Goal: Transaction & Acquisition: Purchase product/service

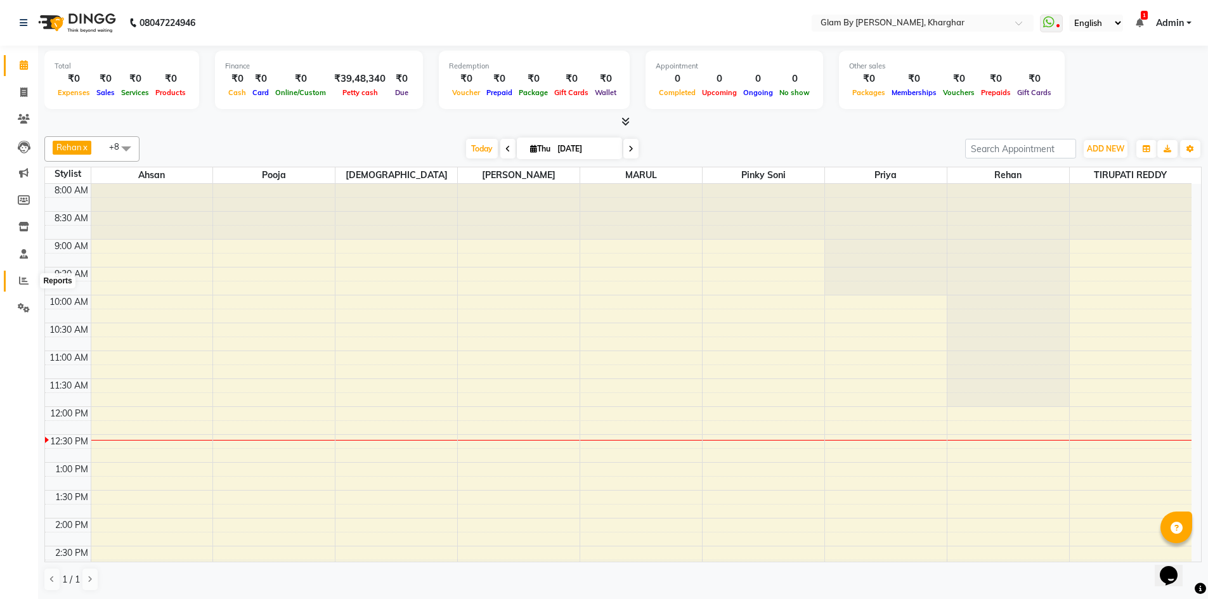
click at [23, 282] on icon at bounding box center [24, 281] width 10 height 10
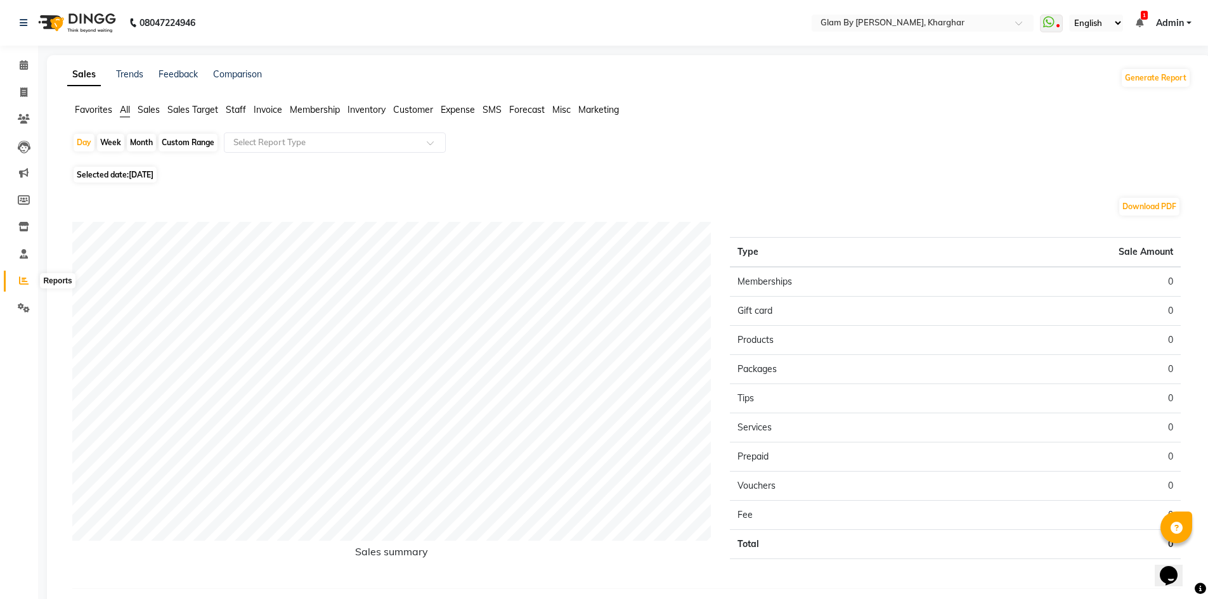
click at [25, 283] on icon at bounding box center [24, 281] width 10 height 10
click at [193, 151] on div "Custom Range" at bounding box center [188, 143] width 59 height 18
select select "9"
select select "2025"
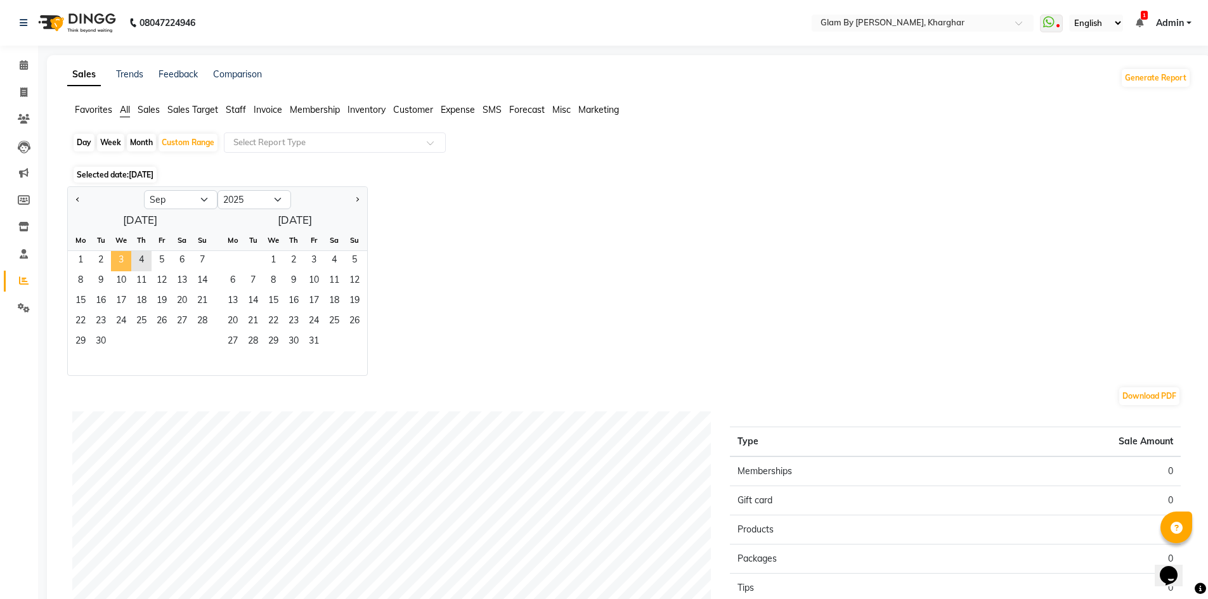
click at [121, 262] on span "3" at bounding box center [121, 261] width 20 height 20
drag, startPoint x: 81, startPoint y: 143, endPoint x: 81, endPoint y: 162, distance: 19.7
click at [81, 144] on div "Day" at bounding box center [84, 143] width 21 height 18
select select "9"
select select "2025"
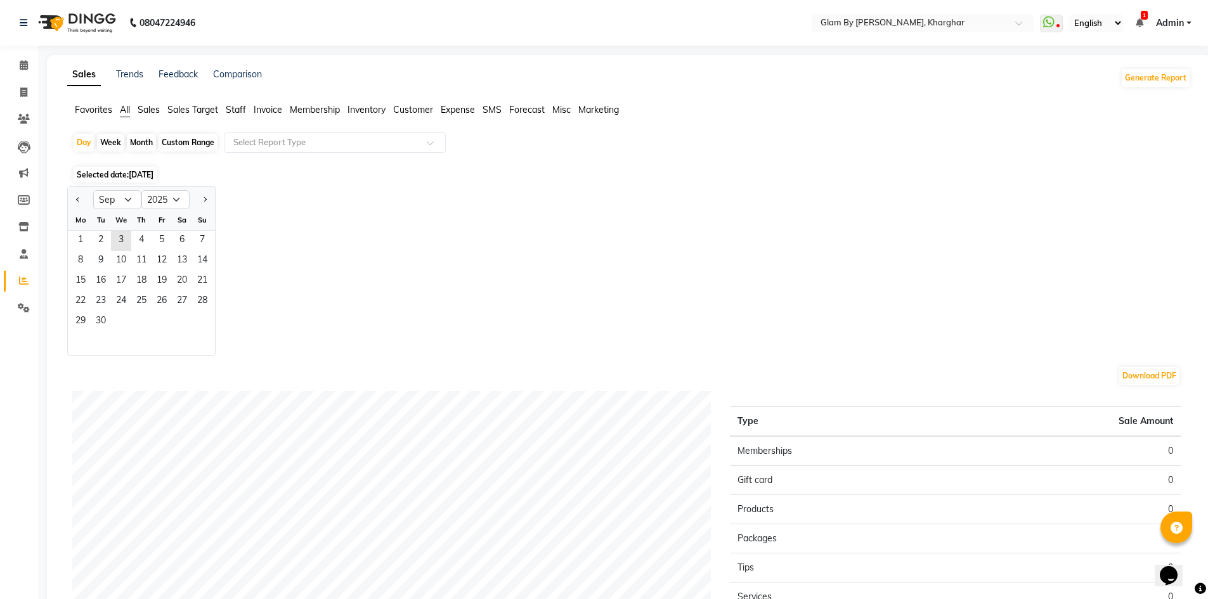
drag, startPoint x: 124, startPoint y: 175, endPoint x: 129, endPoint y: 212, distance: 37.8
click at [124, 178] on span "Selected date: [DATE]" at bounding box center [115, 175] width 83 height 16
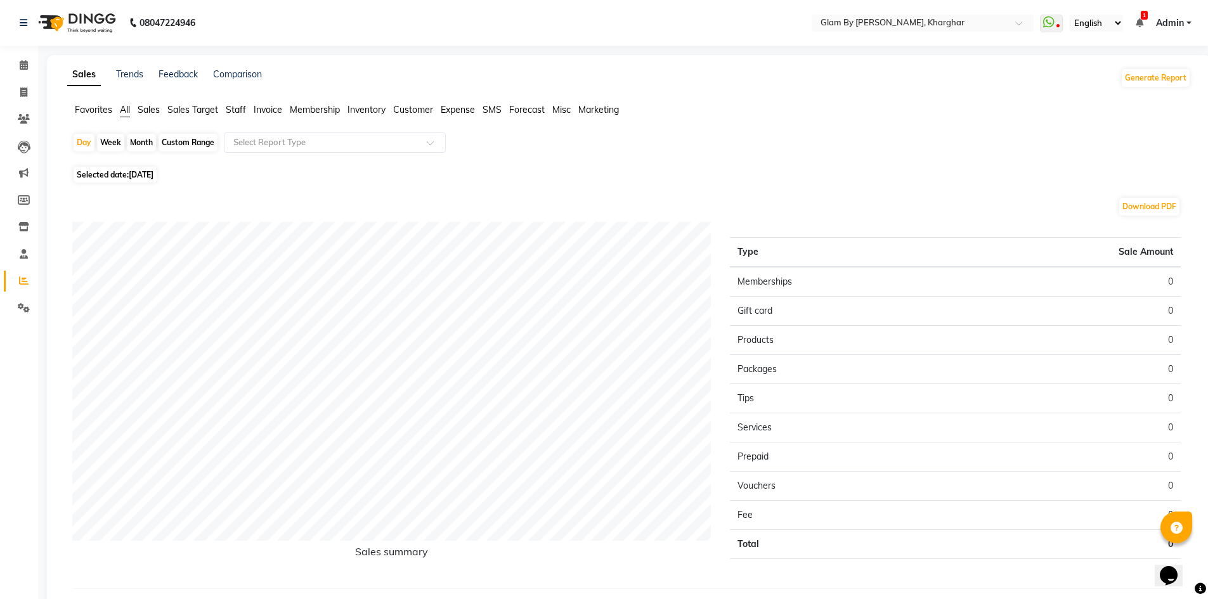
click at [140, 183] on div "Day Week Month Custom Range Select Report Type Selected date: [DATE] Download P…" at bounding box center [629, 371] width 1124 height 477
click at [131, 180] on span "Selected date: [DATE]" at bounding box center [115, 175] width 83 height 16
select select "9"
select select "2025"
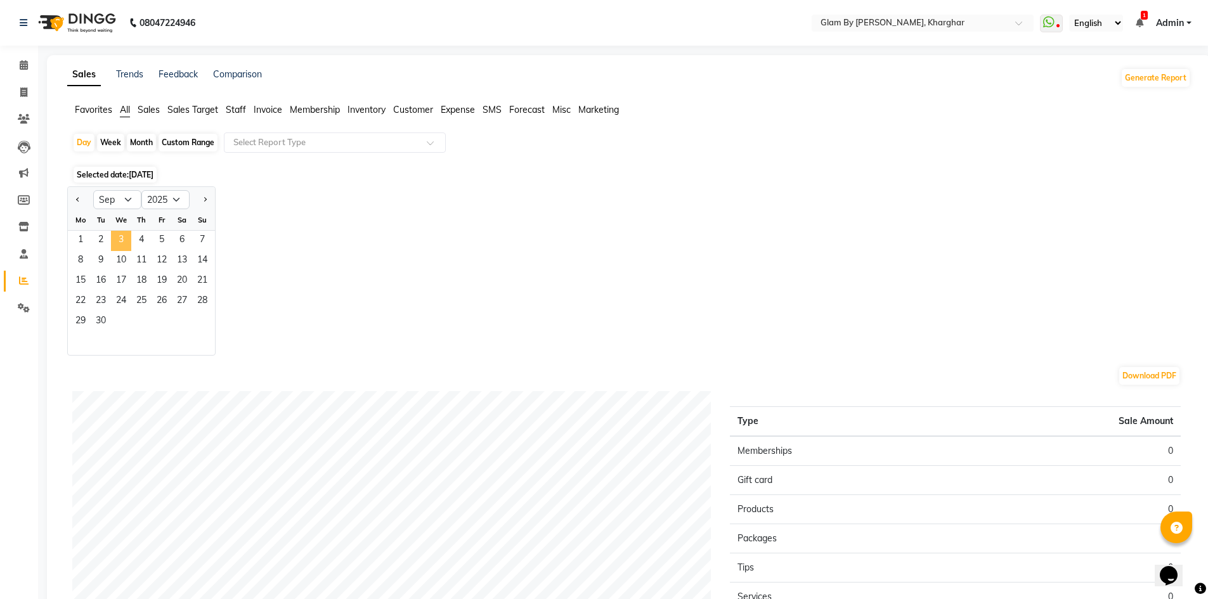
click at [115, 238] on span "3" at bounding box center [121, 241] width 20 height 20
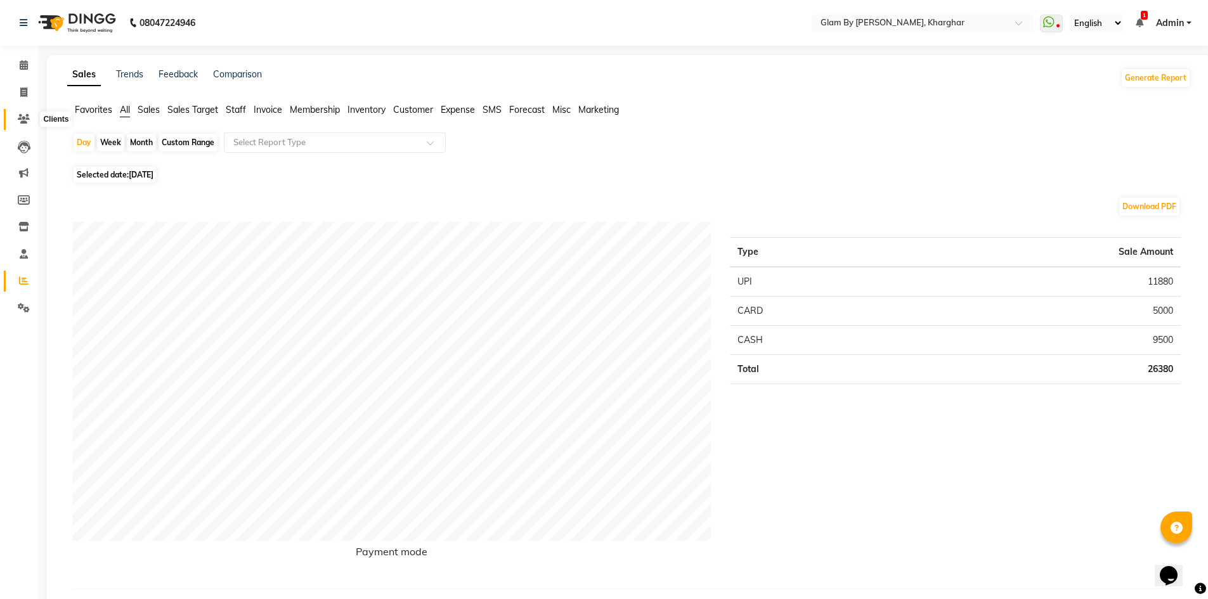
click at [18, 119] on icon at bounding box center [24, 119] width 12 height 10
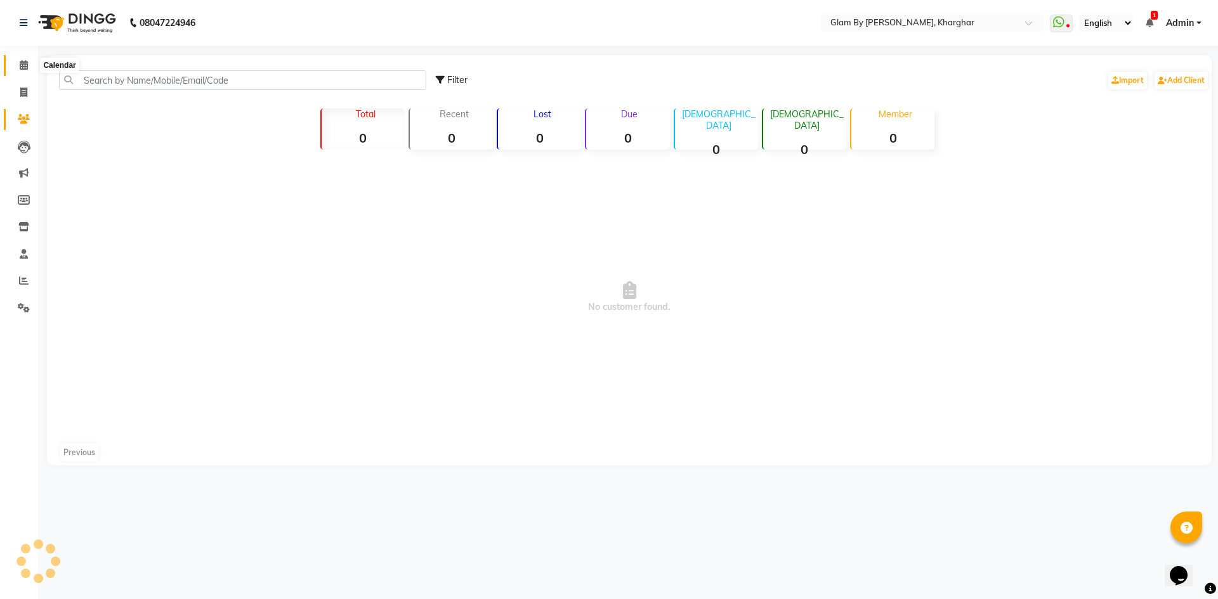
click at [22, 65] on icon at bounding box center [24, 65] width 8 height 10
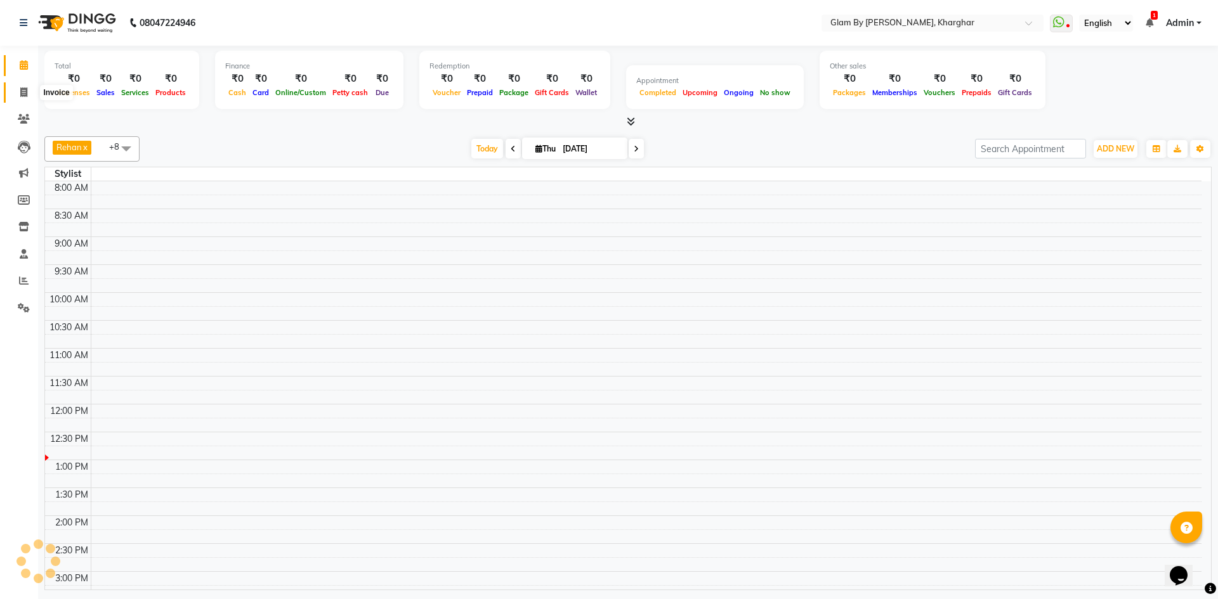
click at [23, 93] on icon at bounding box center [23, 93] width 7 height 10
select select "service"
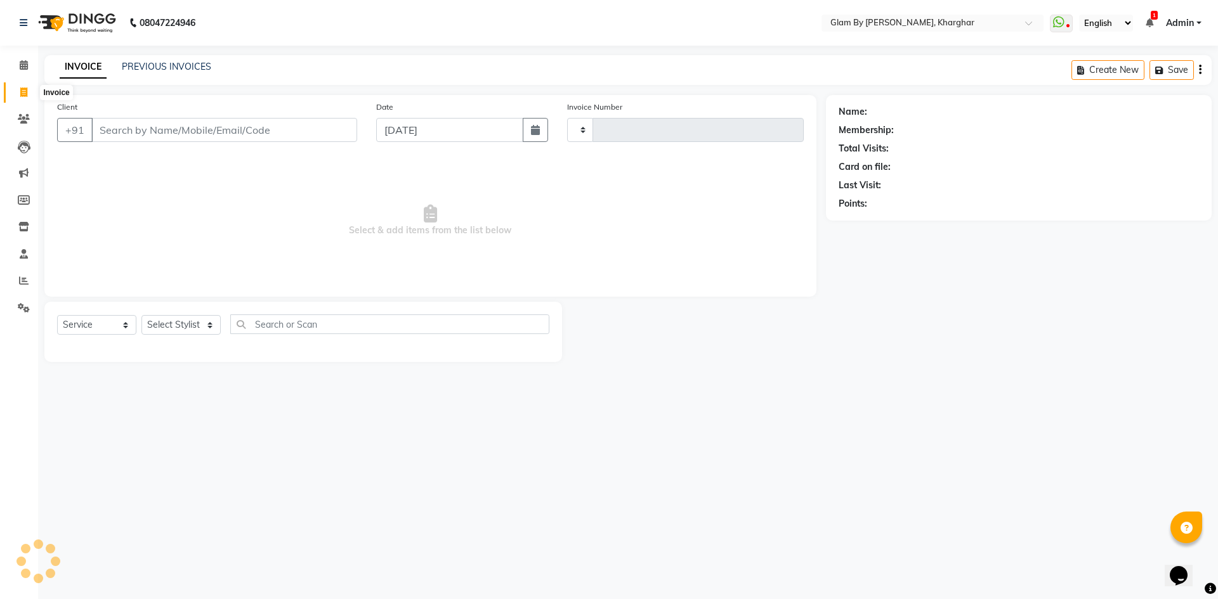
type input "1467"
select select "3992"
click at [185, 68] on link "PREVIOUS INVOICES" at bounding box center [166, 66] width 89 height 11
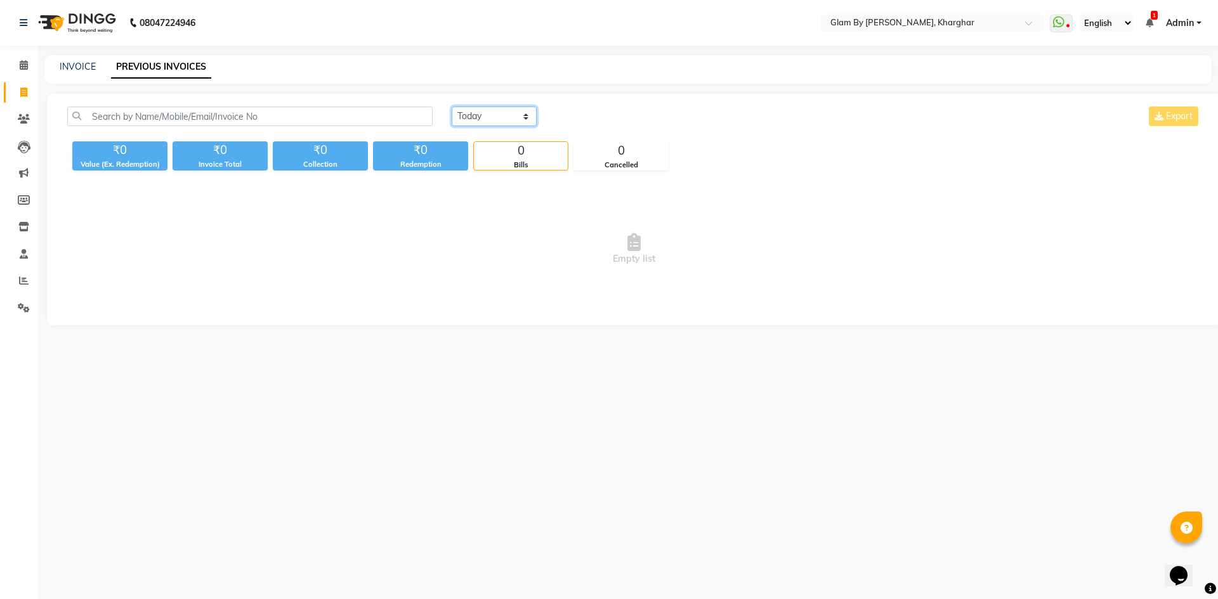
drag, startPoint x: 479, startPoint y: 113, endPoint x: 481, endPoint y: 124, distance: 10.9
click at [479, 114] on select "[DATE] [DATE] Custom Range" at bounding box center [493, 117] width 85 height 20
select select "[DATE]"
click at [451, 107] on select "[DATE] [DATE] Custom Range" at bounding box center [493, 117] width 85 height 20
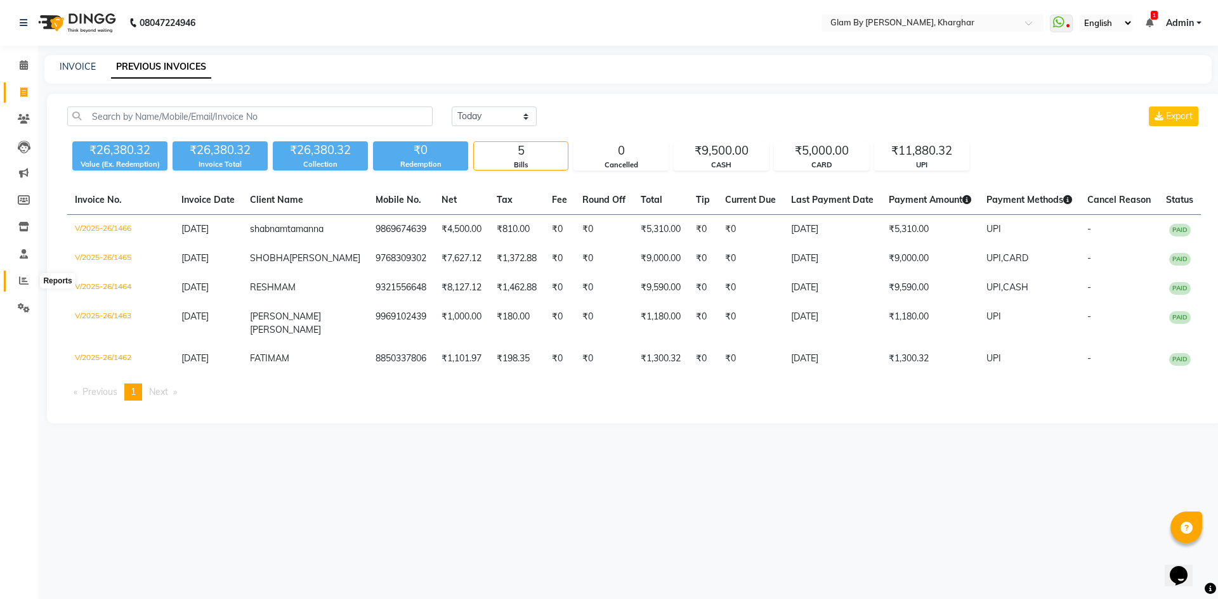
click at [24, 283] on icon at bounding box center [24, 281] width 10 height 10
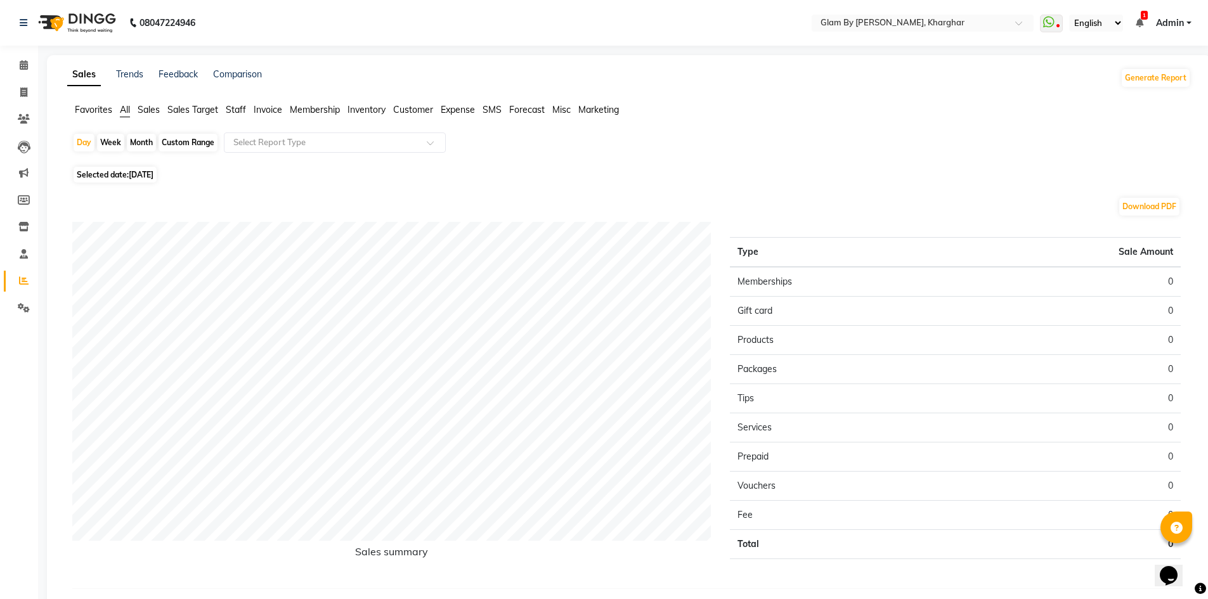
click at [127, 174] on span "Selected date: [DATE]" at bounding box center [115, 175] width 83 height 16
select select "9"
select select "2025"
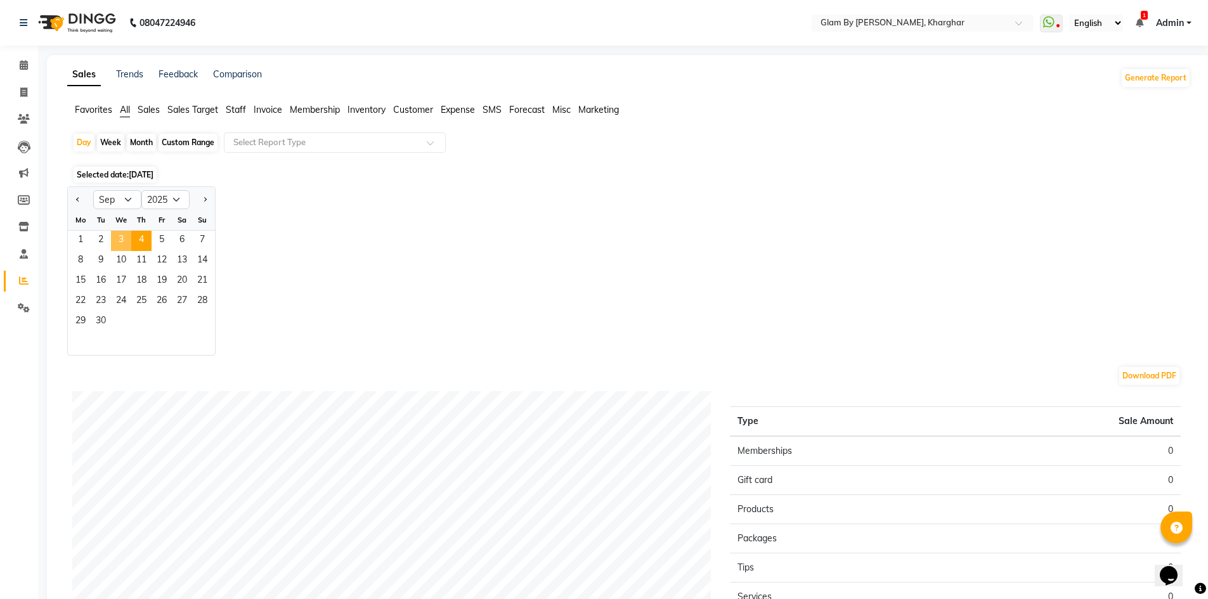
click at [122, 239] on span "3" at bounding box center [121, 241] width 20 height 20
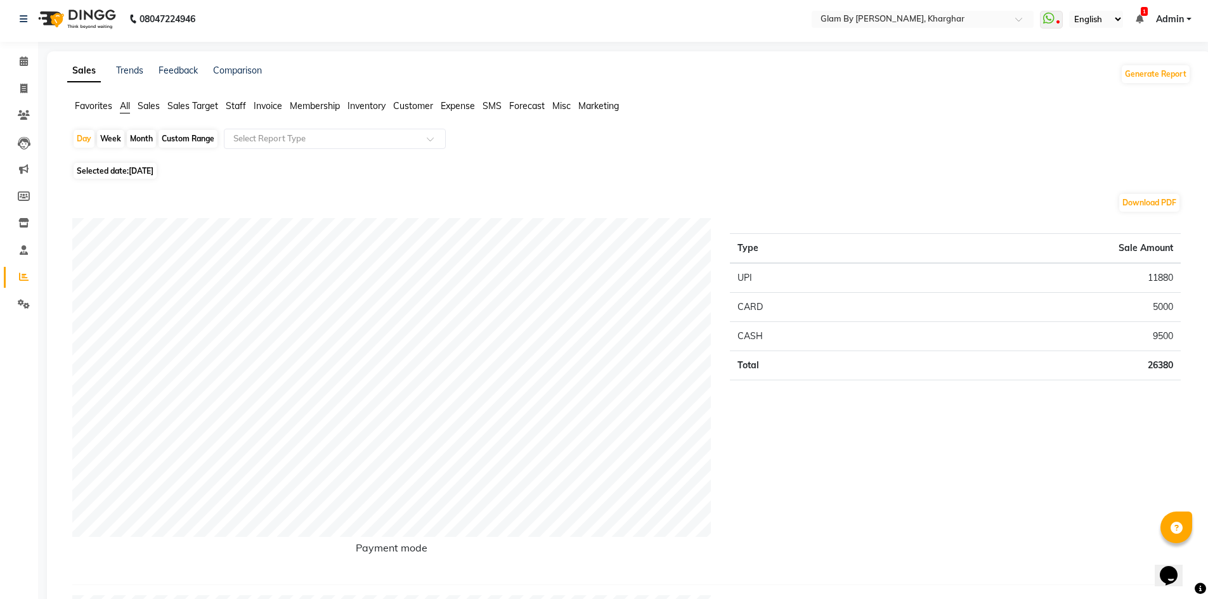
scroll to position [63, 0]
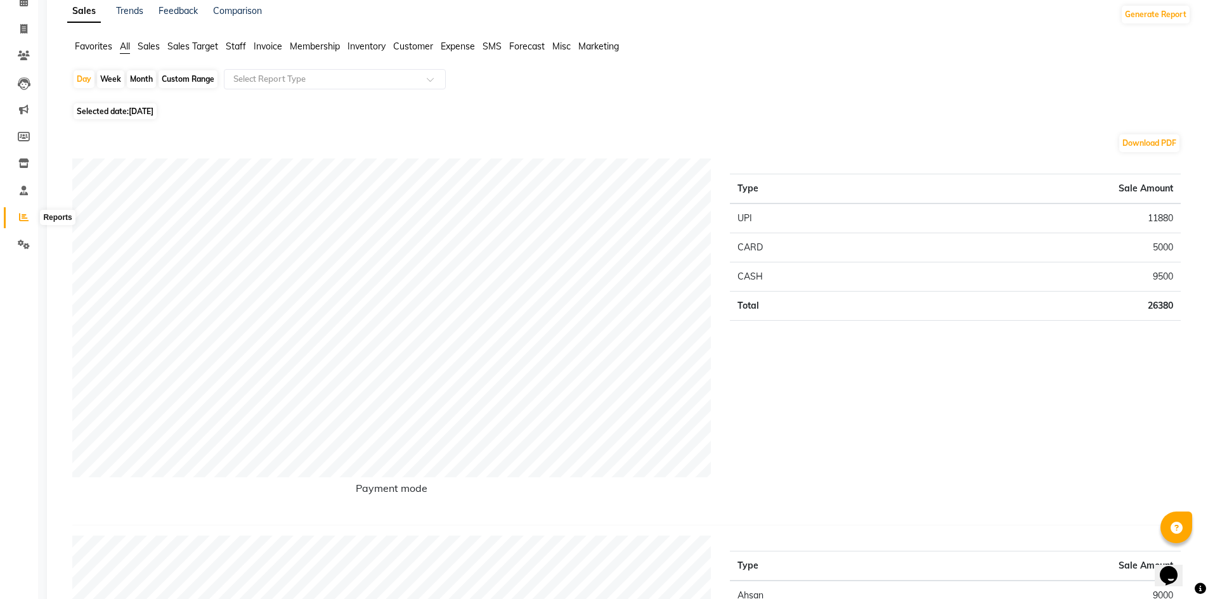
click at [26, 219] on icon at bounding box center [24, 217] width 10 height 10
click at [193, 77] on div "Custom Range" at bounding box center [188, 79] width 59 height 18
select select "9"
select select "2025"
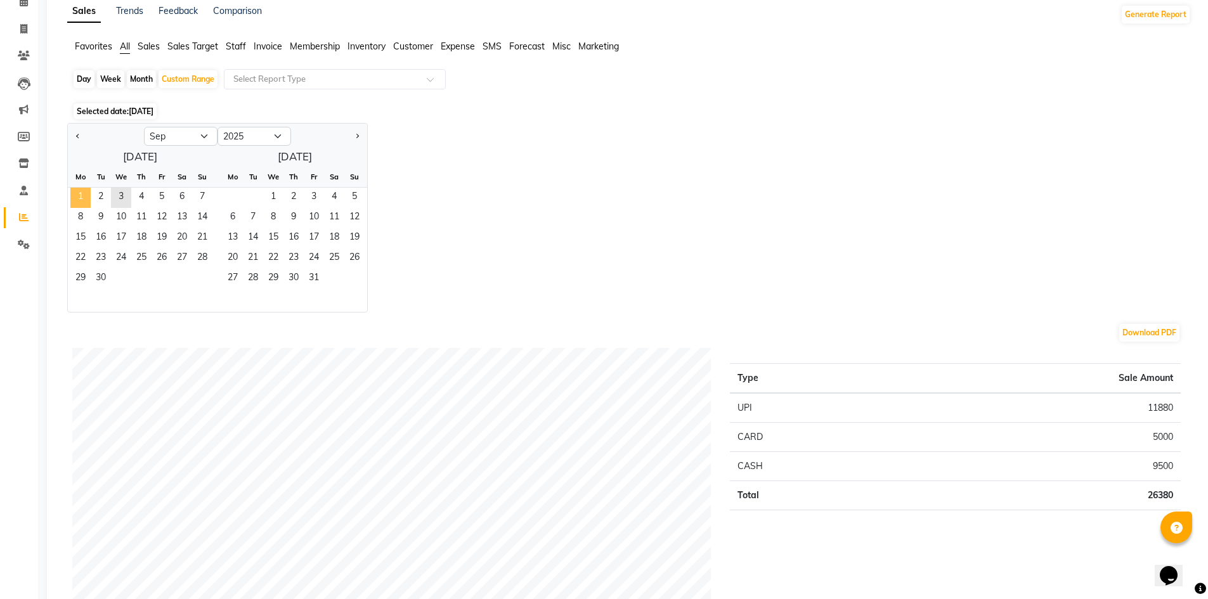
click at [80, 192] on span "1" at bounding box center [80, 198] width 20 height 20
click at [120, 194] on span "3" at bounding box center [121, 198] width 20 height 20
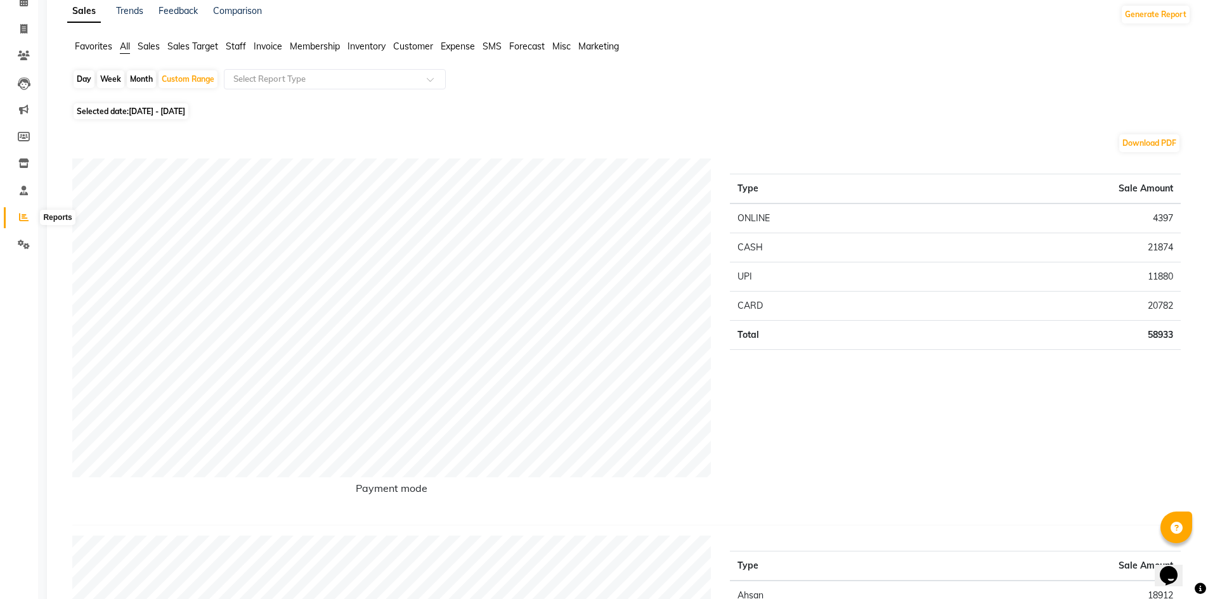
click at [29, 218] on span at bounding box center [24, 218] width 22 height 15
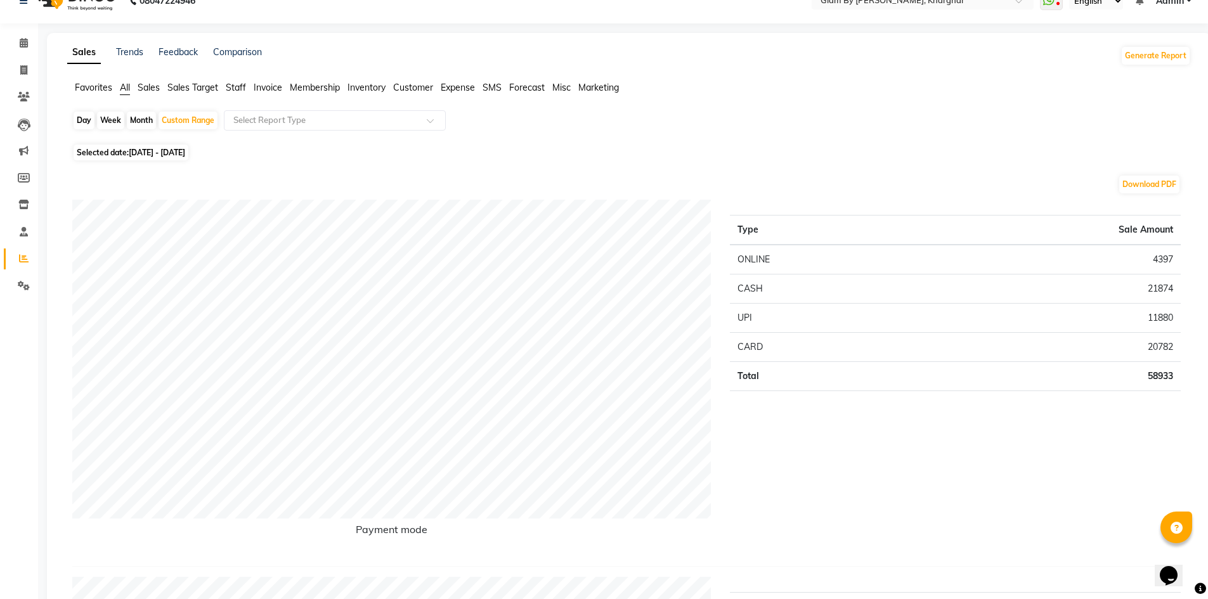
scroll to position [0, 0]
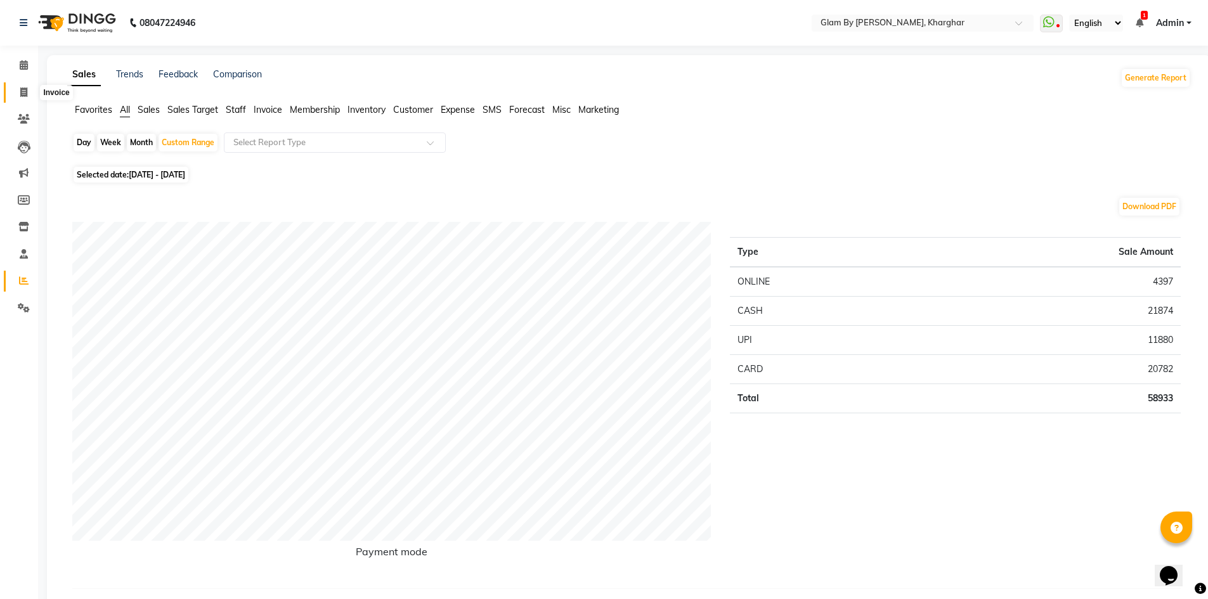
click at [25, 93] on icon at bounding box center [23, 93] width 7 height 10
select select "3992"
select select "service"
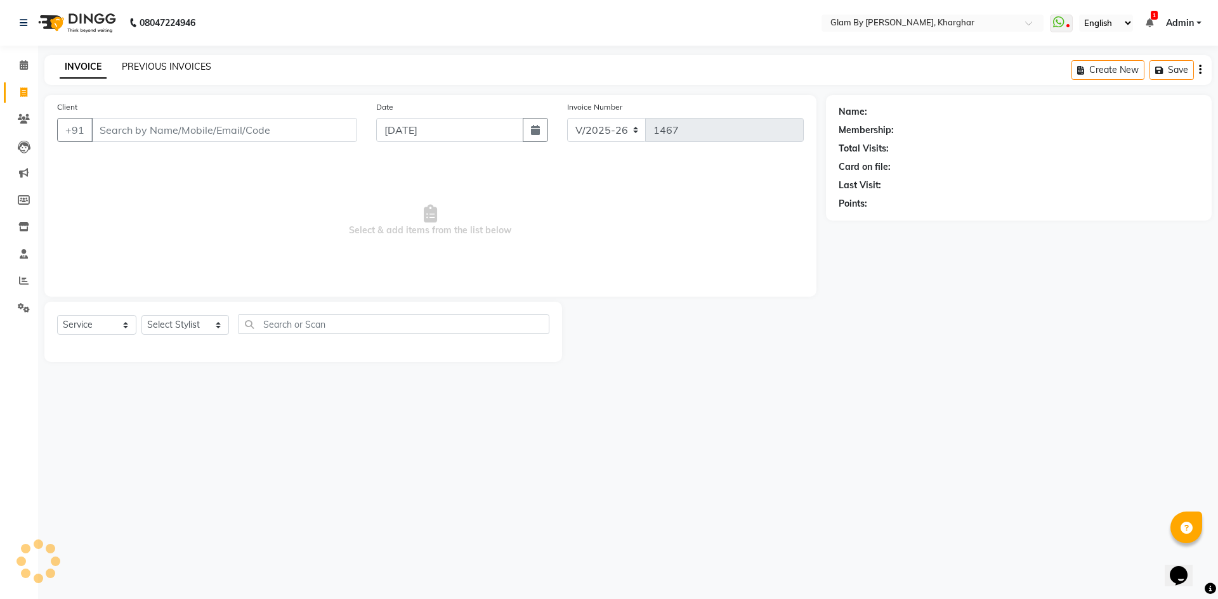
click at [129, 70] on link "PREVIOUS INVOICES" at bounding box center [166, 66] width 89 height 11
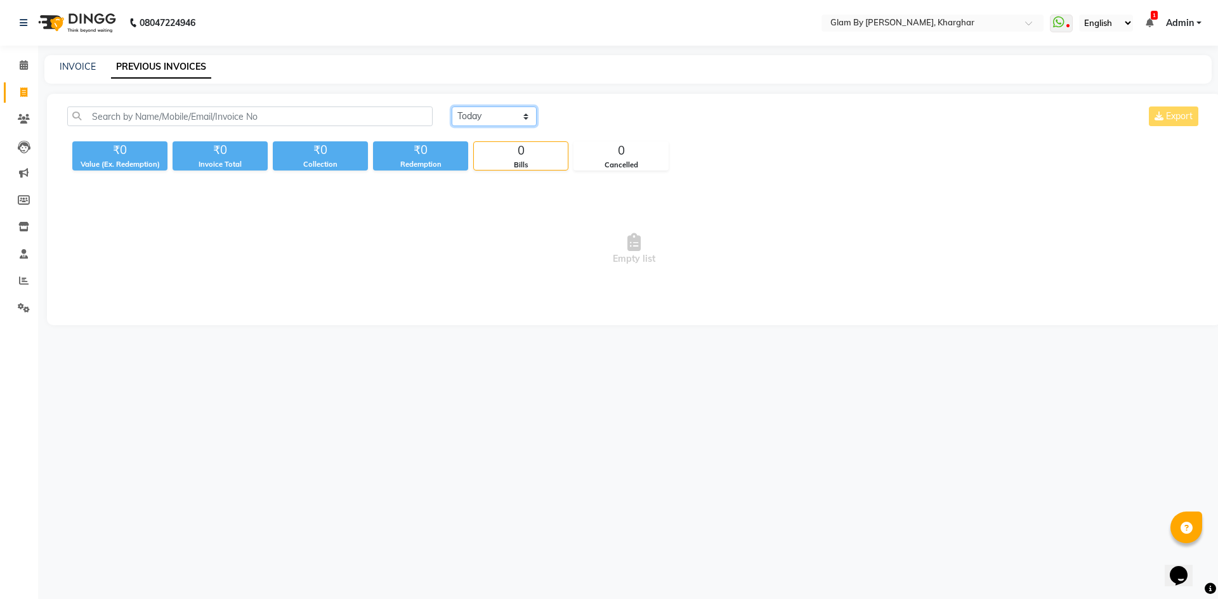
click at [526, 121] on select "[DATE] [DATE] Custom Range" at bounding box center [493, 117] width 85 height 20
select select "[DATE]"
click at [451, 107] on select "[DATE] [DATE] Custom Range" at bounding box center [493, 117] width 85 height 20
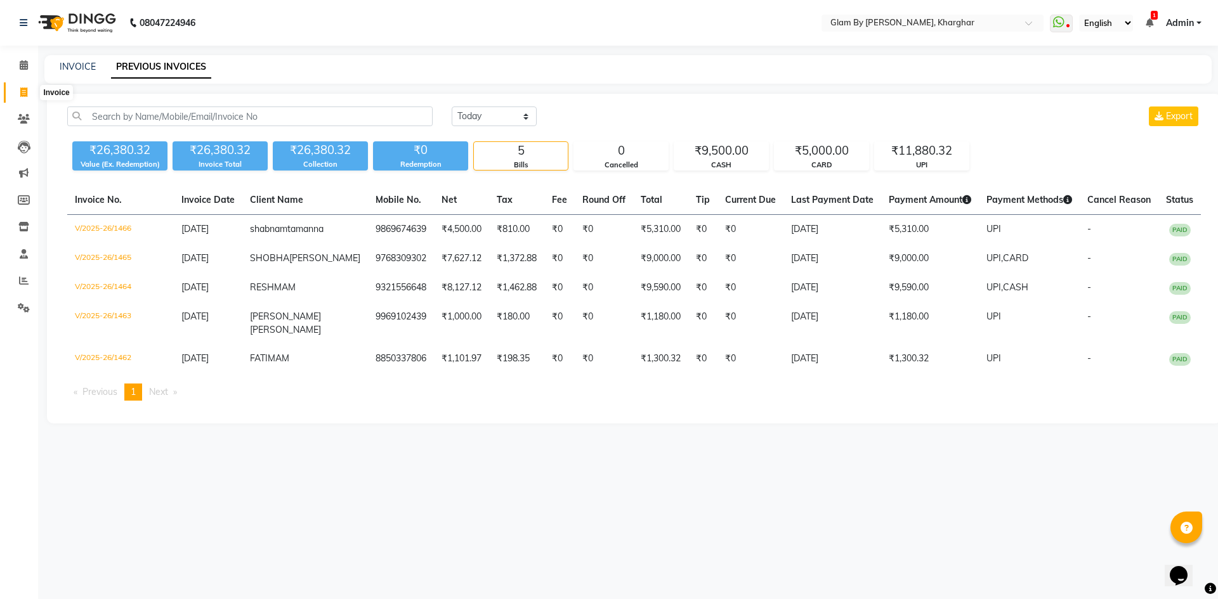
drag, startPoint x: 23, startPoint y: 92, endPoint x: 23, endPoint y: 82, distance: 10.1
click at [23, 92] on icon at bounding box center [23, 93] width 7 height 10
select select "3992"
select select "service"
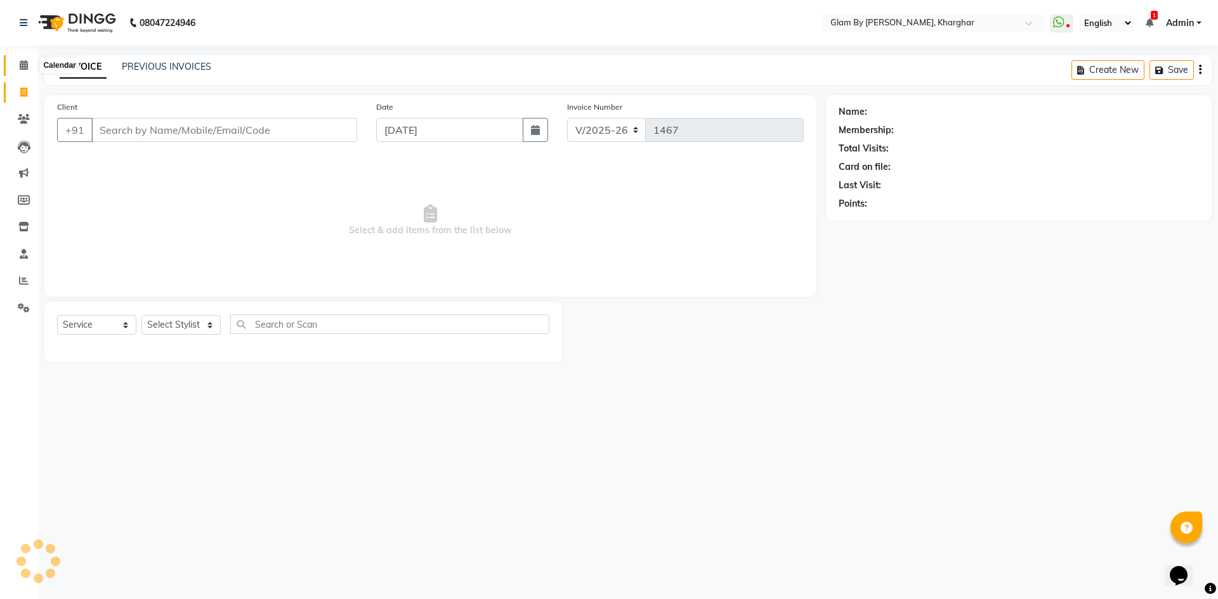
click at [26, 68] on icon at bounding box center [24, 65] width 8 height 10
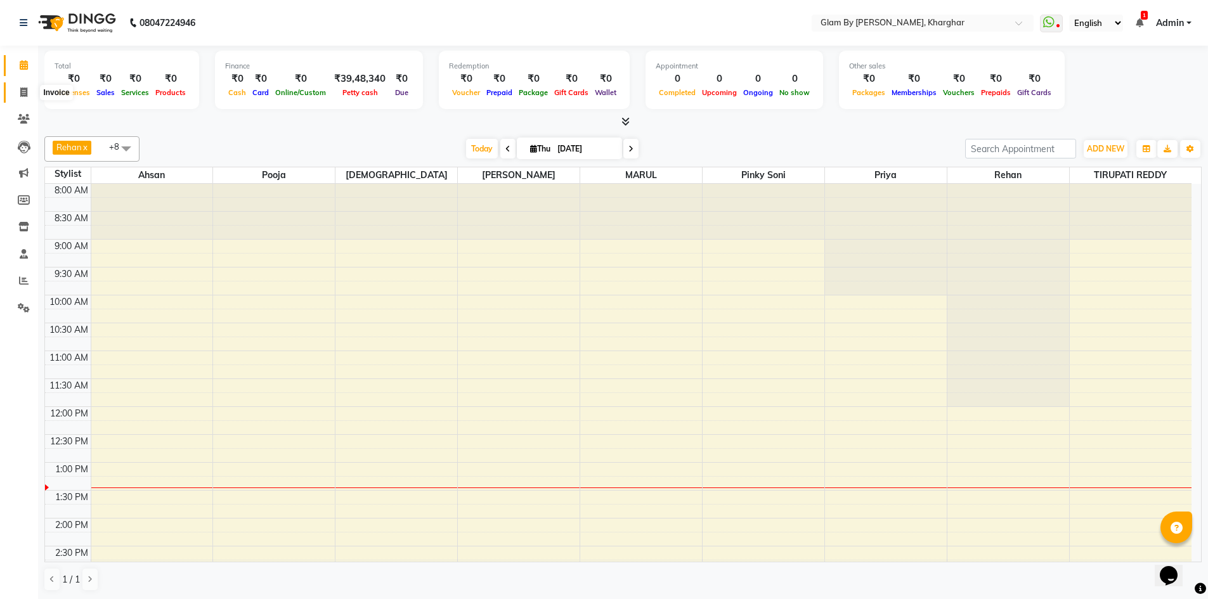
click at [25, 94] on icon at bounding box center [23, 93] width 7 height 10
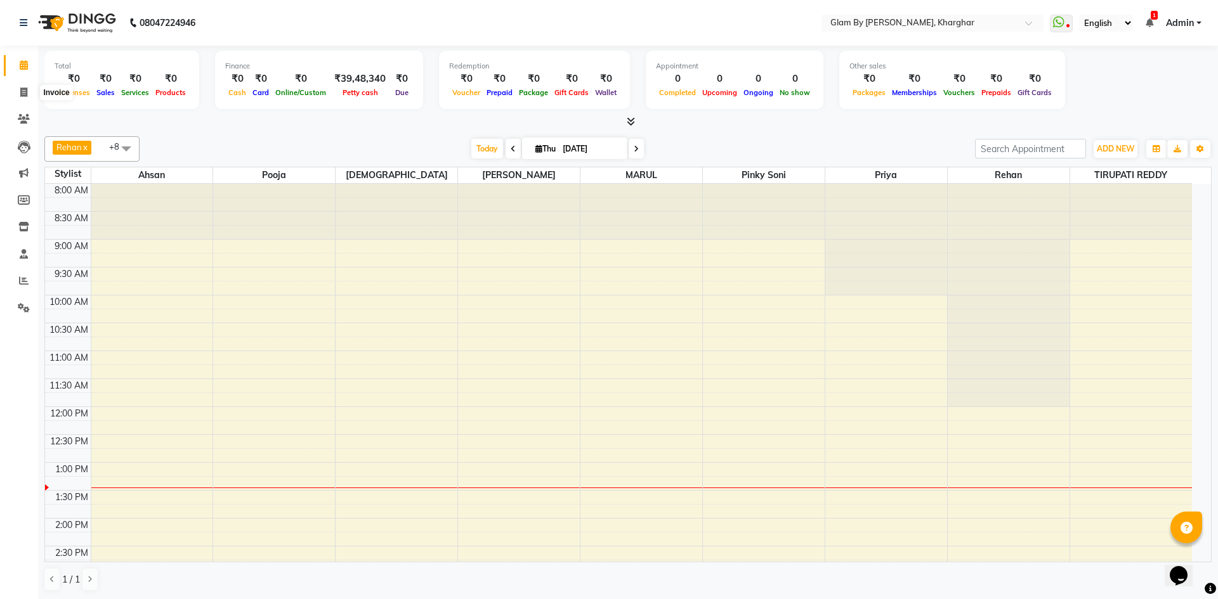
select select "3992"
select select "service"
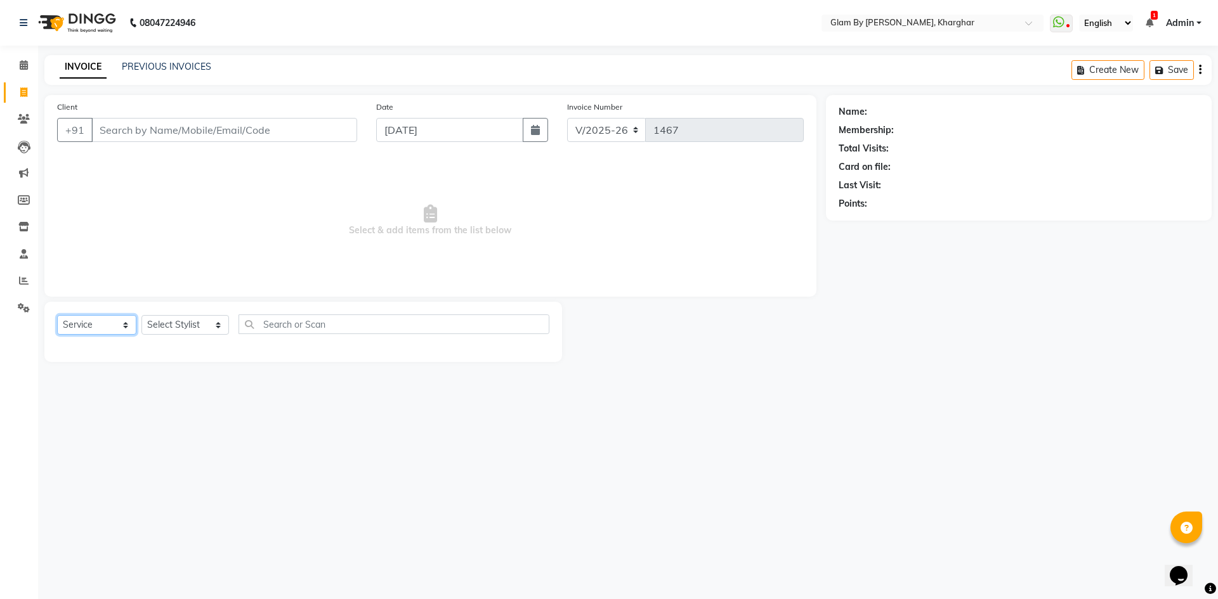
click at [86, 321] on select "Select Service Product Membership Package Voucher Prepaid Gift Card" at bounding box center [96, 325] width 79 height 20
click at [57, 315] on select "Select Service Product Membership Package Voucher Prepaid Gift Card" at bounding box center [96, 325] width 79 height 20
click at [178, 339] on div "Select Service Product Membership Package Voucher Prepaid Gift Card Select Styl…" at bounding box center [303, 330] width 492 height 30
drag, startPoint x: 183, startPoint y: 325, endPoint x: 181, endPoint y: 332, distance: 6.8
click at [183, 325] on select "Select Stylist [PERSON_NAME] Avi [PERSON_NAME] [PERSON_NAME] (maneger) MARUL [P…" at bounding box center [185, 325] width 88 height 20
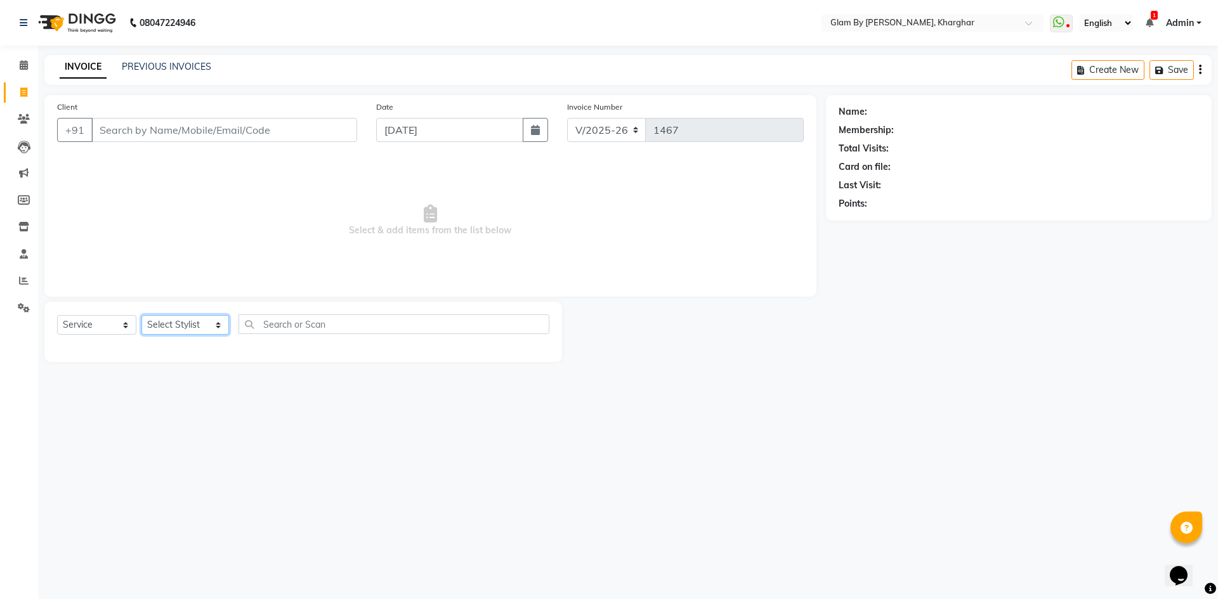
select select "77395"
click at [141, 315] on select "Select Stylist [PERSON_NAME] Avi [PERSON_NAME] [PERSON_NAME] (maneger) MARUL [P…" at bounding box center [185, 325] width 88 height 20
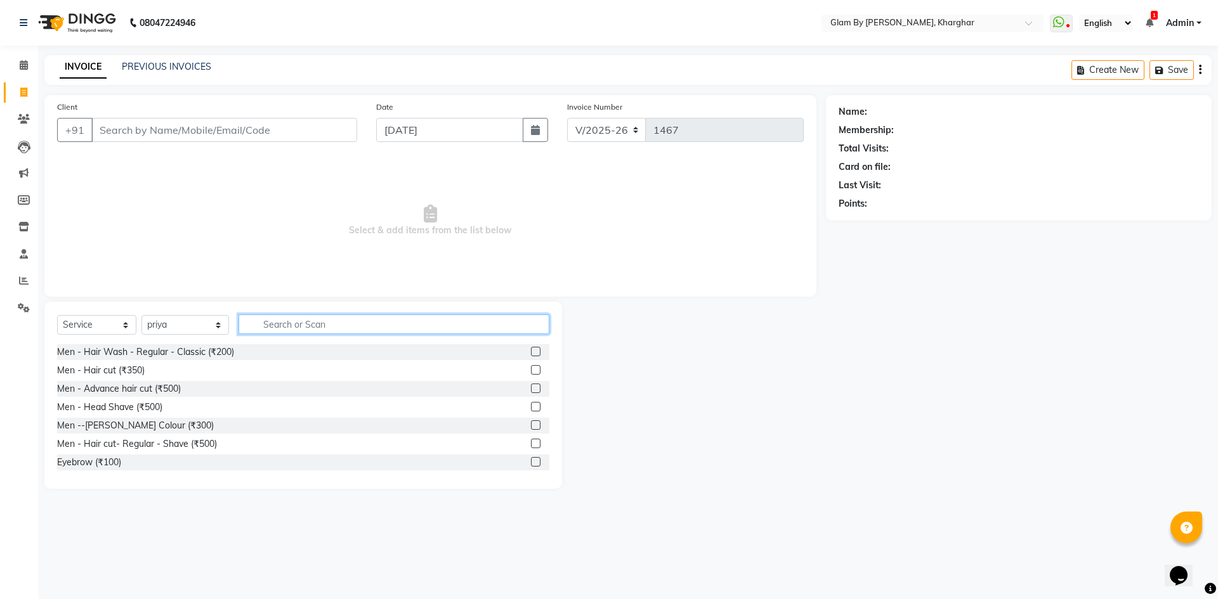
click at [270, 325] on input "text" at bounding box center [393, 325] width 311 height 20
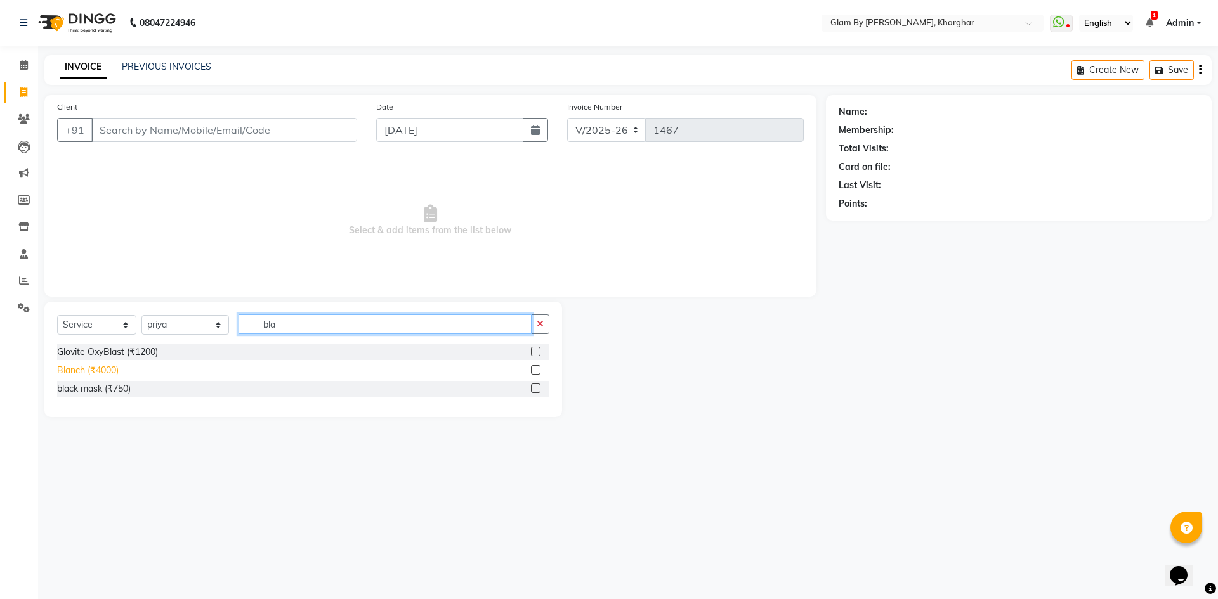
type input "bla"
click at [115, 371] on div "Blanch (₹4000)" at bounding box center [88, 370] width 62 height 13
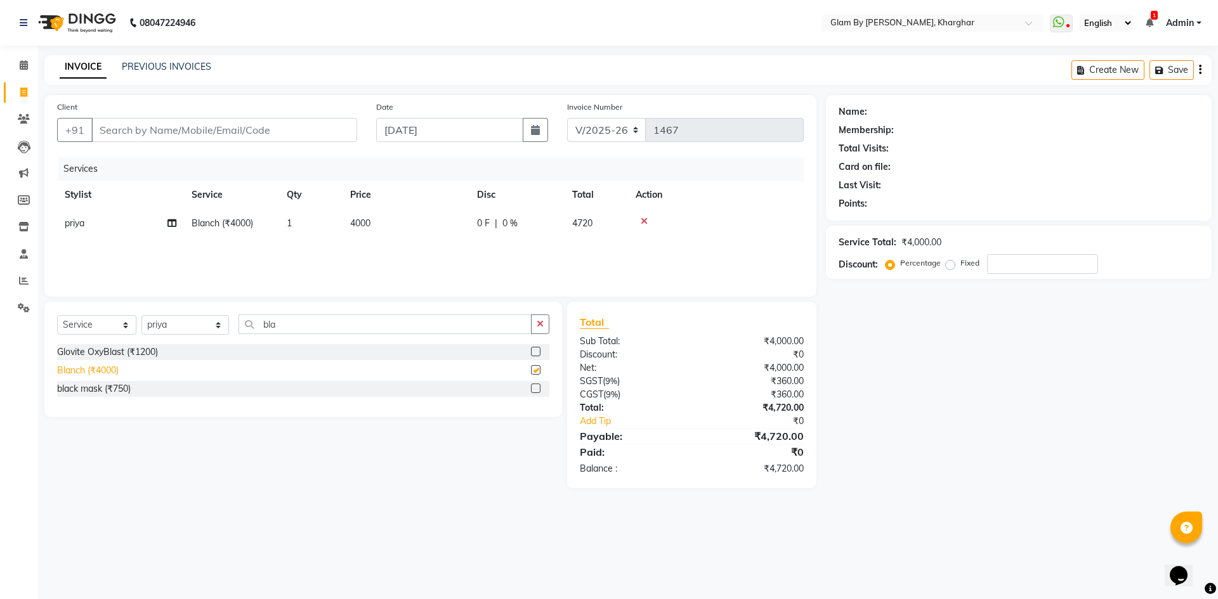
checkbox input "false"
click at [372, 237] on td "4000" at bounding box center [405, 223] width 127 height 29
select select "77395"
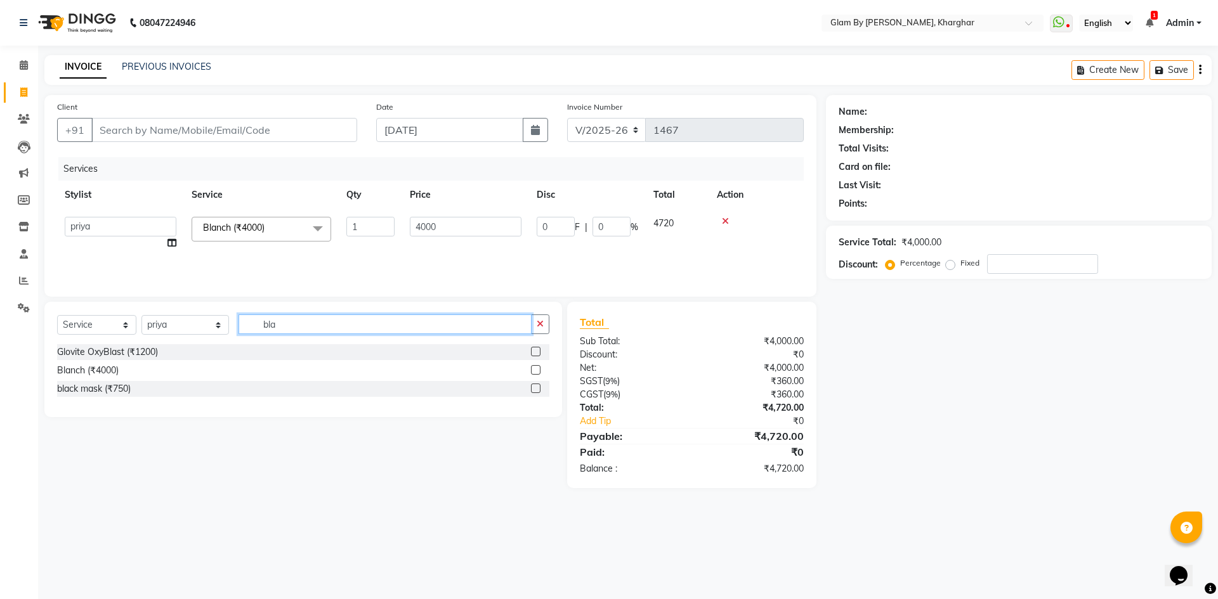
drag, startPoint x: 276, startPoint y: 323, endPoint x: 240, endPoint y: 321, distance: 36.2
click at [242, 321] on input "bla" at bounding box center [384, 325] width 293 height 20
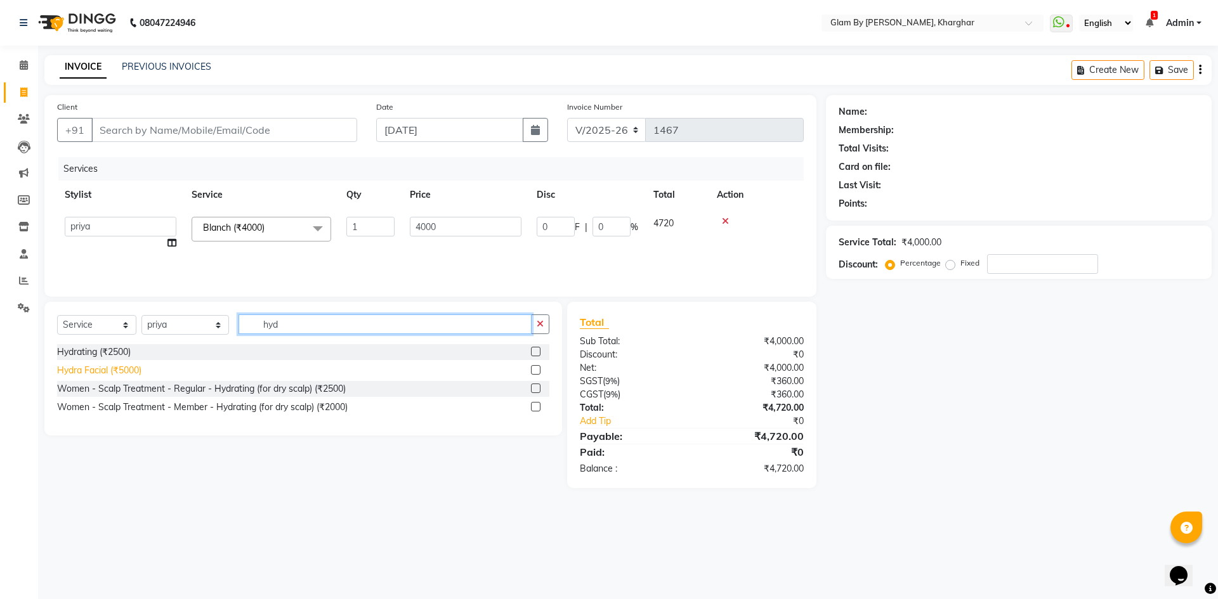
type input "hyd"
drag, startPoint x: 120, startPoint y: 371, endPoint x: 259, endPoint y: 323, distance: 147.4
click at [126, 371] on div "Hydra Facial (₹5000)" at bounding box center [99, 370] width 84 height 13
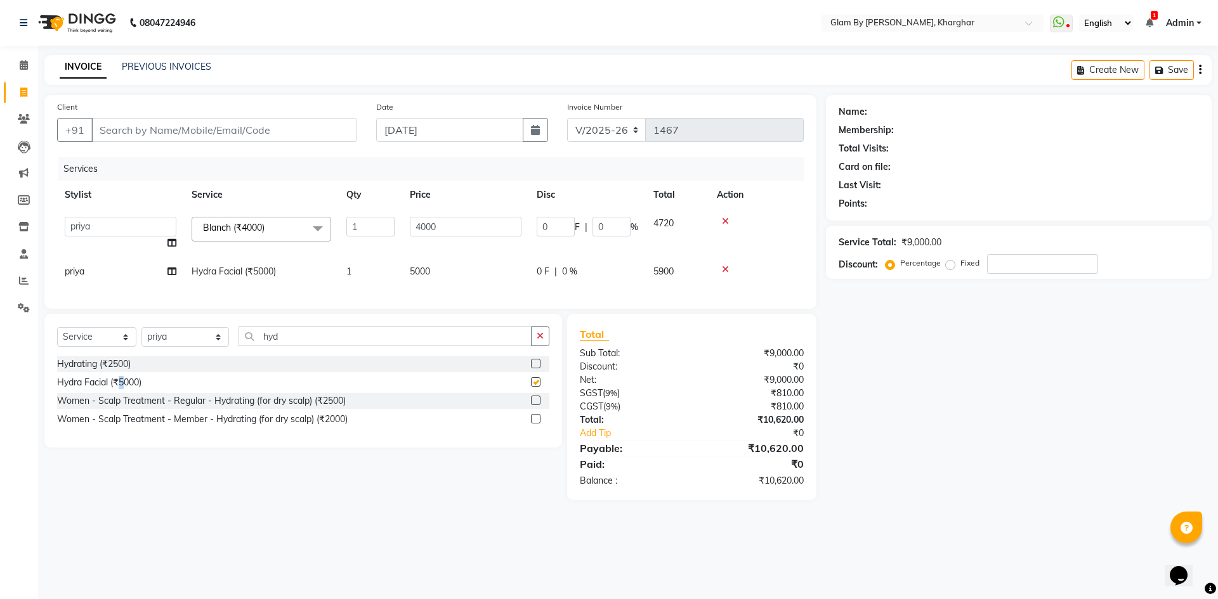
checkbox input "false"
click at [400, 275] on td "1" at bounding box center [370, 271] width 63 height 29
select select "77395"
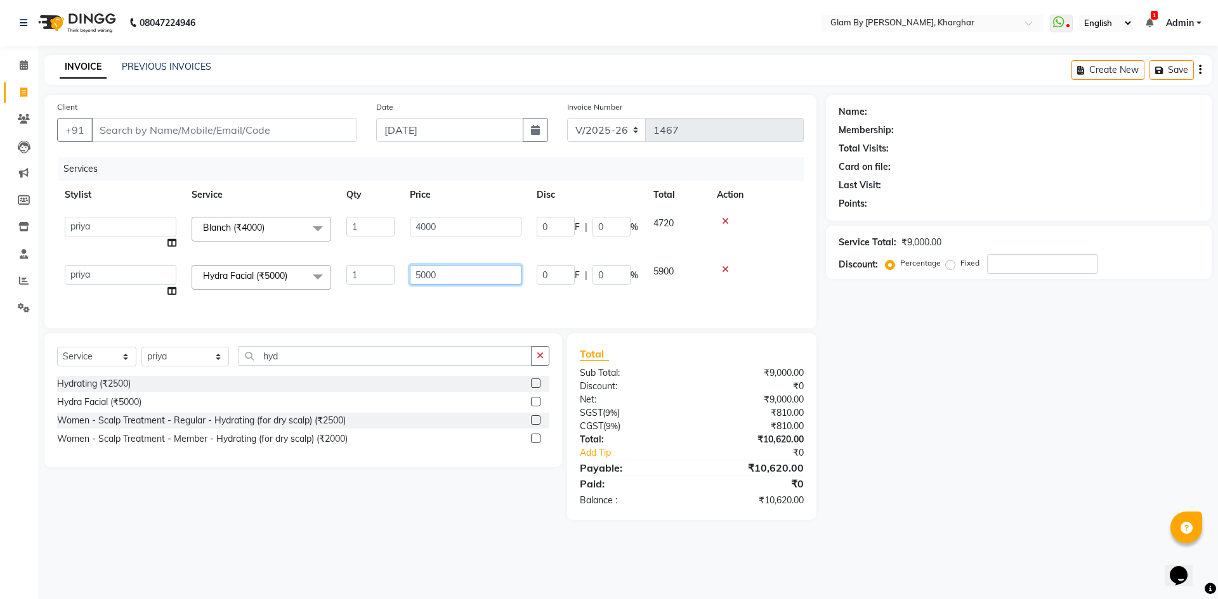
click at [457, 268] on input "5000" at bounding box center [466, 275] width 112 height 20
drag, startPoint x: 394, startPoint y: 269, endPoint x: 369, endPoint y: 268, distance: 25.4
click at [370, 268] on tr "[PERSON_NAME] Avi [PERSON_NAME] [PERSON_NAME] (maneger) MARUL [PERSON_NAME] [PE…" at bounding box center [430, 281] width 746 height 48
type input "1000"
click at [386, 308] on div "Client +91 Date [DATE] Invoice Number V/2025 V/[PHONE_NUMBER] Services Stylist …" at bounding box center [430, 211] width 772 height 233
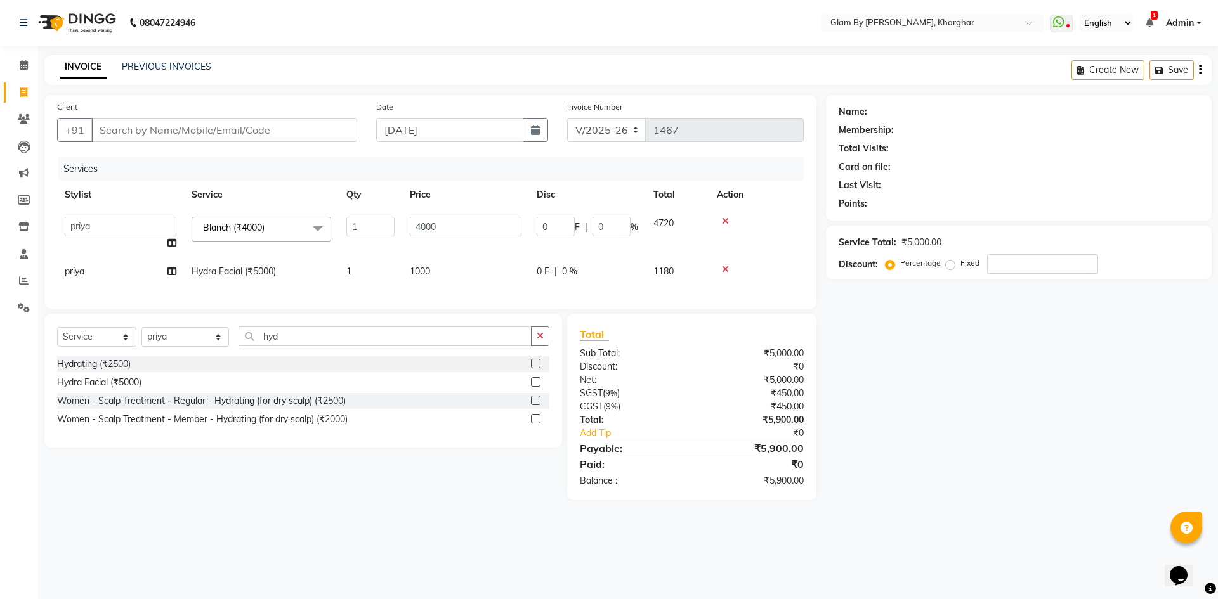
click at [371, 253] on td "1" at bounding box center [370, 233] width 63 height 48
drag, startPoint x: 263, startPoint y: 346, endPoint x: 248, endPoint y: 345, distance: 15.2
click at [248, 345] on input "hyd" at bounding box center [384, 337] width 293 height 20
click at [25, 65] on icon at bounding box center [24, 65] width 8 height 10
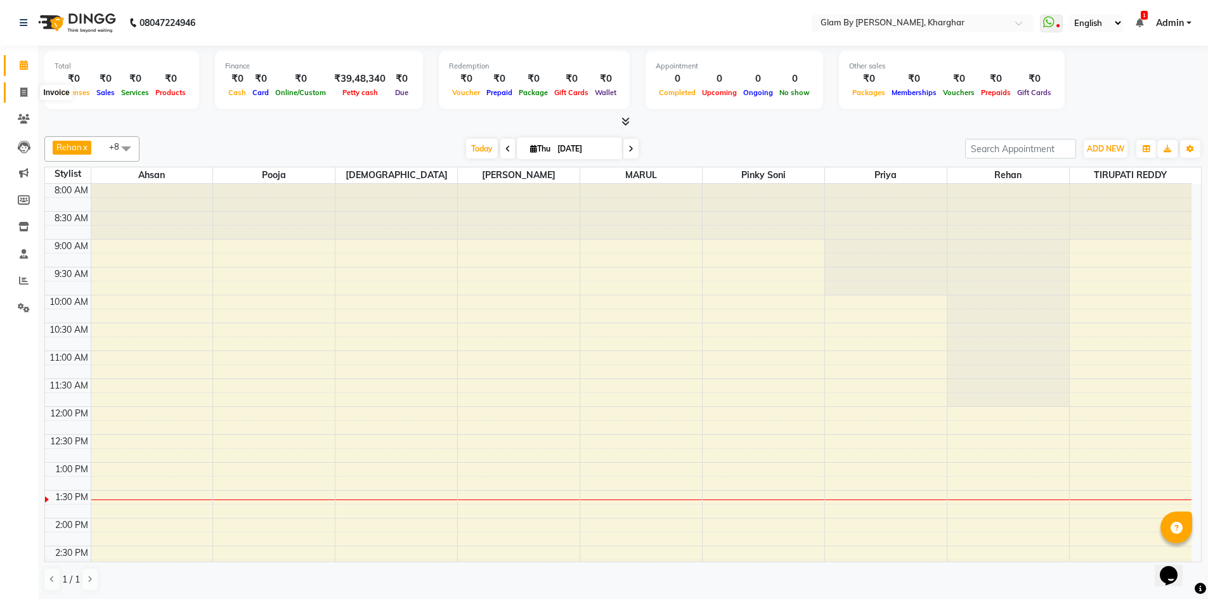
click at [25, 94] on icon at bounding box center [23, 93] width 7 height 10
select select "service"
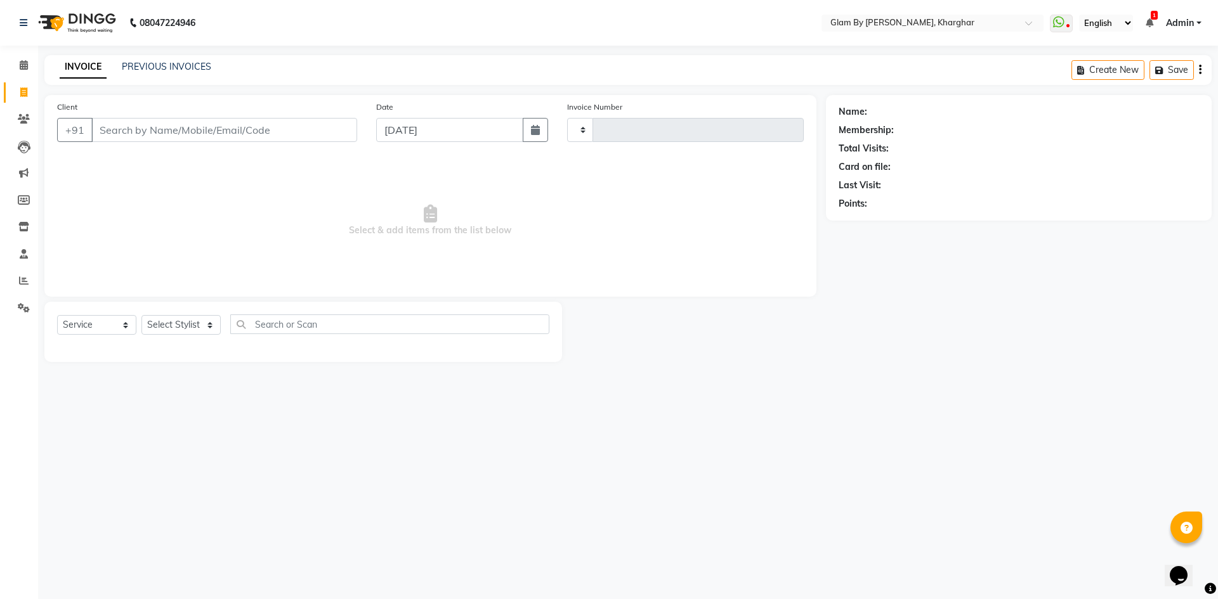
type input "1467"
select select "3992"
click at [116, 127] on input "Client" at bounding box center [224, 130] width 266 height 24
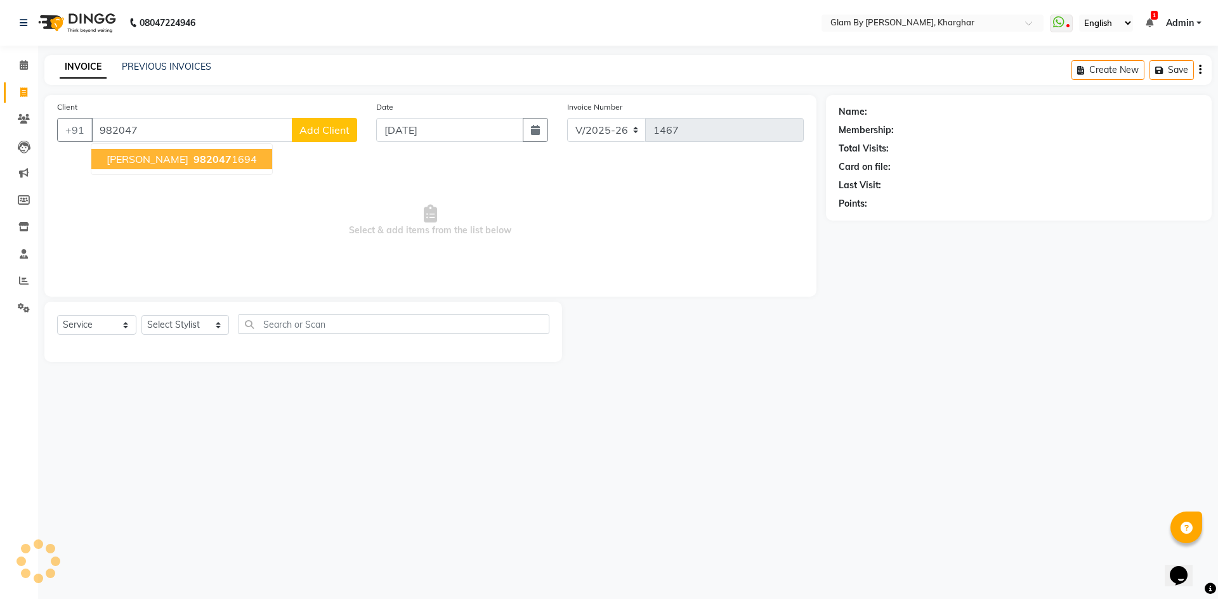
click at [170, 169] on ngb-typeahead-window "[PERSON_NAME] 982047 1694" at bounding box center [182, 159] width 182 height 32
drag, startPoint x: 134, startPoint y: 162, endPoint x: 95, endPoint y: 223, distance: 72.7
click at [191, 165] on ngb-highlight "982047 1694" at bounding box center [224, 159] width 66 height 13
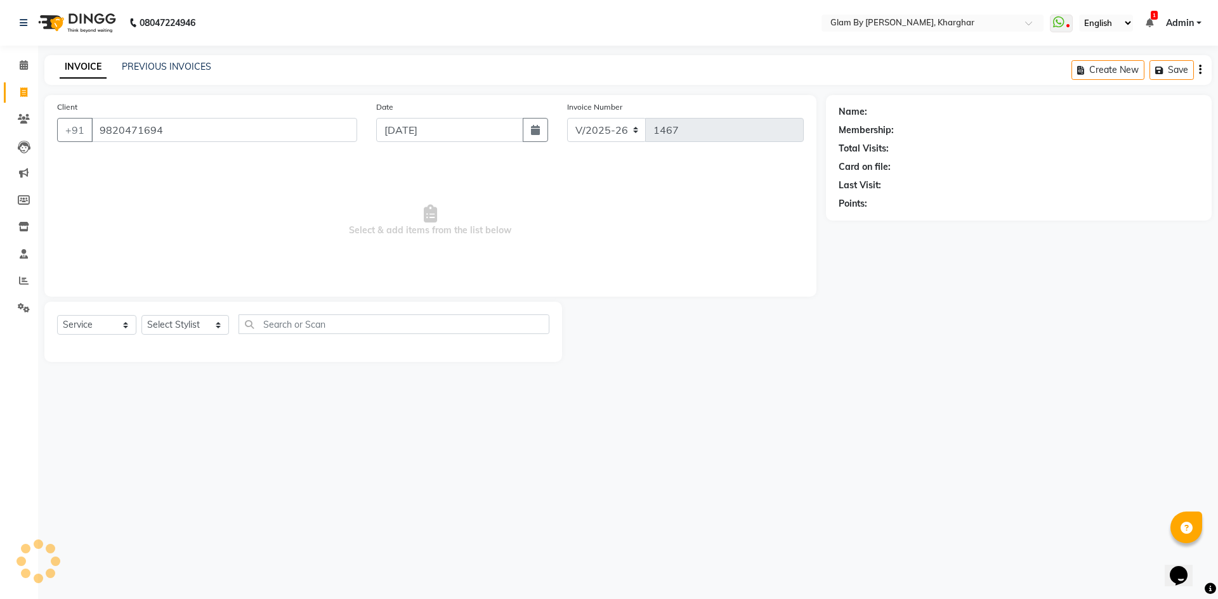
type input "9820471694"
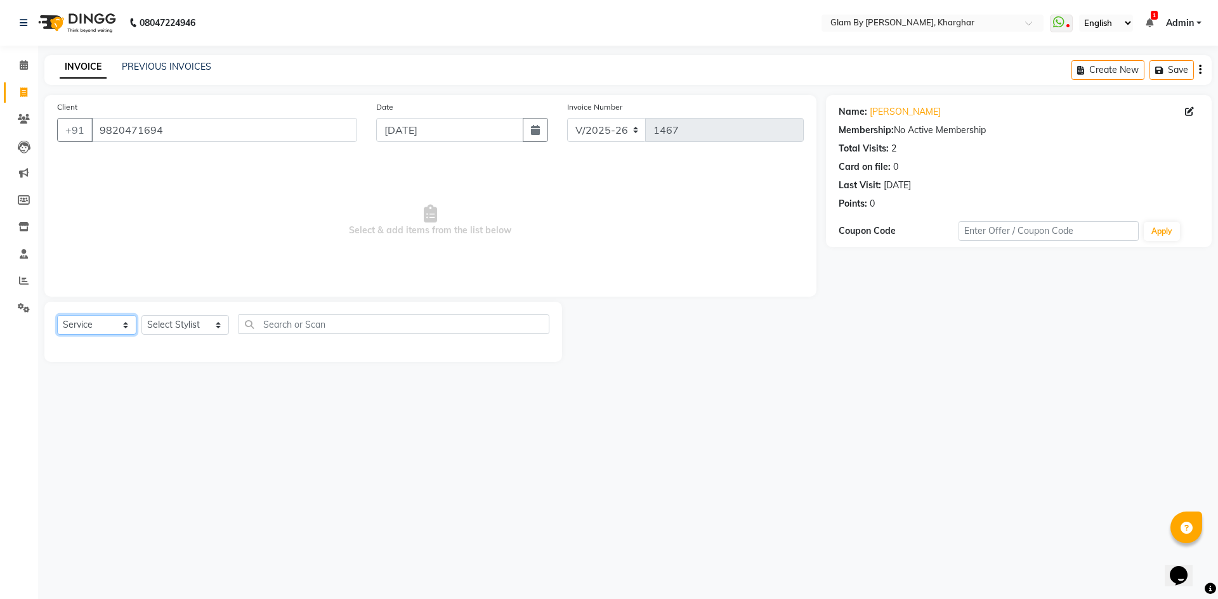
drag, startPoint x: 72, startPoint y: 325, endPoint x: 75, endPoint y: 334, distance: 8.8
click at [74, 326] on select "Select Service Product Membership Package Voucher Prepaid Gift Card" at bounding box center [96, 325] width 79 height 20
click at [57, 315] on select "Select Service Product Membership Package Voucher Prepaid Gift Card" at bounding box center [96, 325] width 79 height 20
click at [162, 325] on select "Select Stylist [PERSON_NAME] Avi [PERSON_NAME] [PERSON_NAME] (maneger) MARUL [P…" at bounding box center [185, 325] width 88 height 20
select select "24145"
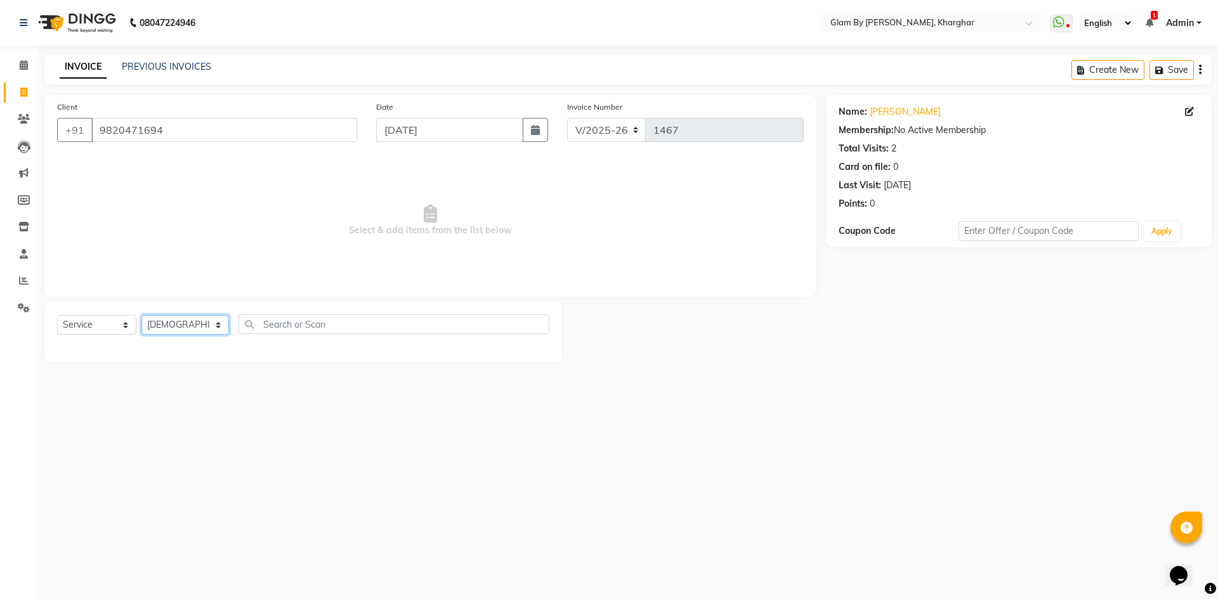
click at [141, 315] on select "Select Stylist [PERSON_NAME] Avi [PERSON_NAME] [PERSON_NAME] (maneger) MARUL [P…" at bounding box center [185, 325] width 88 height 20
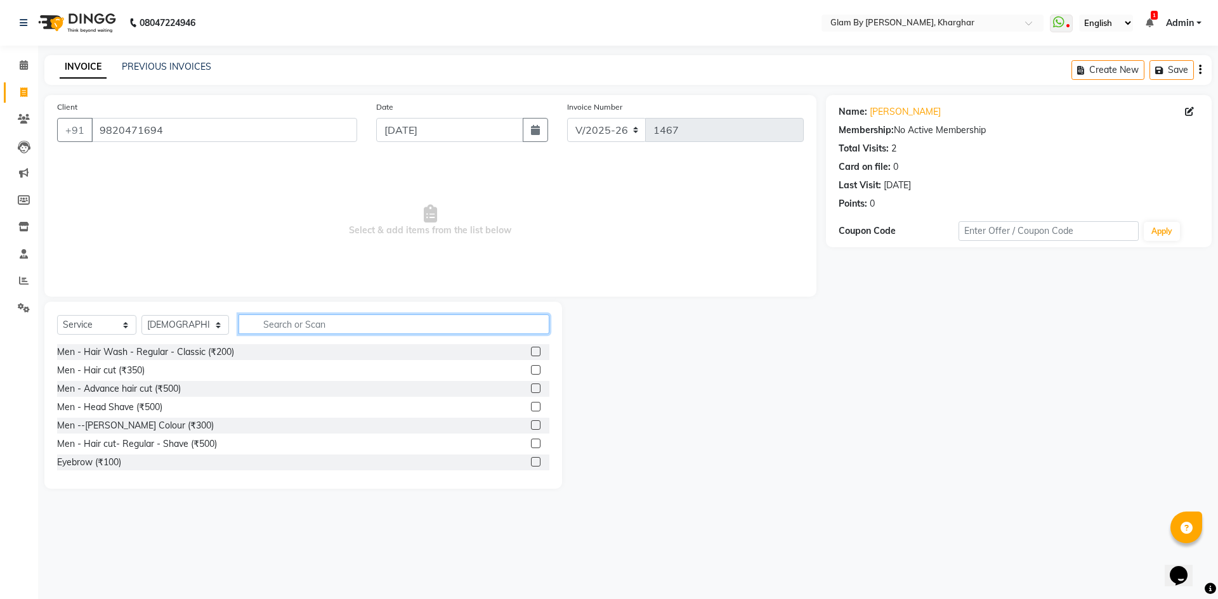
click at [273, 325] on input "text" at bounding box center [393, 325] width 311 height 20
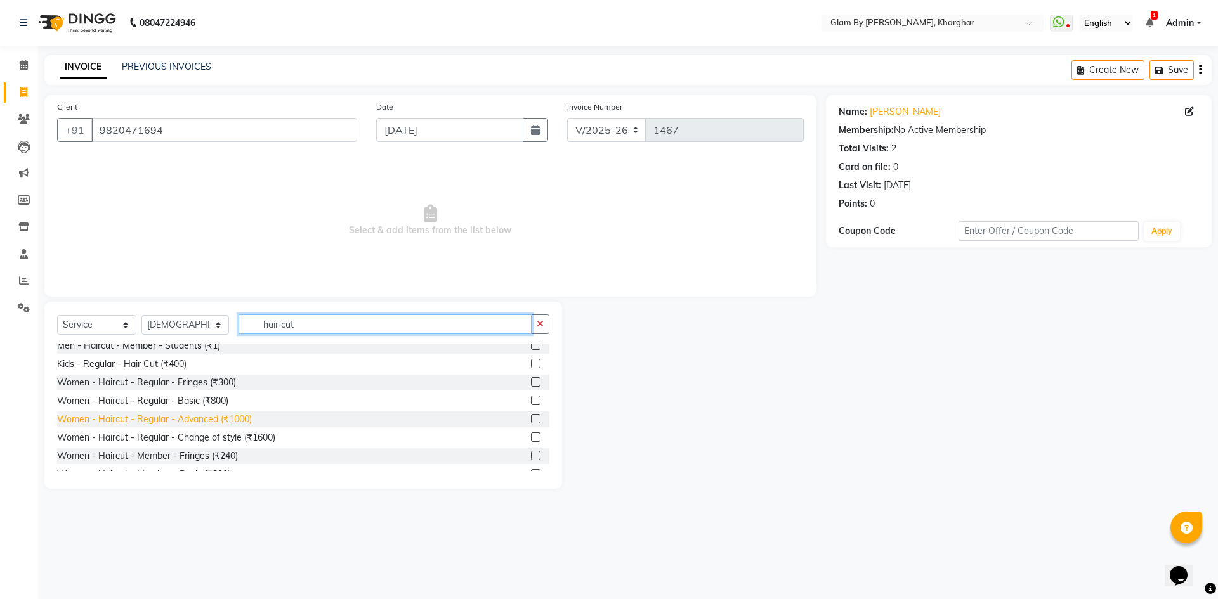
type input "hair cut"
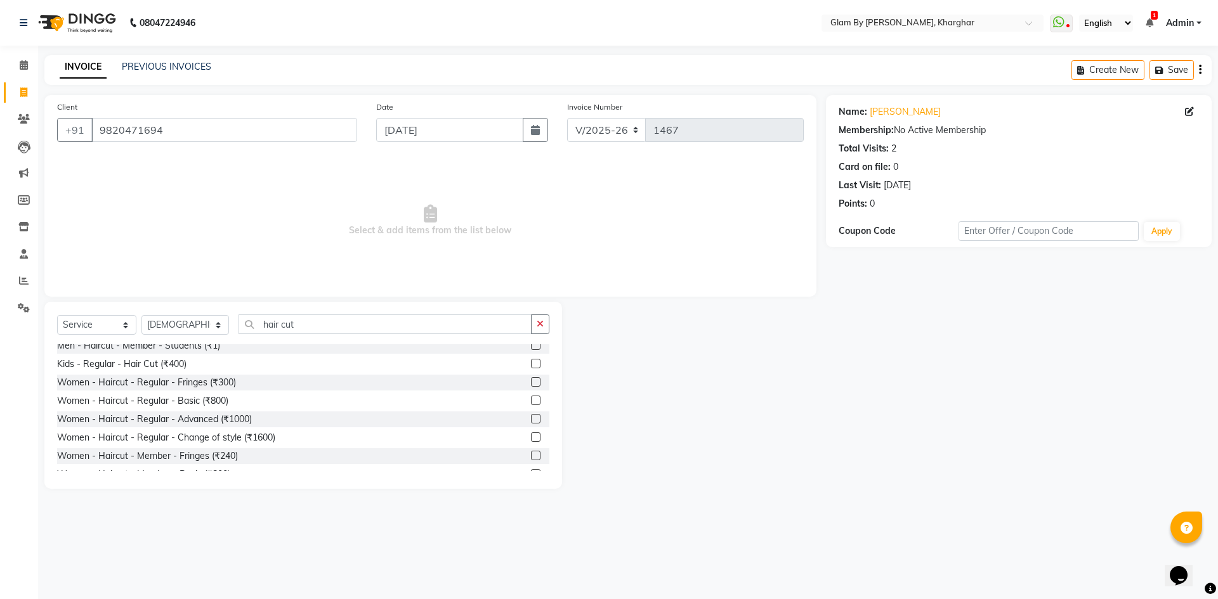
drag, startPoint x: 230, startPoint y: 419, endPoint x: 243, endPoint y: 349, distance: 71.0
click at [231, 419] on div "Women - Haircut - Regular - Advanced (₹1000)" at bounding box center [154, 419] width 195 height 13
checkbox input "false"
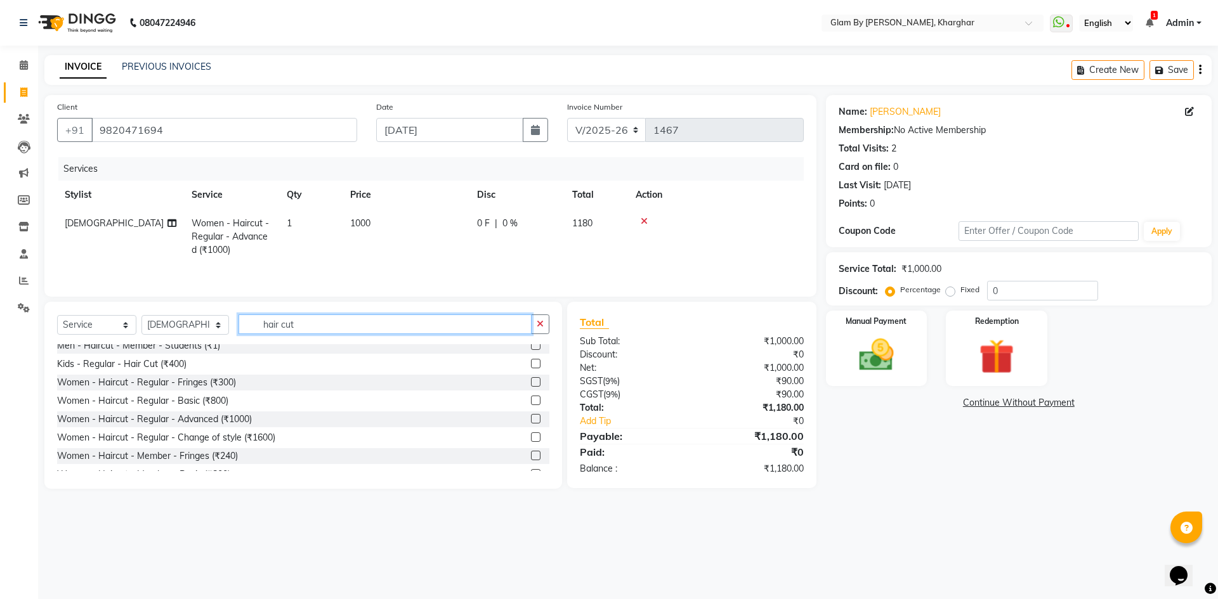
drag, startPoint x: 216, startPoint y: 307, endPoint x: 202, endPoint y: 306, distance: 13.4
click at [202, 306] on div "Select Service Product Membership Package Voucher Prepaid Gift Card Select Styl…" at bounding box center [302, 395] width 517 height 187
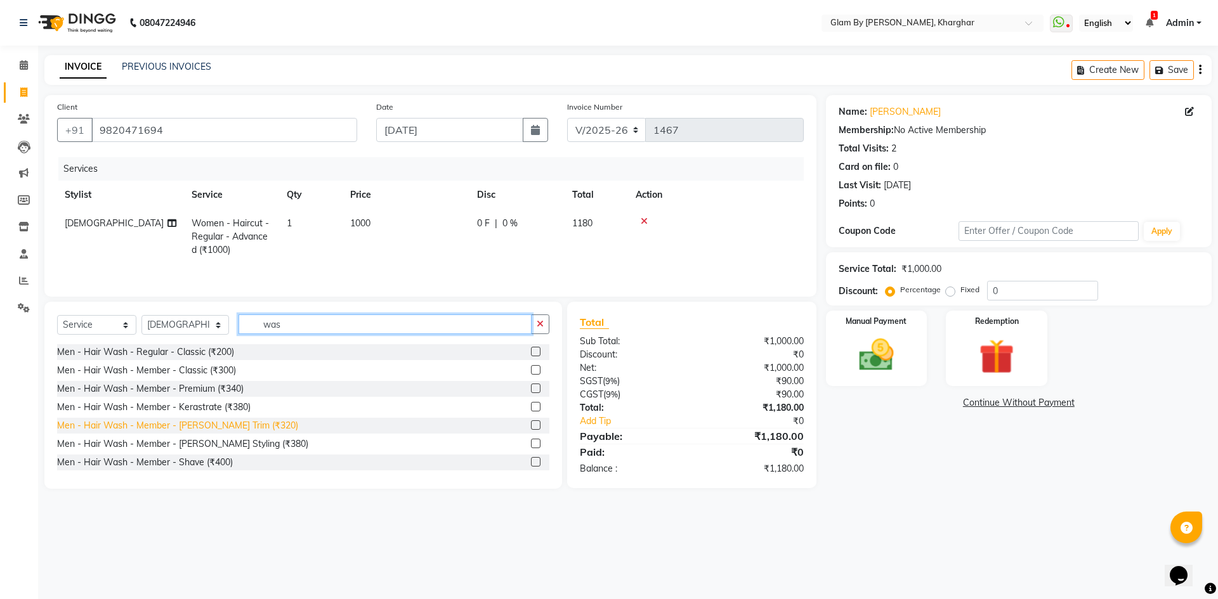
scroll to position [63, 0]
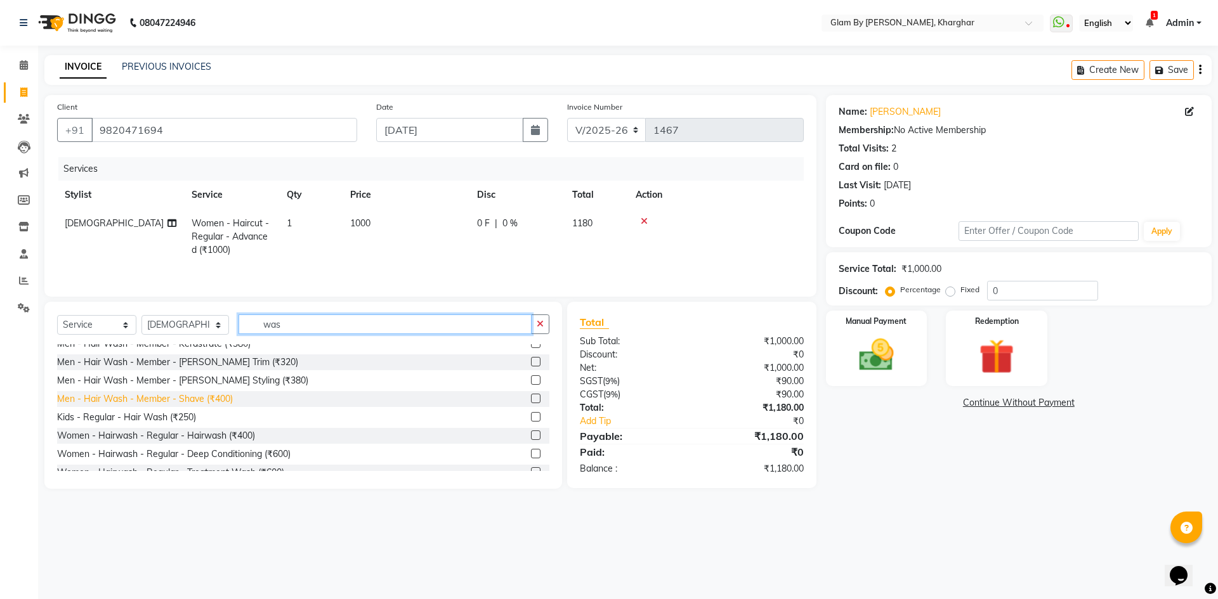
type input "was"
click at [205, 401] on div "Men - Hair Wash - Member - Shave (₹400)" at bounding box center [145, 399] width 176 height 13
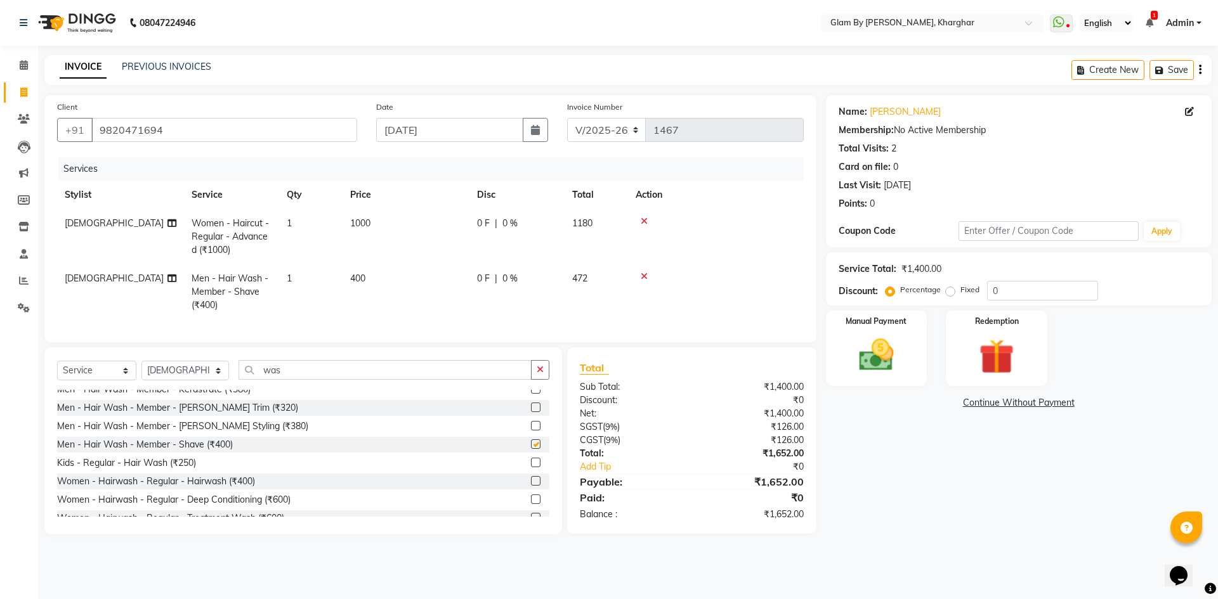
checkbox input "false"
click at [306, 299] on td "1" at bounding box center [310, 291] width 63 height 55
select select "24145"
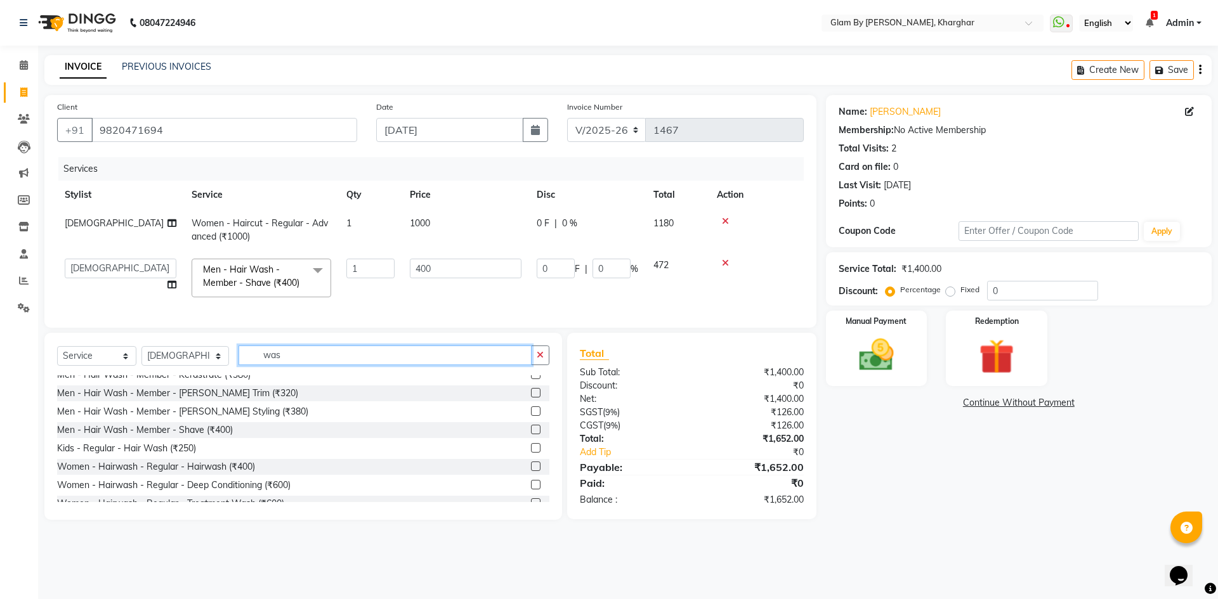
drag, startPoint x: 280, startPoint y: 363, endPoint x: 235, endPoint y: 360, distance: 45.8
click at [238, 360] on input "was" at bounding box center [384, 356] width 293 height 20
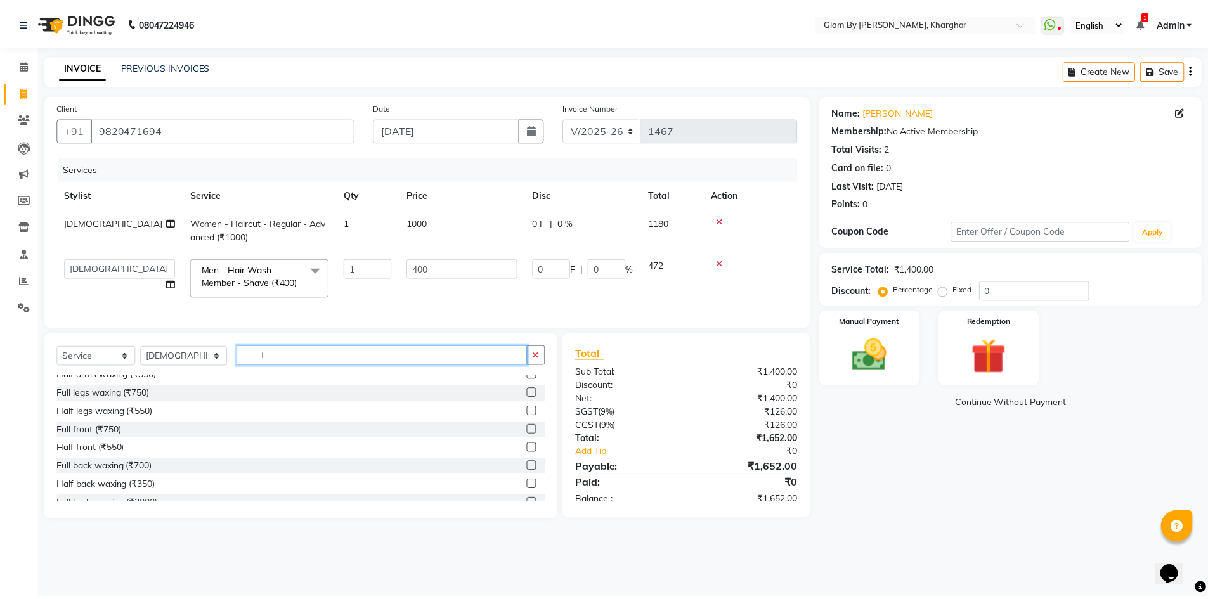
scroll to position [0, 0]
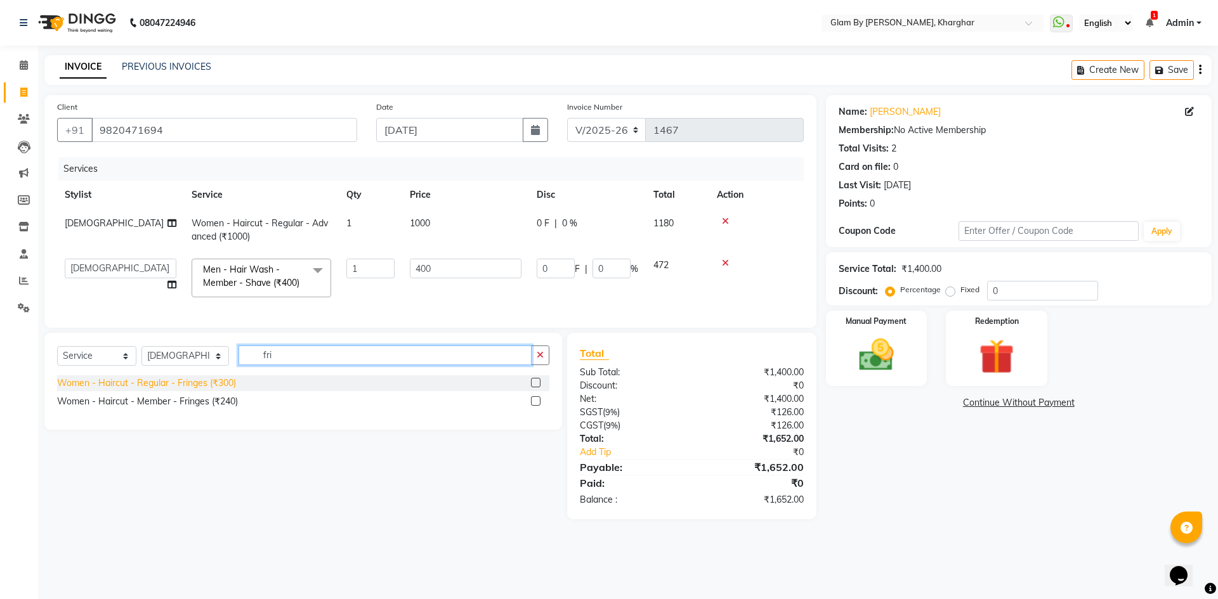
type input "fri"
drag, startPoint x: 212, startPoint y: 396, endPoint x: 252, endPoint y: 365, distance: 50.1
click at [213, 390] on div "Women - Haircut - Regular - Fringes (₹300)" at bounding box center [146, 383] width 179 height 13
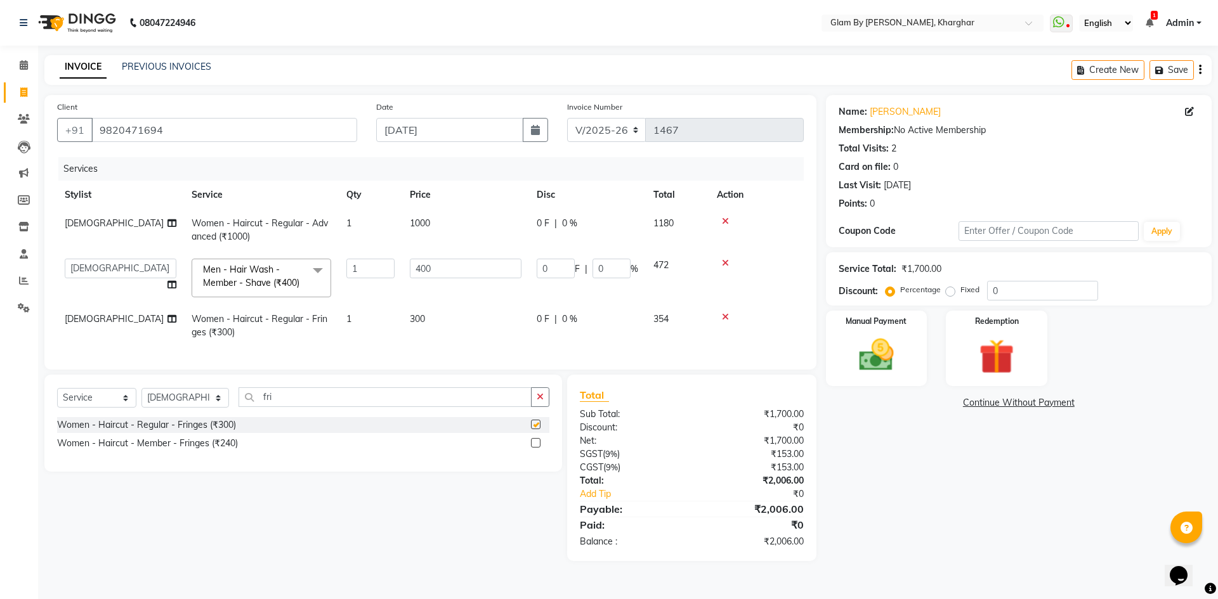
checkbox input "false"
click at [371, 323] on td "1" at bounding box center [370, 326] width 63 height 42
select select "24145"
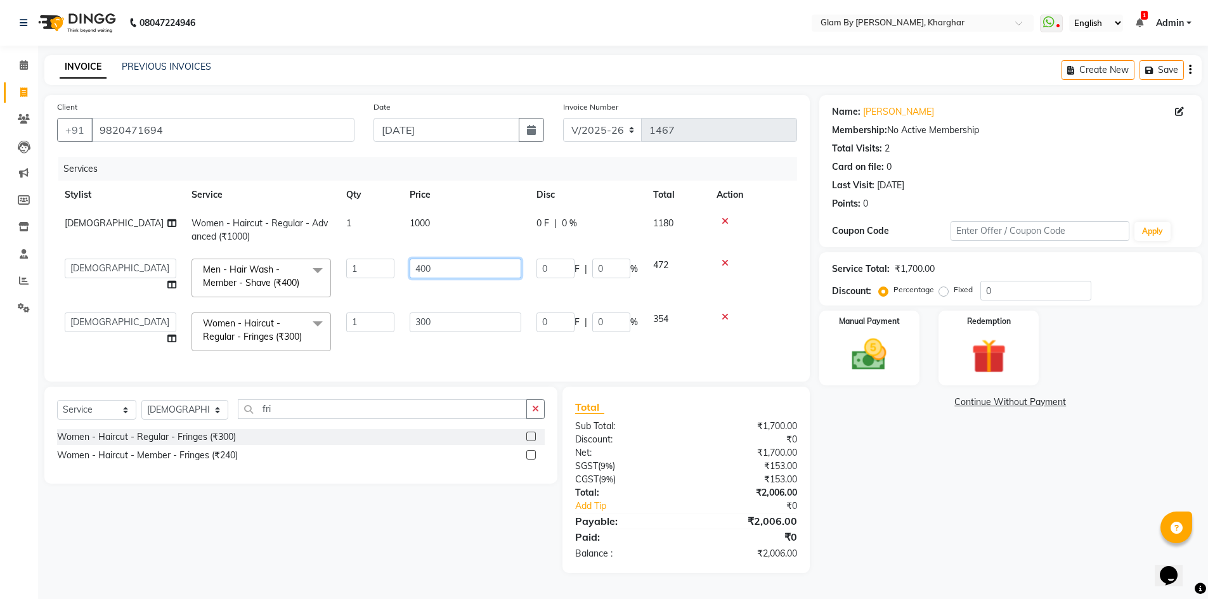
drag, startPoint x: 445, startPoint y: 269, endPoint x: 386, endPoint y: 266, distance: 59.0
click at [388, 266] on tr "[PERSON_NAME] Avi [PERSON_NAME] [PERSON_NAME] (maneger) MARUL [PERSON_NAME] [PE…" at bounding box center [427, 278] width 740 height 54
type input "300"
drag, startPoint x: 400, startPoint y: 291, endPoint x: 435, endPoint y: 303, distance: 36.9
click at [401, 292] on td "1" at bounding box center [370, 278] width 63 height 54
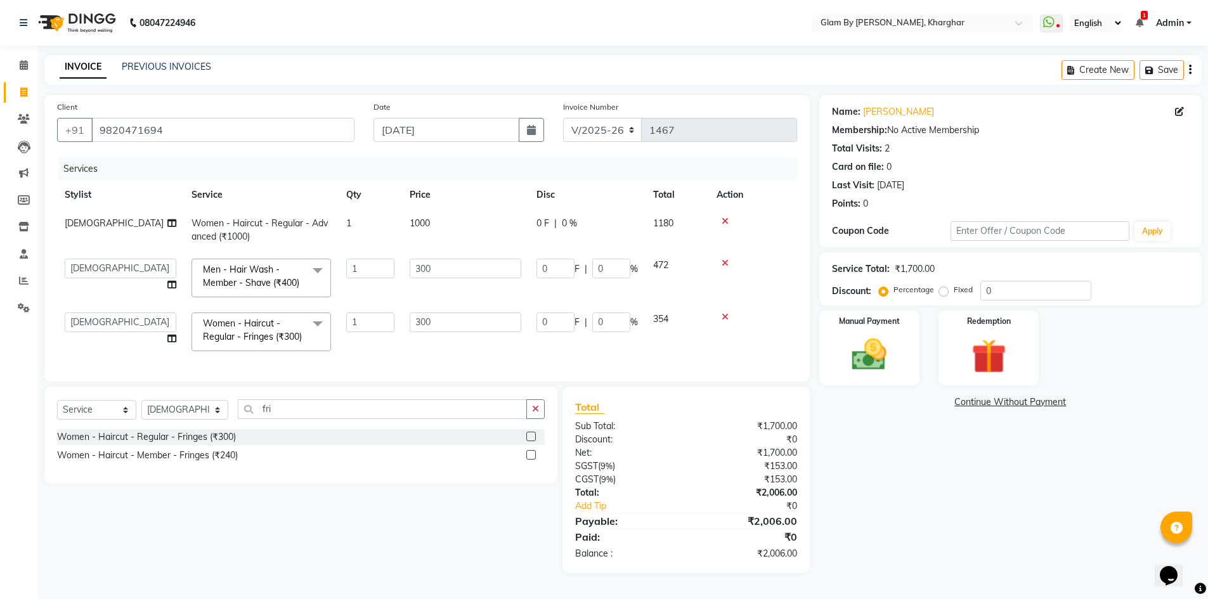
select select "24145"
click at [902, 361] on div "Manual Payment" at bounding box center [869, 348] width 105 height 78
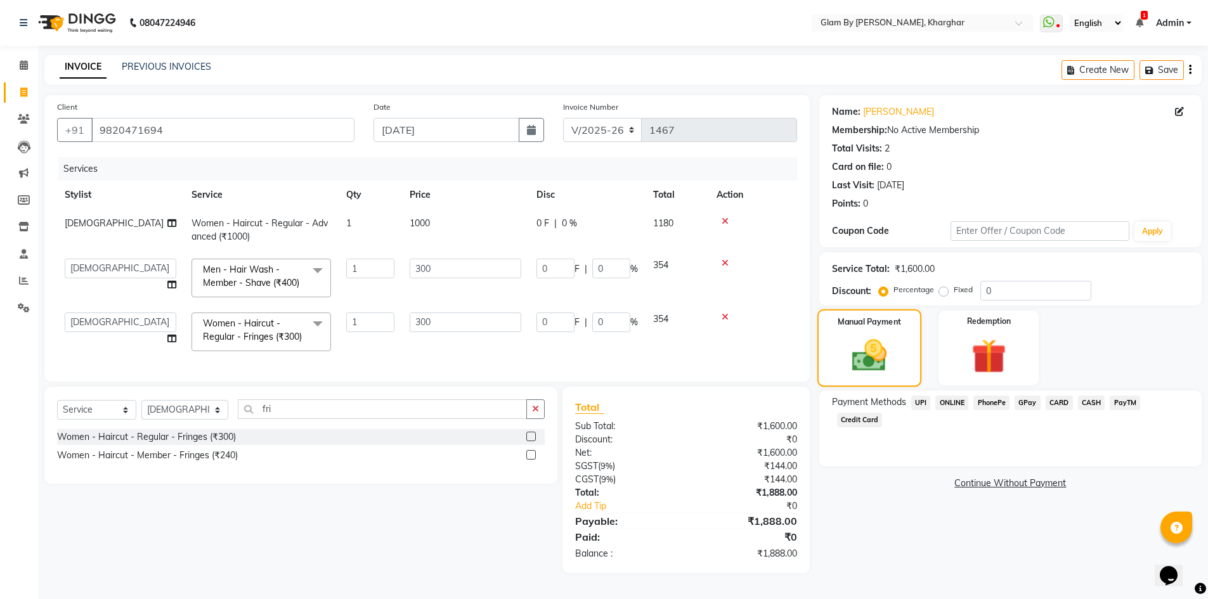
click at [897, 359] on img at bounding box center [869, 355] width 56 height 40
drag, startPoint x: 902, startPoint y: 355, endPoint x: 893, endPoint y: 361, distance: 10.9
click at [897, 358] on div "Manual Payment" at bounding box center [869, 348] width 105 height 78
click at [956, 396] on span "ONLINE" at bounding box center [951, 403] width 33 height 15
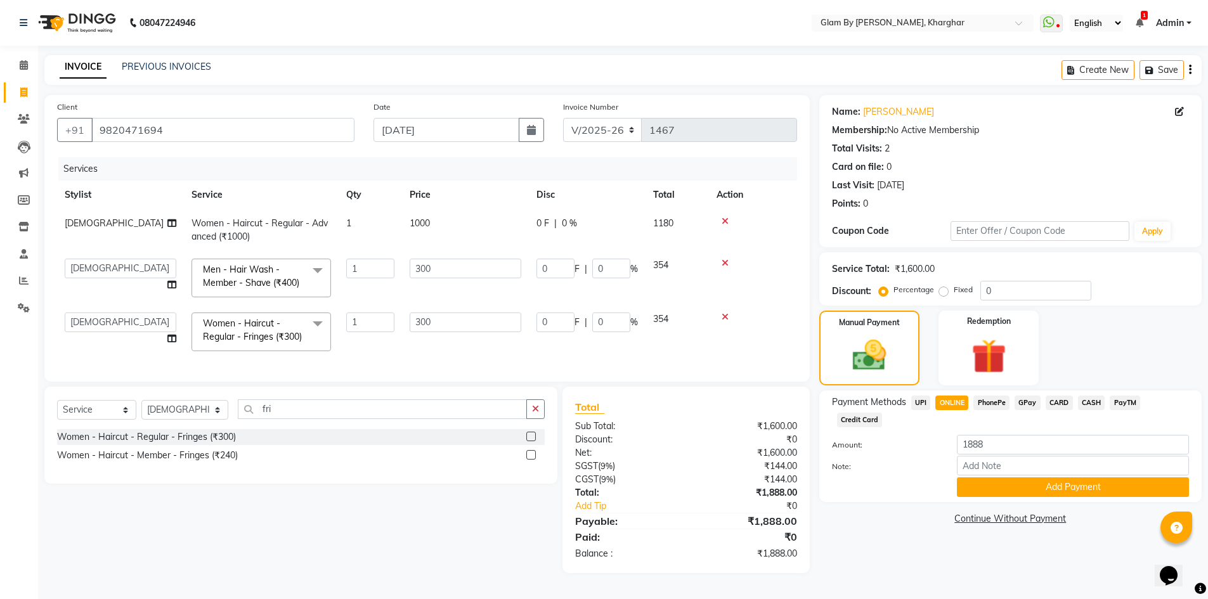
click at [88, 215] on td "[DEMOGRAPHIC_DATA]" at bounding box center [120, 230] width 127 height 42
select select "24145"
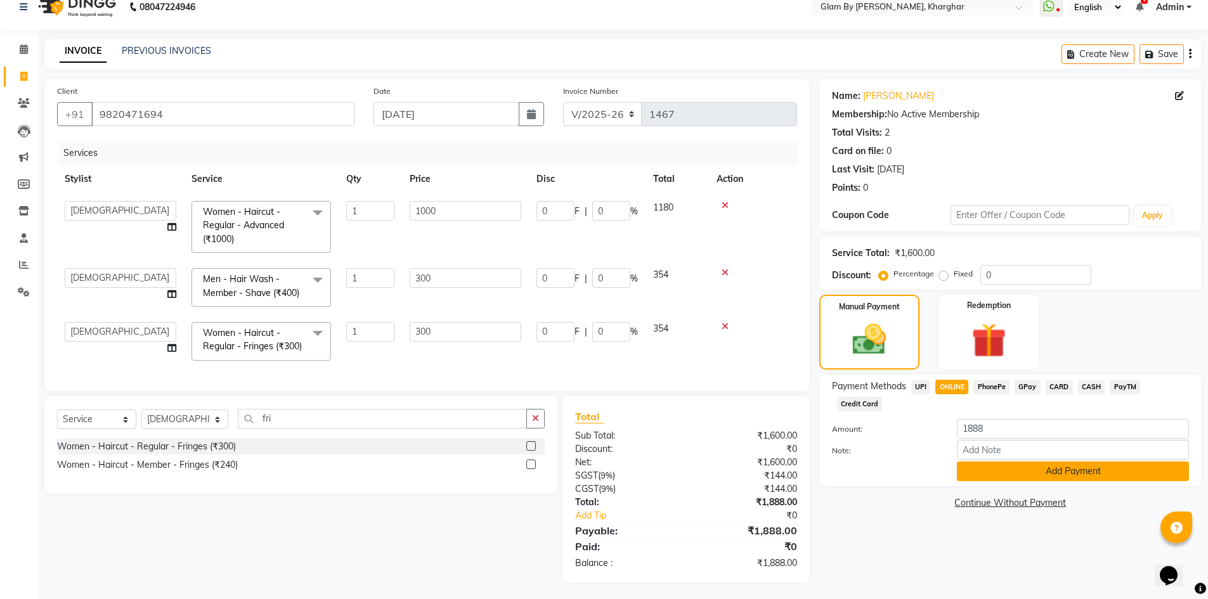
click at [1078, 462] on button "Add Payment" at bounding box center [1073, 472] width 232 height 20
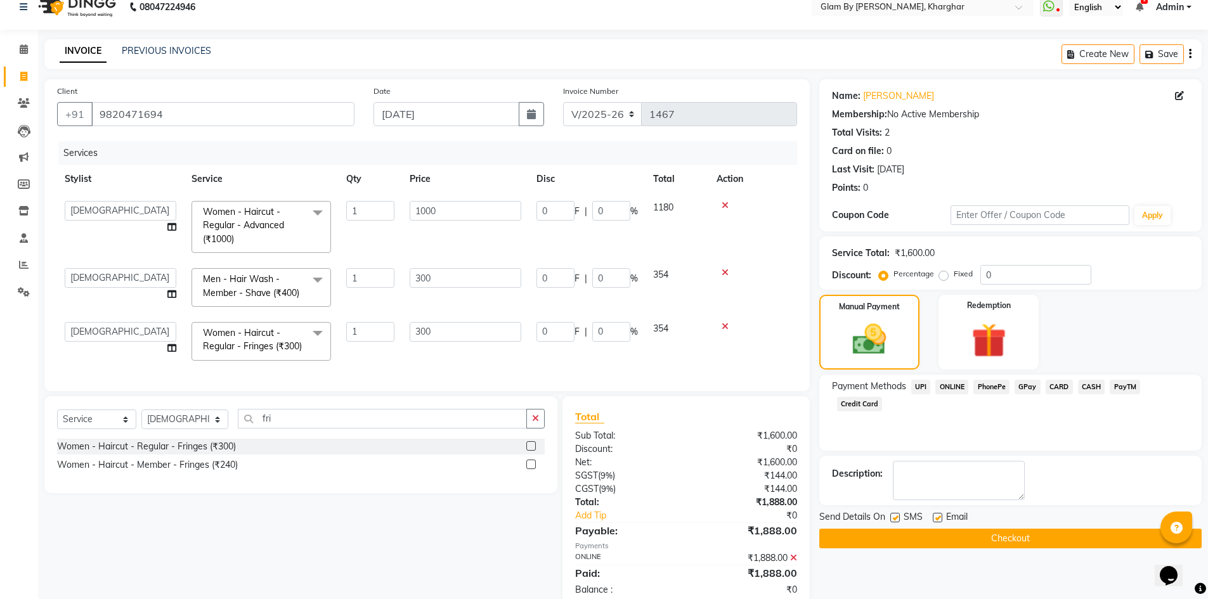
click at [996, 543] on button "Checkout" at bounding box center [1010, 539] width 382 height 20
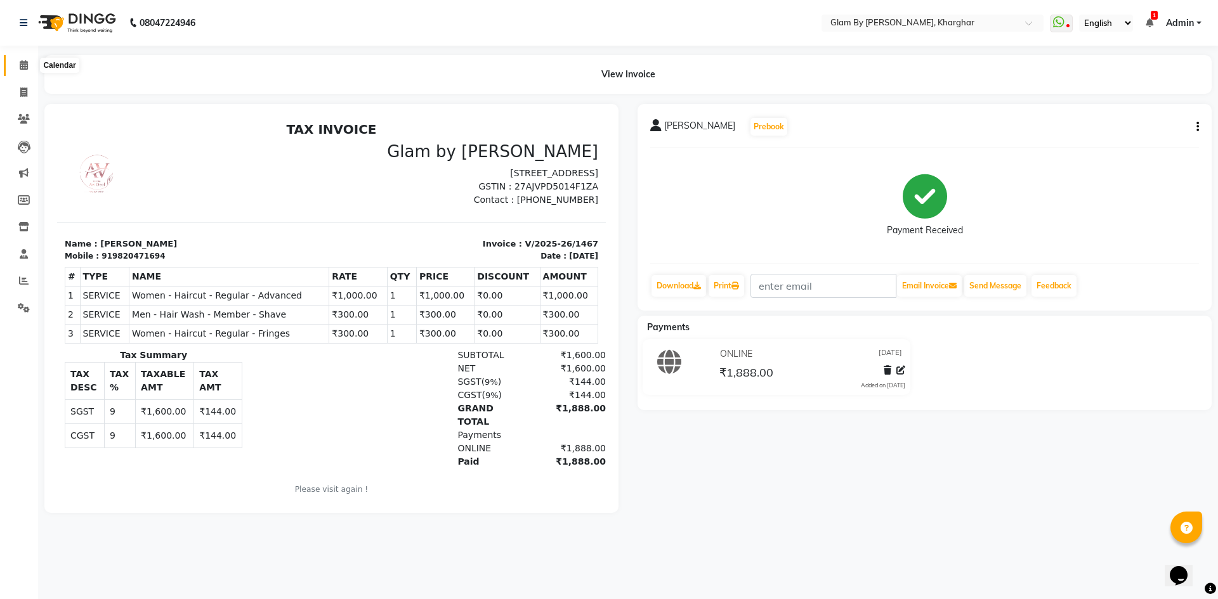
click at [28, 65] on icon at bounding box center [24, 65] width 8 height 10
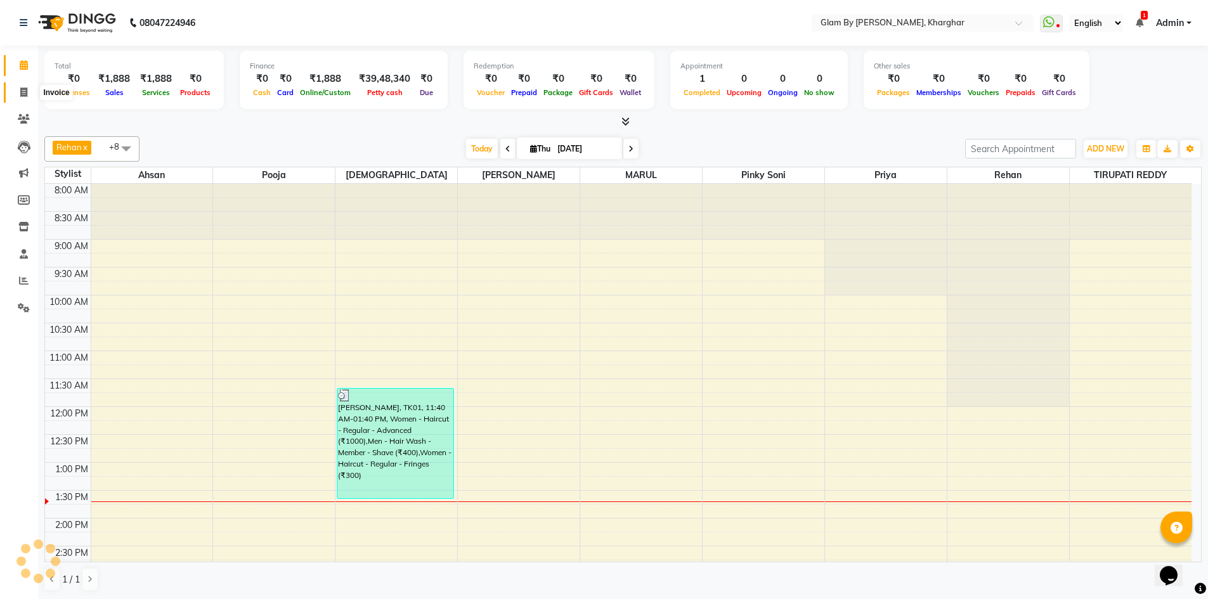
click at [23, 92] on icon at bounding box center [23, 93] width 7 height 10
select select "service"
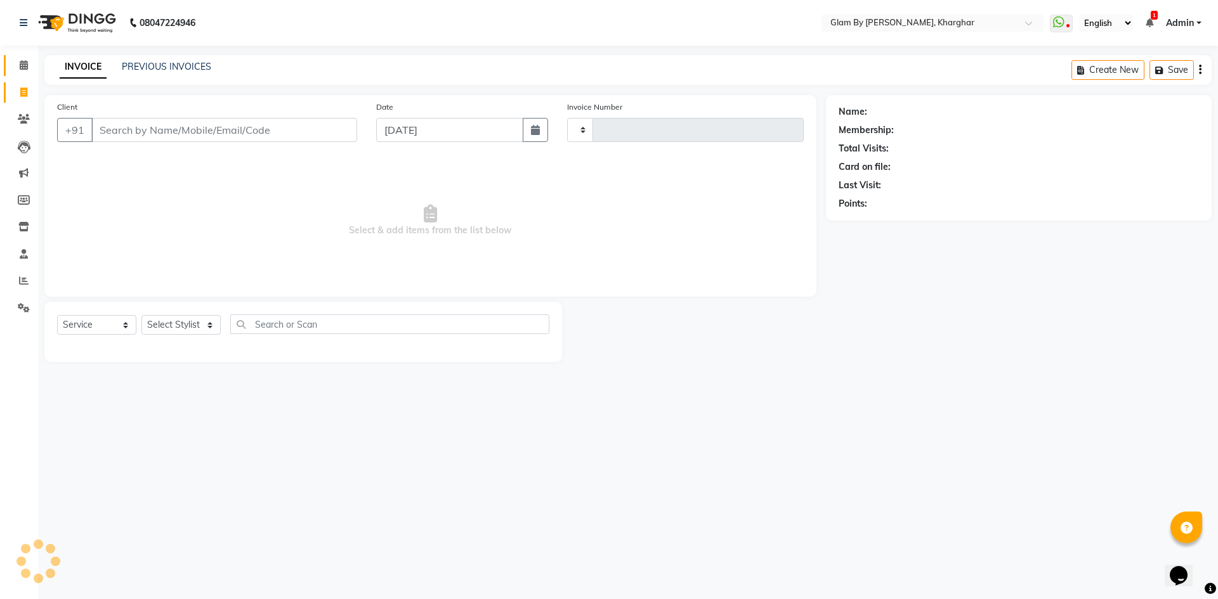
type input "1468"
select select "3992"
click at [24, 68] on icon at bounding box center [24, 65] width 8 height 10
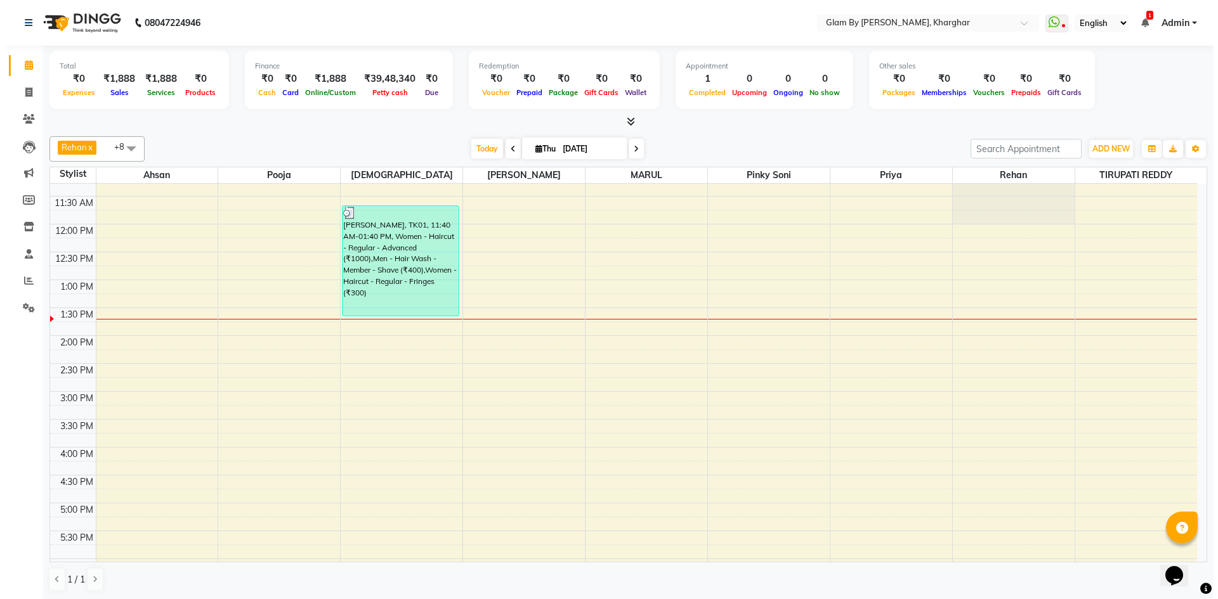
scroll to position [190, 0]
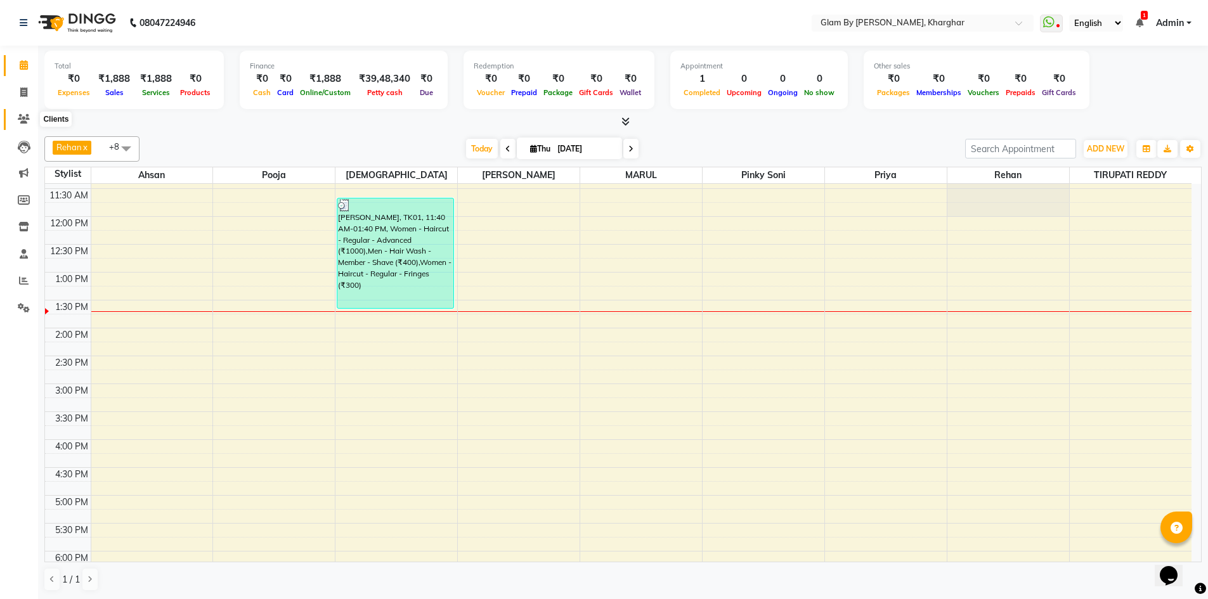
click at [25, 117] on icon at bounding box center [24, 119] width 12 height 10
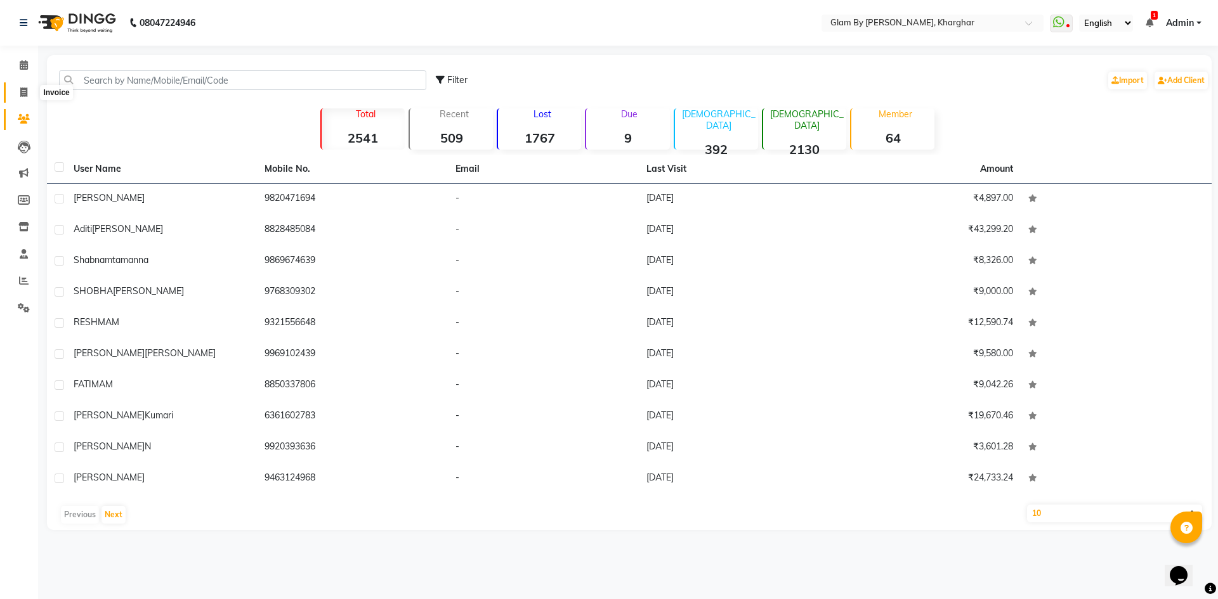
click at [26, 92] on icon at bounding box center [23, 93] width 7 height 10
select select "3992"
select select "service"
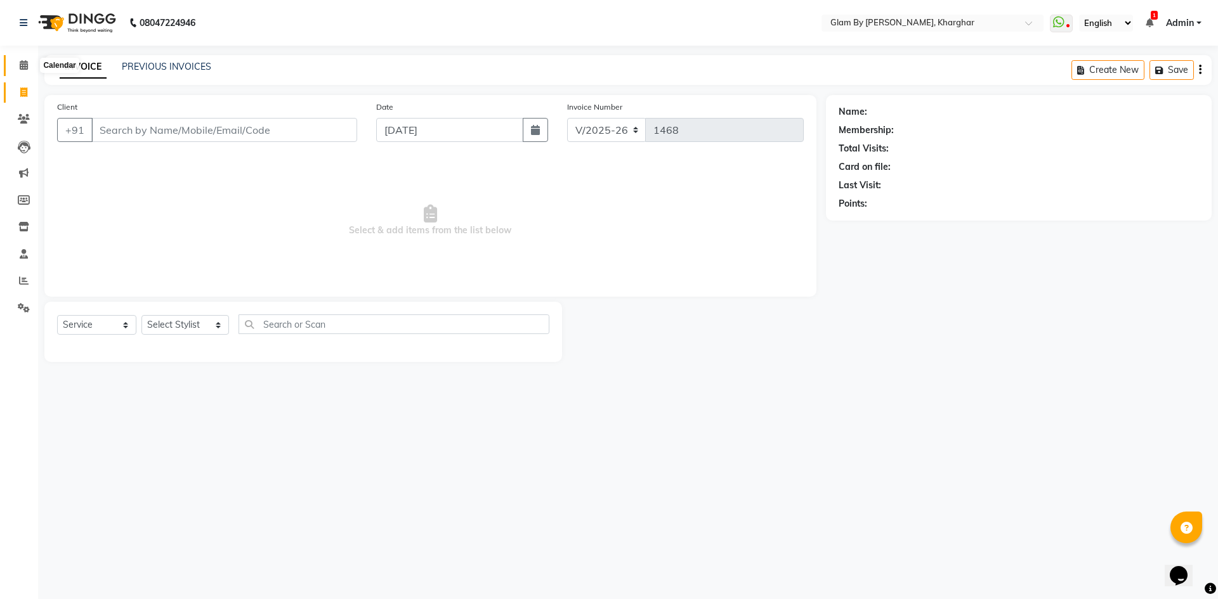
click at [27, 70] on span at bounding box center [24, 65] width 22 height 15
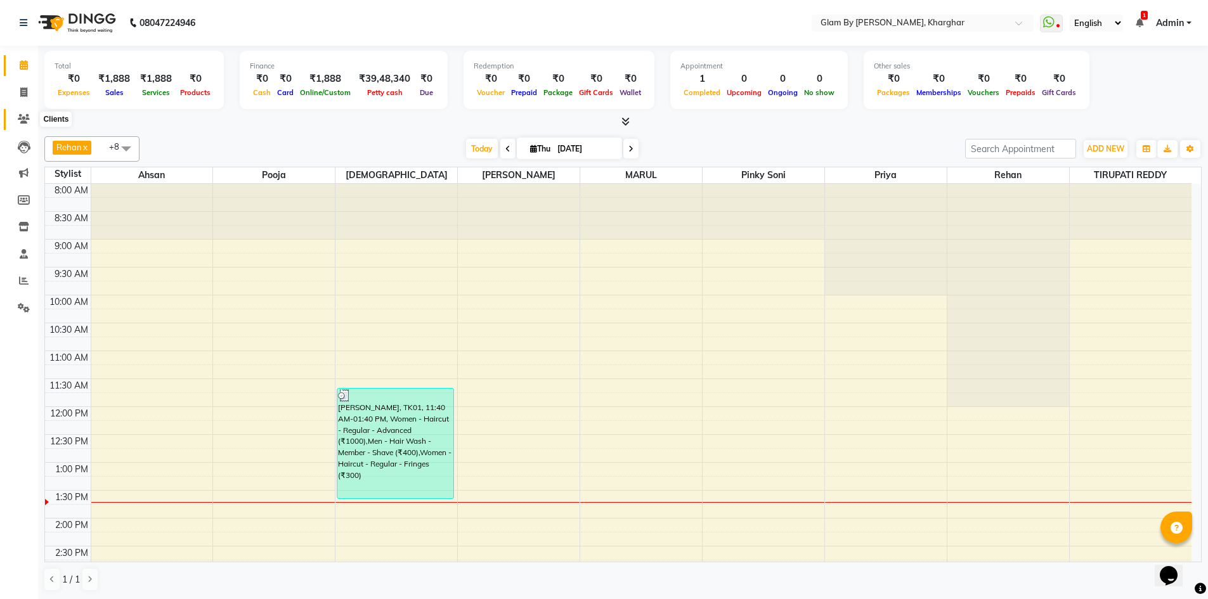
click at [18, 121] on icon at bounding box center [24, 119] width 12 height 10
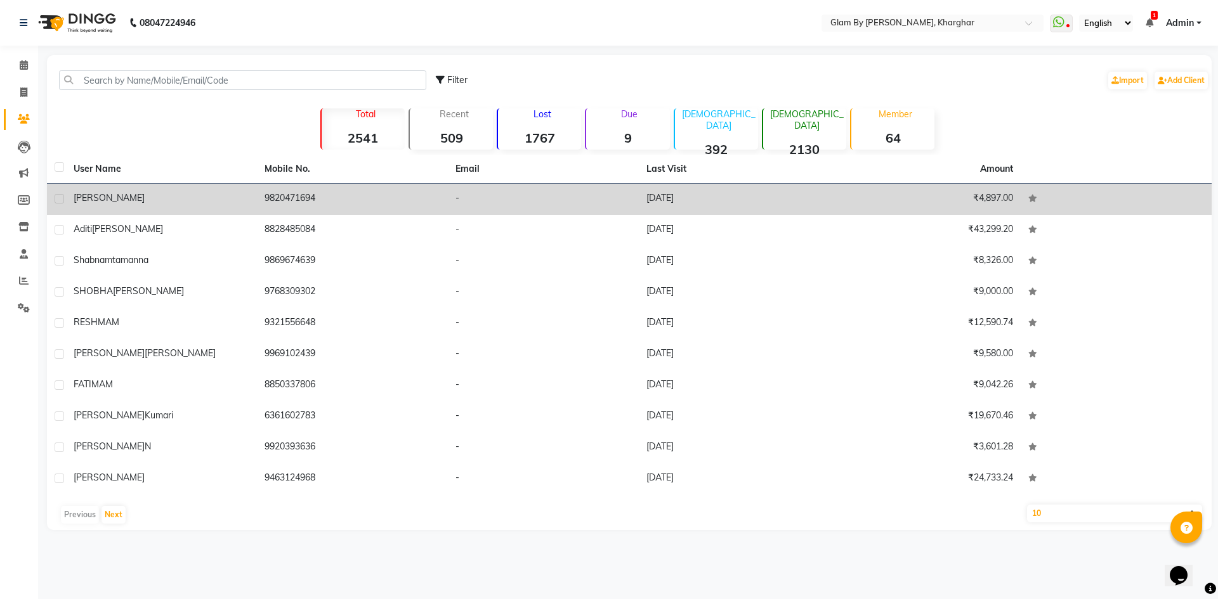
click at [342, 202] on td "9820471694" at bounding box center [352, 199] width 191 height 31
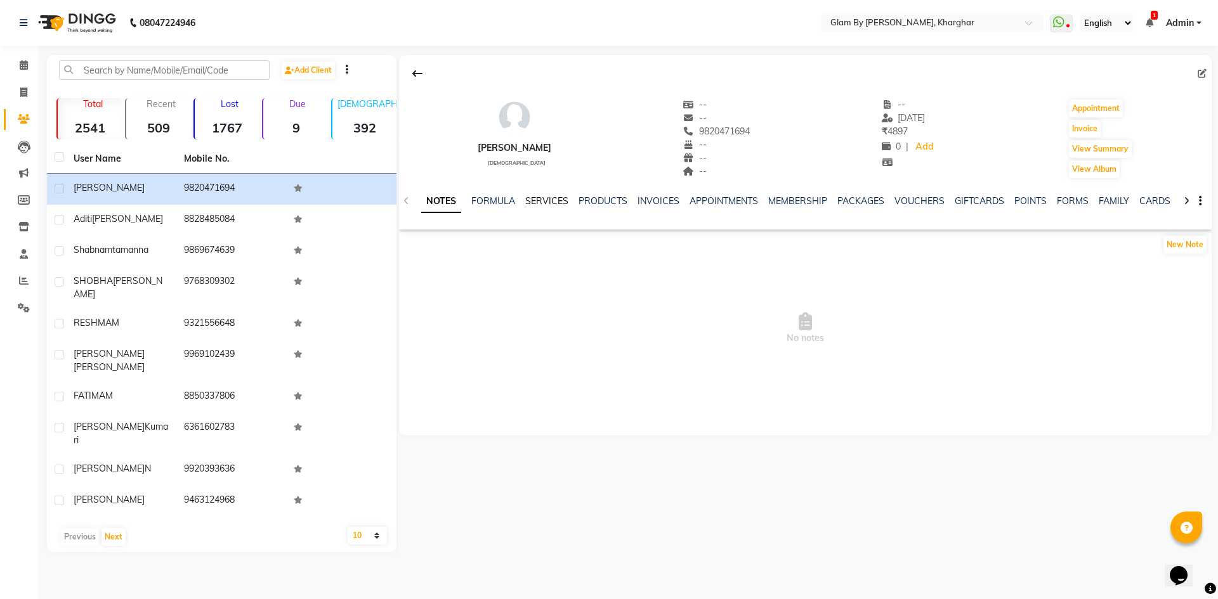
click at [542, 200] on link "SERVICES" at bounding box center [546, 200] width 43 height 11
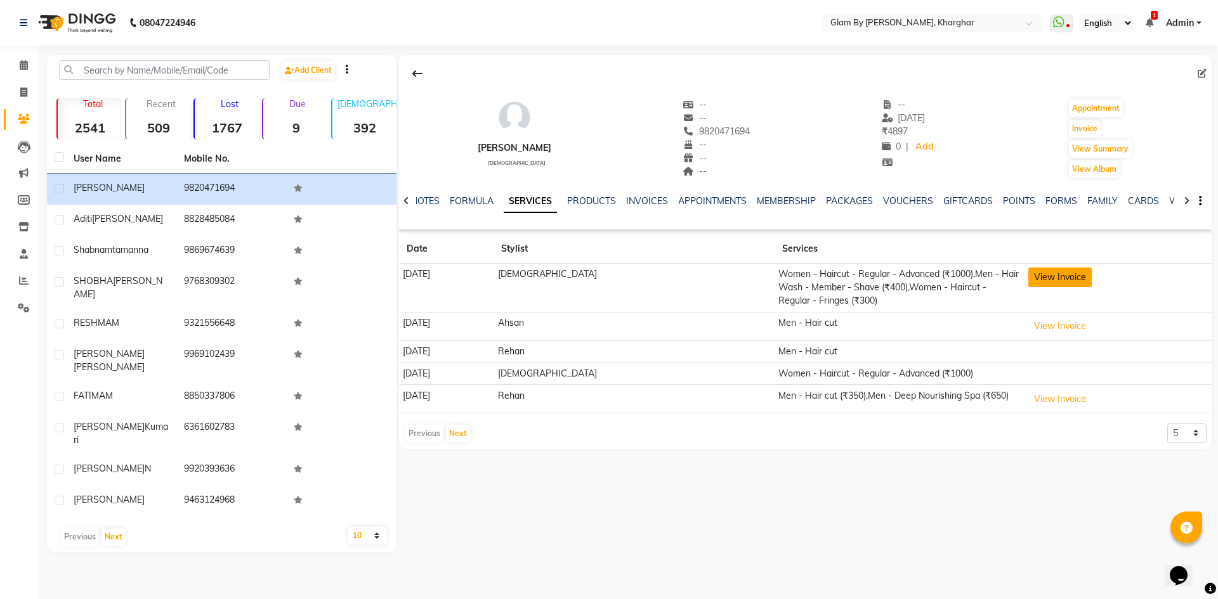
click at [1044, 278] on button "View Invoice" at bounding box center [1059, 278] width 63 height 20
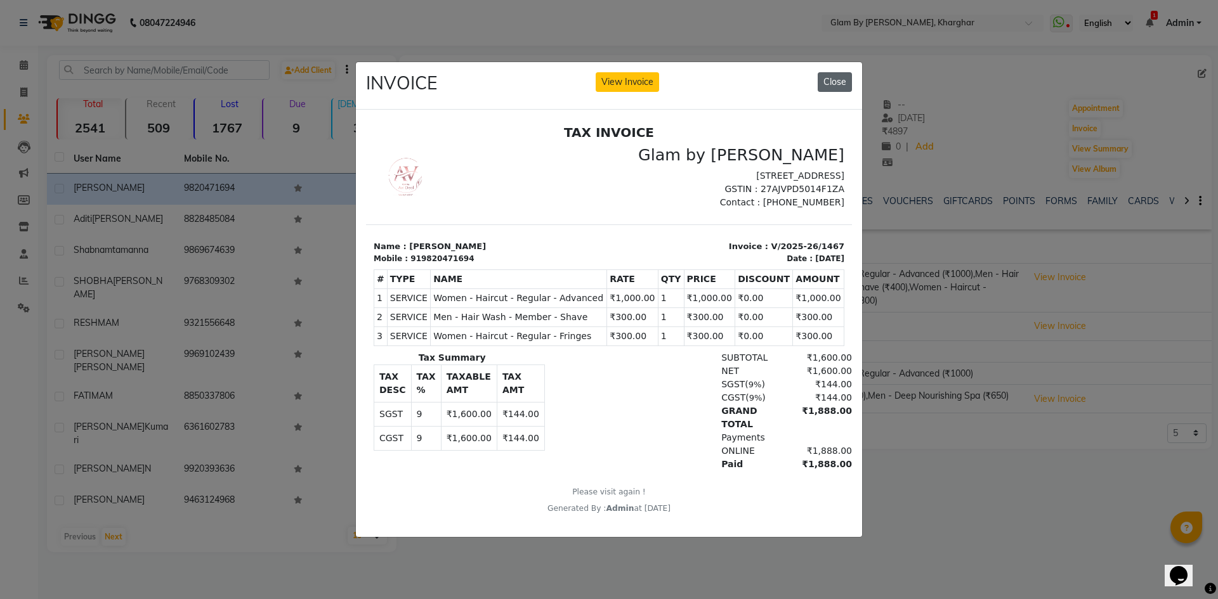
click at [828, 81] on button "Close" at bounding box center [834, 82] width 34 height 20
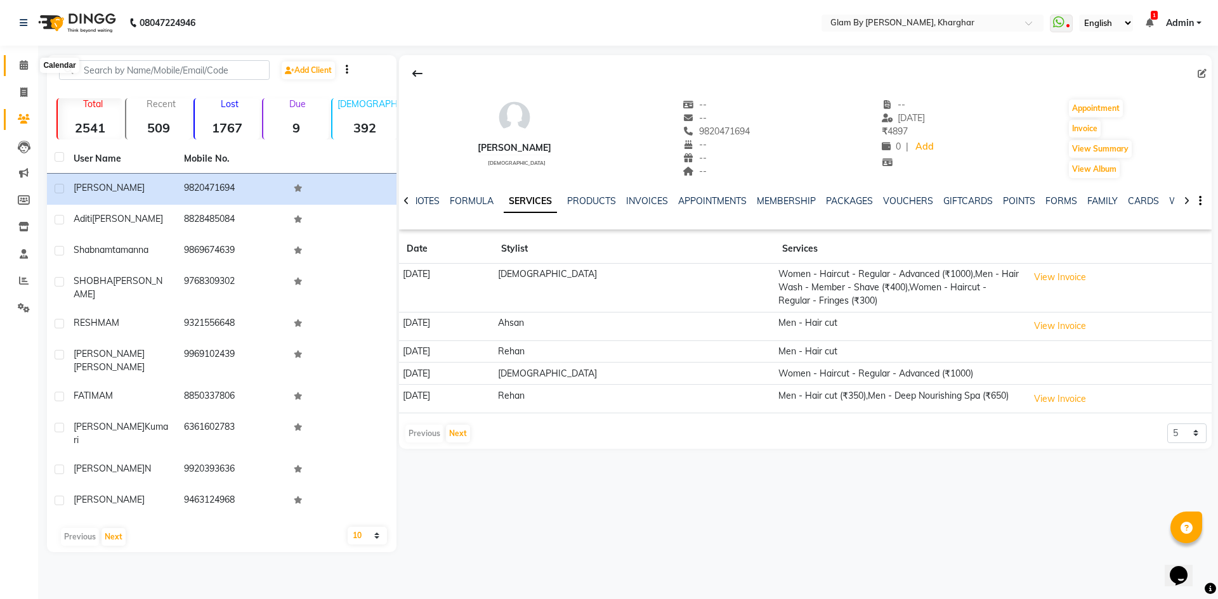
click at [24, 67] on icon at bounding box center [24, 65] width 8 height 10
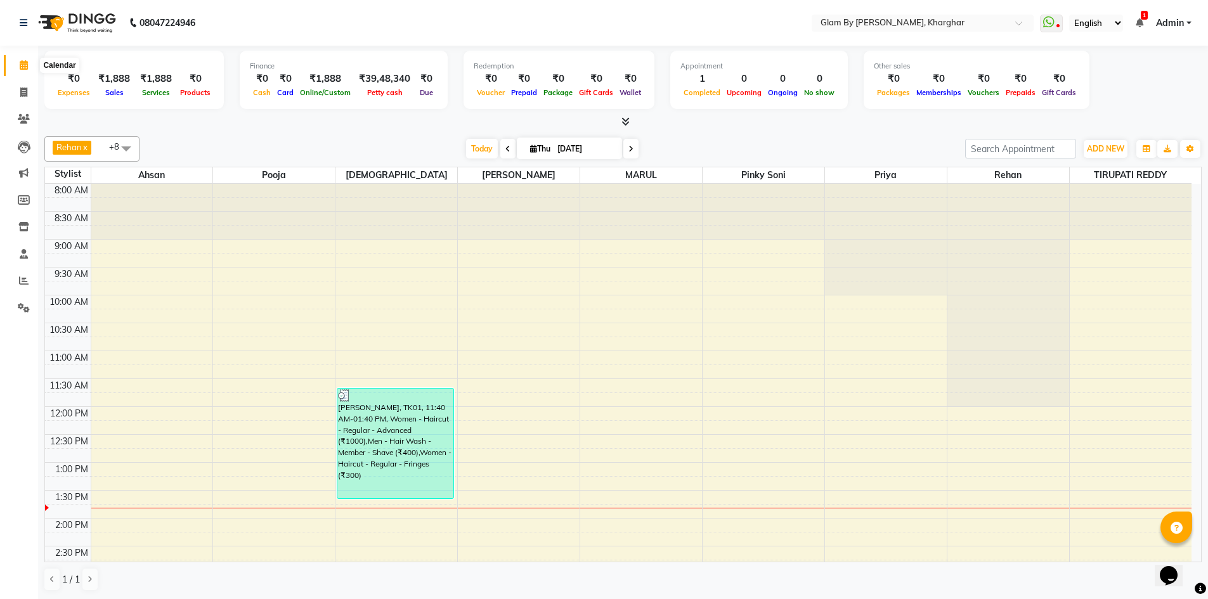
click at [20, 67] on icon at bounding box center [24, 65] width 8 height 10
click at [21, 94] on icon at bounding box center [23, 93] width 7 height 10
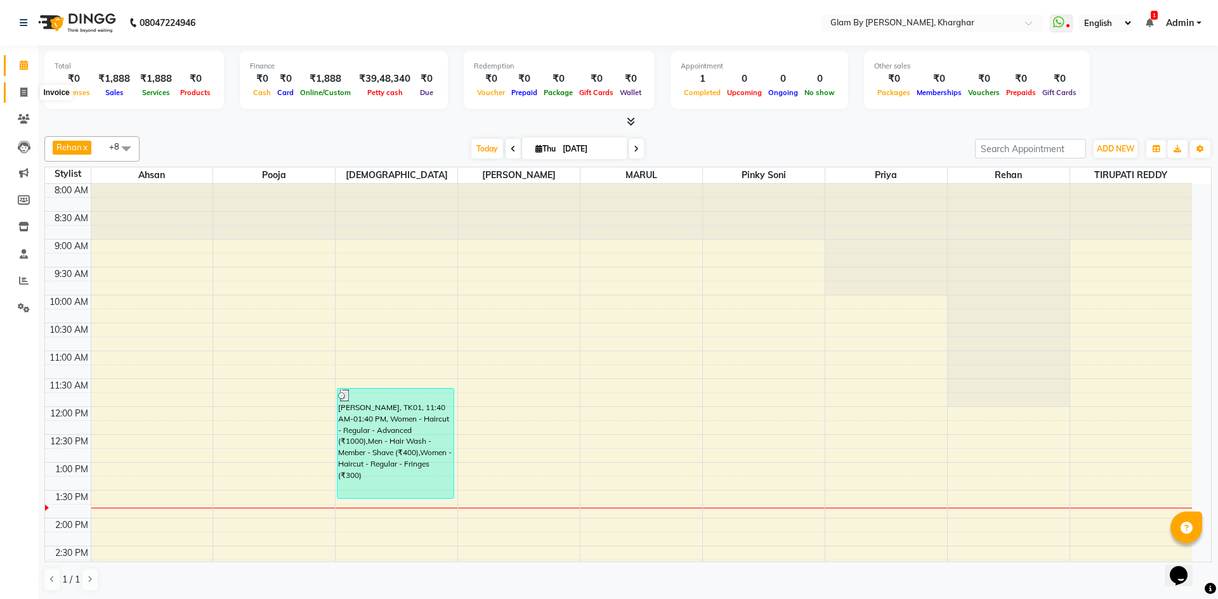
select select "3992"
select select "service"
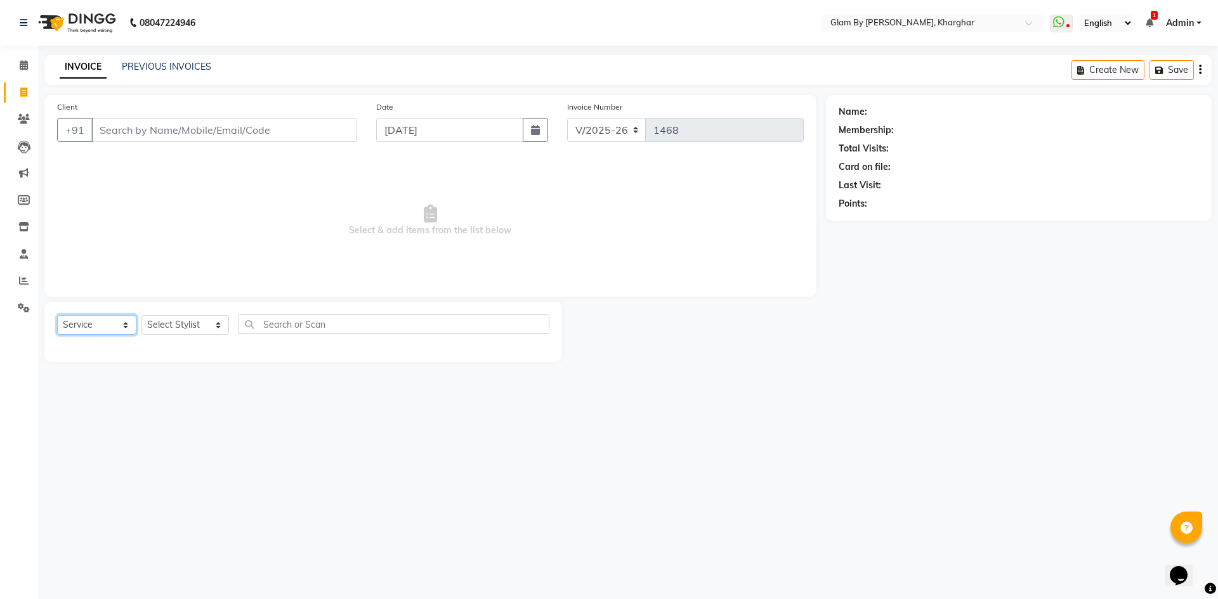
click at [81, 320] on select "Select Service Product Membership Package Voucher Prepaid Gift Card" at bounding box center [96, 325] width 79 height 20
click at [57, 315] on select "Select Service Product Membership Package Voucher Prepaid Gift Card" at bounding box center [96, 325] width 79 height 20
click at [152, 332] on select "Select Stylist [PERSON_NAME] Avi [PERSON_NAME] [PERSON_NAME] (maneger) MARUL [P…" at bounding box center [185, 325] width 88 height 20
select select "77395"
click at [141, 315] on select "Select Stylist [PERSON_NAME] Avi [PERSON_NAME] [PERSON_NAME] (maneger) MARUL [P…" at bounding box center [185, 325] width 88 height 20
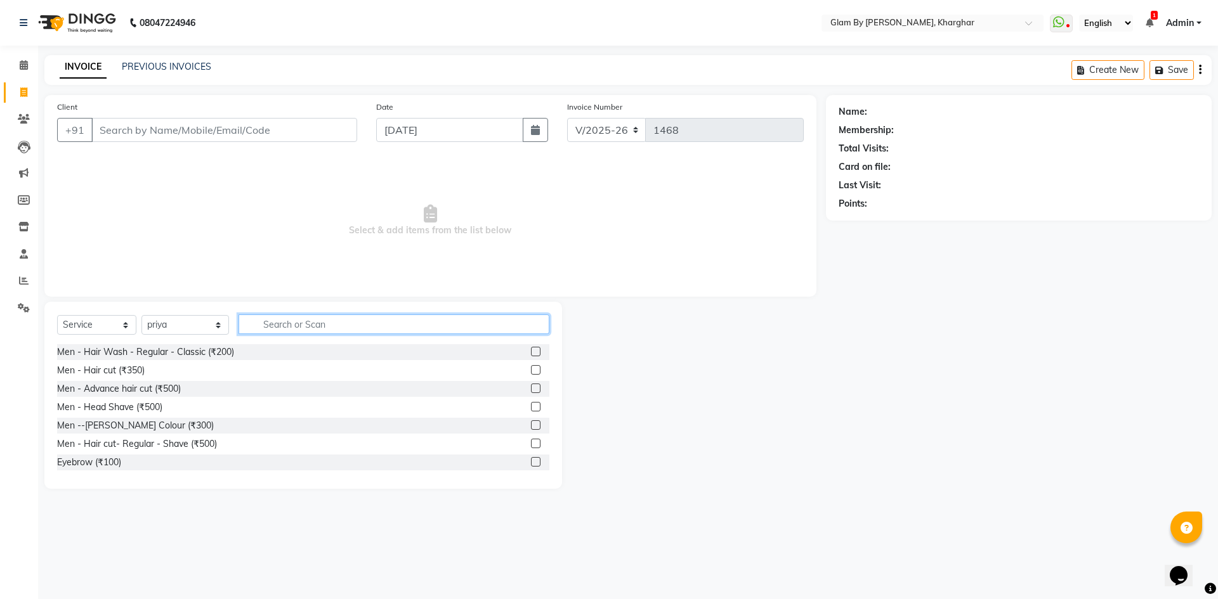
click at [258, 321] on input "text" at bounding box center [393, 325] width 311 height 20
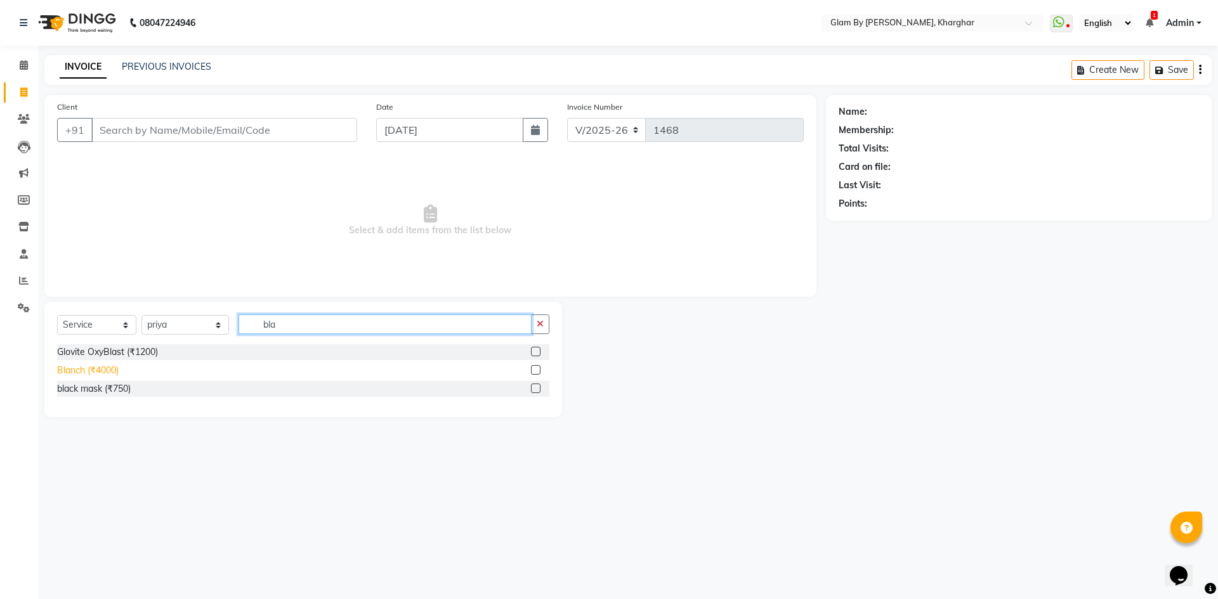
type input "bla"
click at [116, 372] on div "Blanch (₹4000)" at bounding box center [88, 370] width 62 height 13
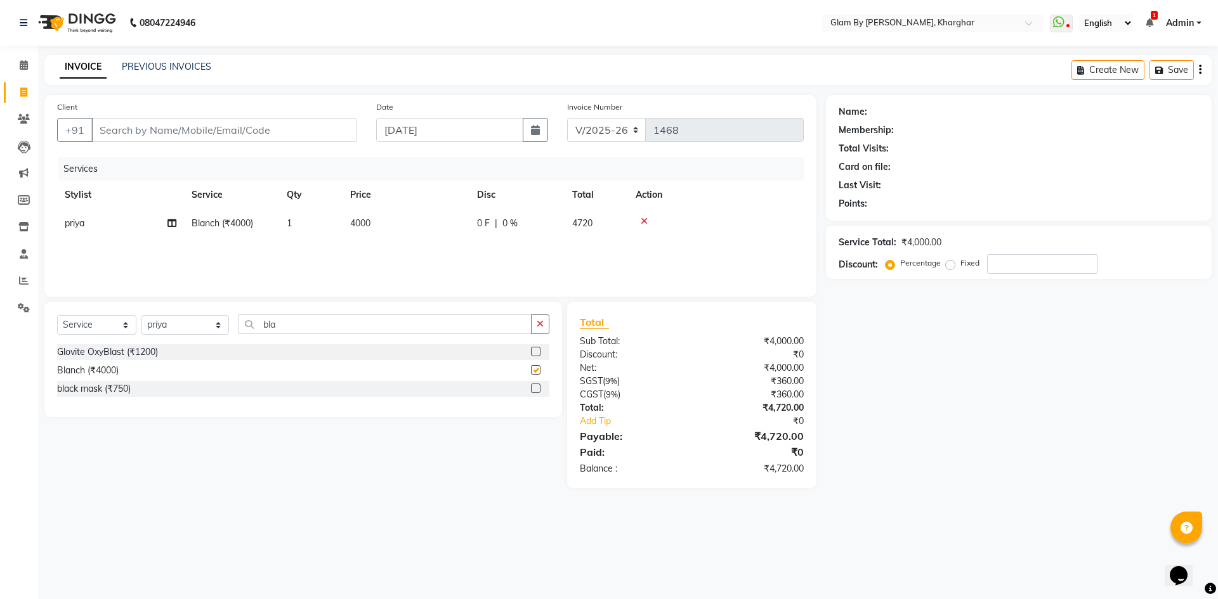
checkbox input "false"
drag, startPoint x: 272, startPoint y: 323, endPoint x: 235, endPoint y: 320, distance: 37.5
click at [238, 321] on input "bla" at bounding box center [384, 325] width 293 height 20
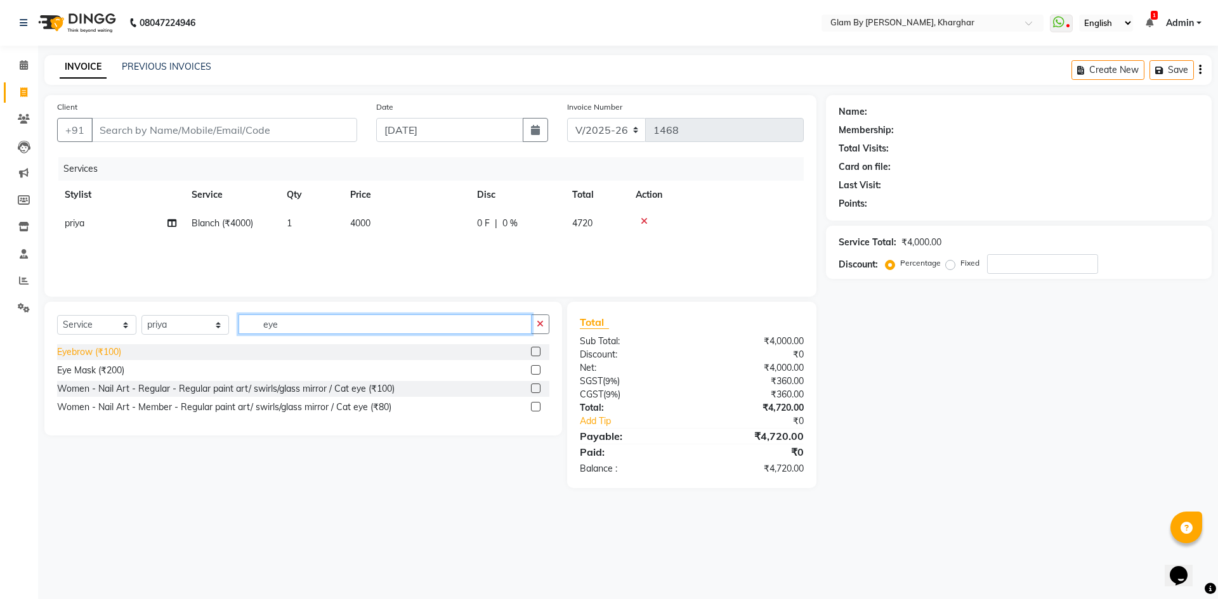
type input "eye"
click at [75, 356] on div "Eyebrow (₹100)" at bounding box center [89, 352] width 64 height 13
checkbox input "false"
drag, startPoint x: 241, startPoint y: 325, endPoint x: 209, endPoint y: 326, distance: 31.7
click at [209, 326] on div "Select Service Product Membership Package Voucher Prepaid Gift Card Select Styl…" at bounding box center [303, 330] width 492 height 30
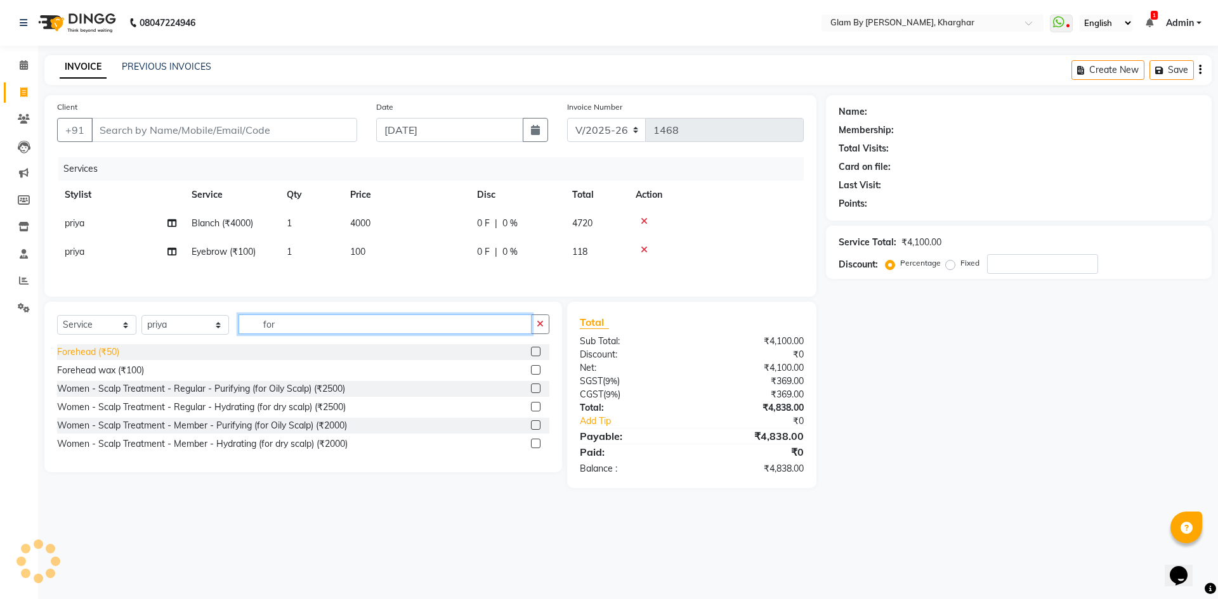
type input "for"
drag, startPoint x: 98, startPoint y: 356, endPoint x: 115, endPoint y: 342, distance: 23.0
click at [101, 355] on div "Forehead (₹50)" at bounding box center [88, 352] width 62 height 13
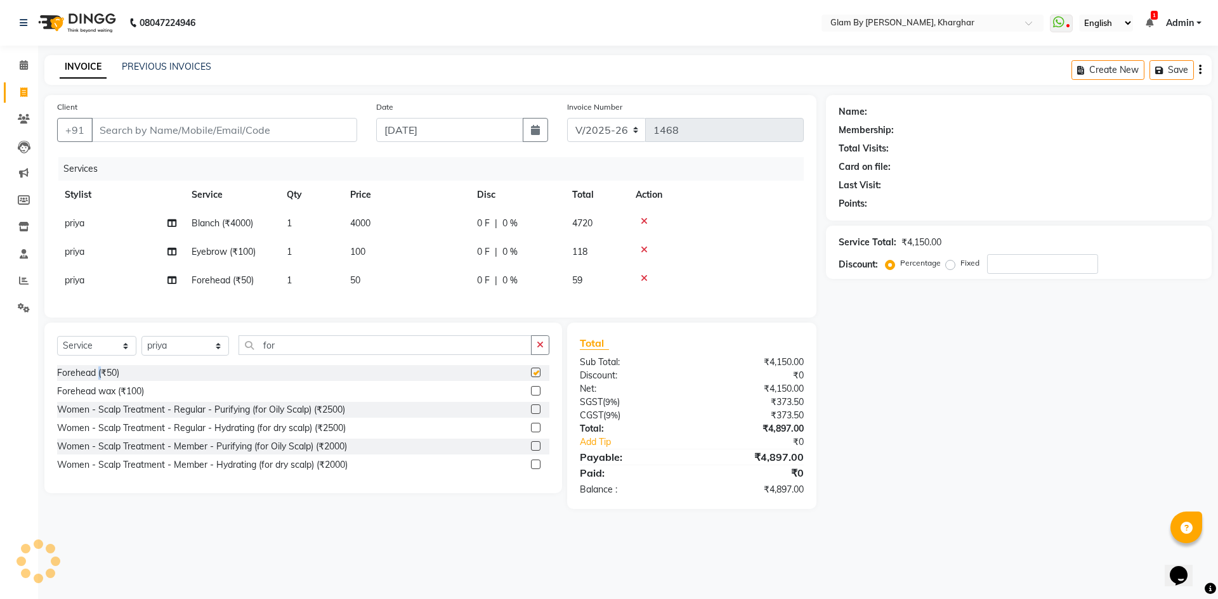
checkbox input "false"
drag, startPoint x: 254, startPoint y: 355, endPoint x: 218, endPoint y: 351, distance: 36.3
click at [218, 351] on div "Select Service Product Membership Package Voucher Prepaid Gift Card Select Styl…" at bounding box center [303, 350] width 492 height 30
drag, startPoint x: 269, startPoint y: 353, endPoint x: 224, endPoint y: 351, distance: 44.5
click at [224, 351] on div "Select Service Product Membership Package Voucher Prepaid Gift Card Select Styl…" at bounding box center [303, 350] width 492 height 30
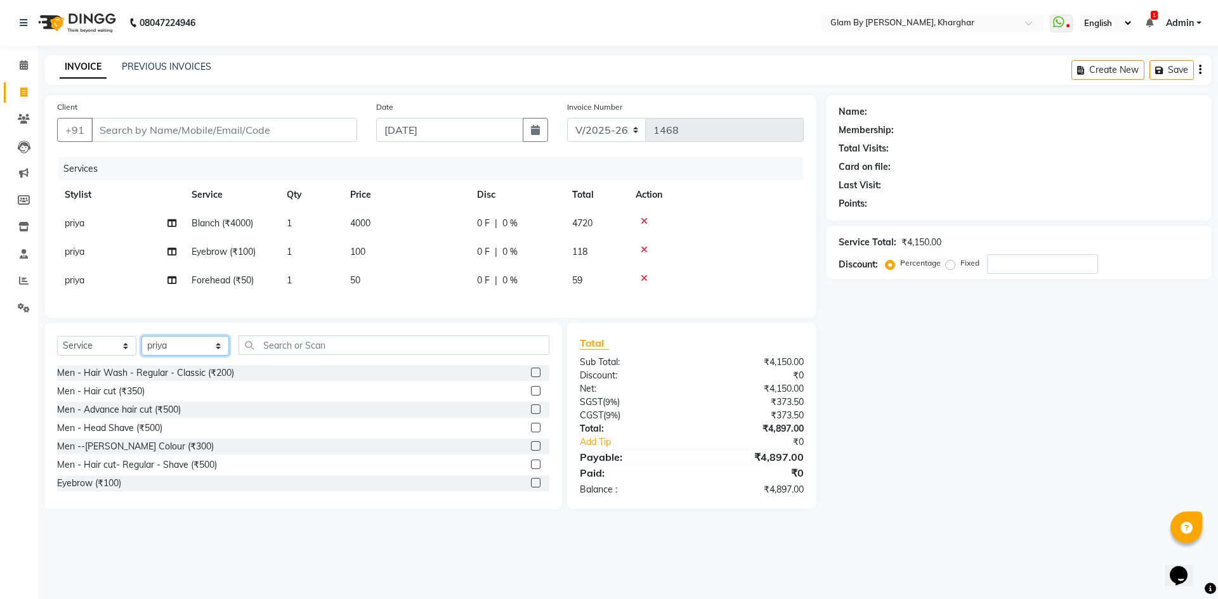
click at [176, 356] on select "Select Stylist [PERSON_NAME] Avi [PERSON_NAME] [PERSON_NAME] (maneger) MARUL [P…" at bounding box center [185, 346] width 88 height 20
select select "24145"
click at [141, 346] on select "Select Stylist [PERSON_NAME] Avi [PERSON_NAME] [PERSON_NAME] (maneger) MARUL [P…" at bounding box center [185, 346] width 88 height 20
click at [256, 355] on input "text" at bounding box center [393, 345] width 311 height 20
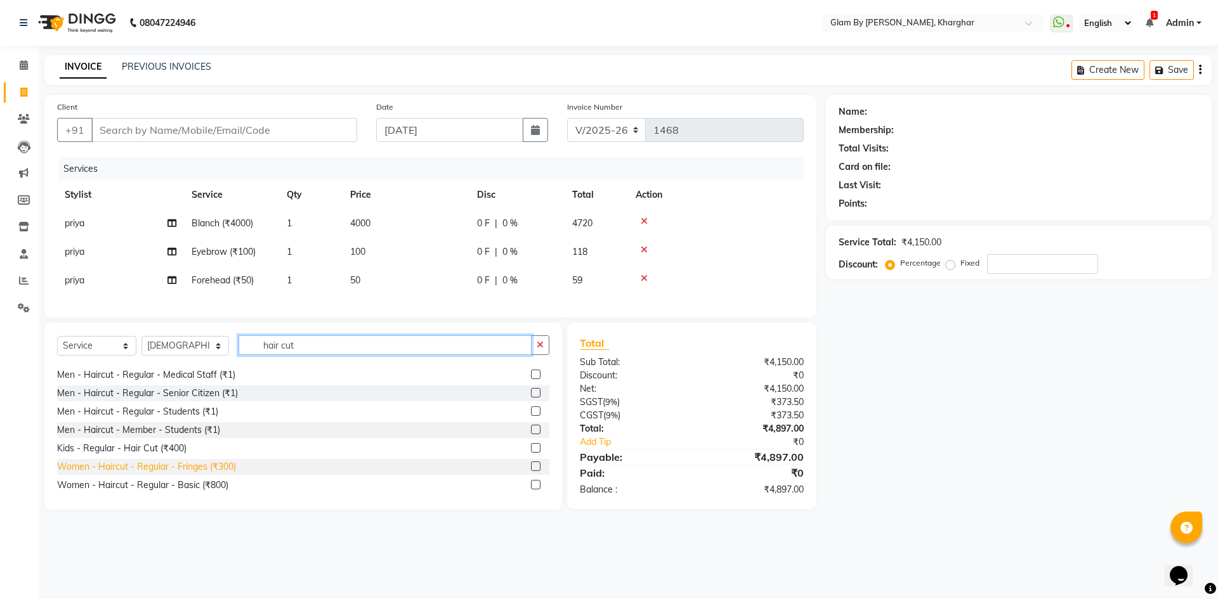
scroll to position [190, 0]
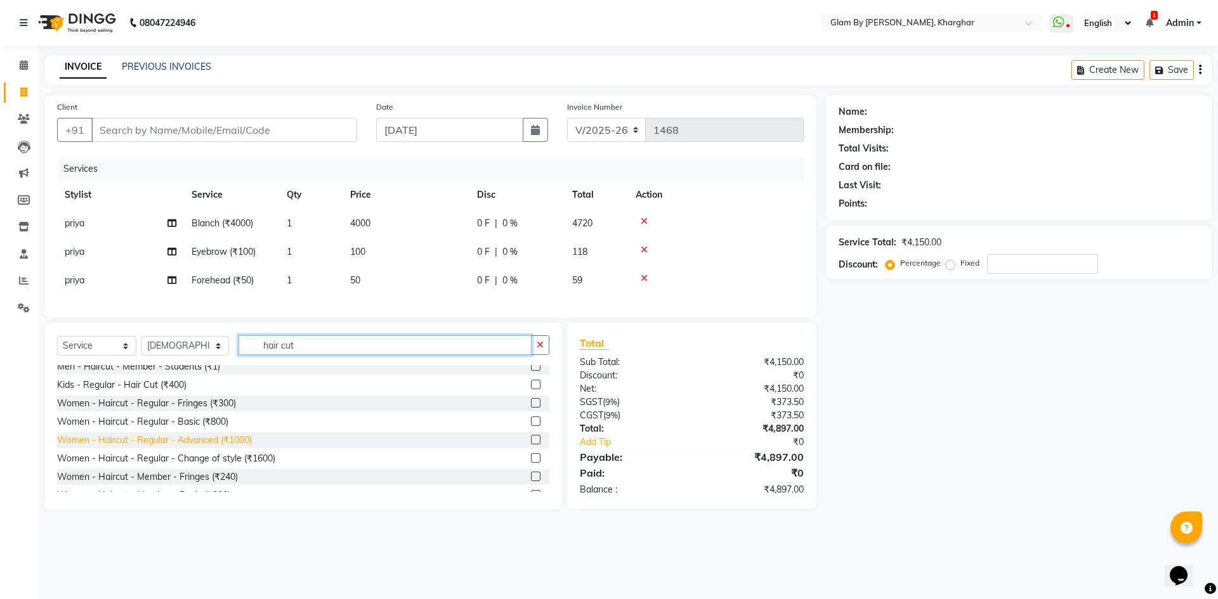
type input "hair cut"
click at [232, 447] on div "Women - Haircut - Regular - Advanced (₹1000)" at bounding box center [154, 440] width 195 height 13
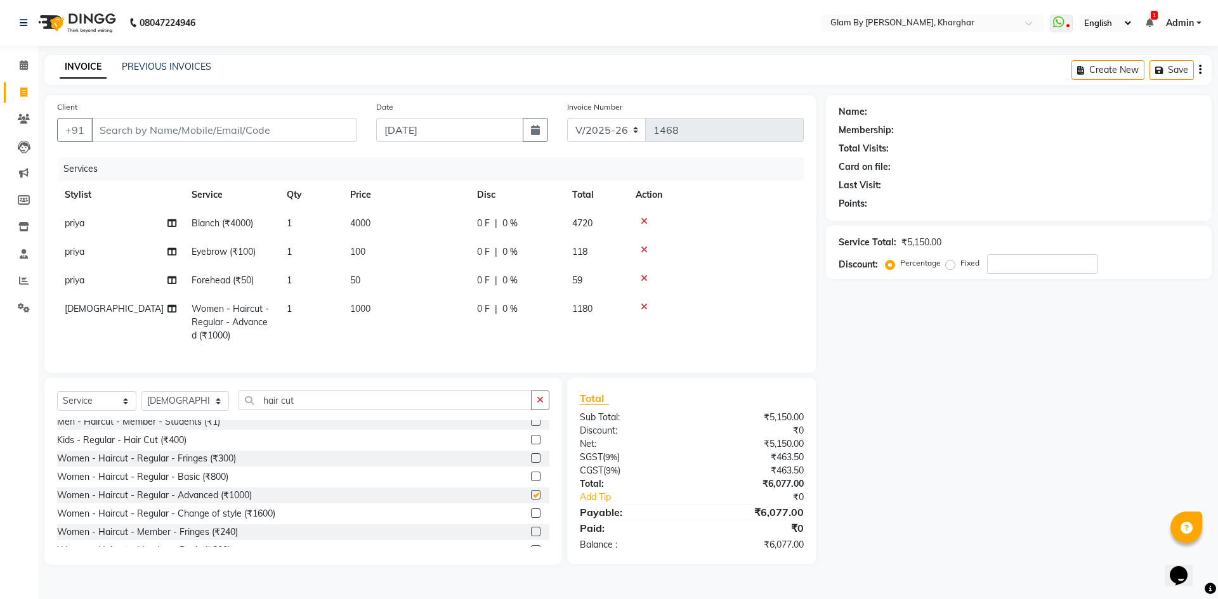
checkbox input "false"
click at [645, 309] on icon at bounding box center [643, 306] width 7 height 9
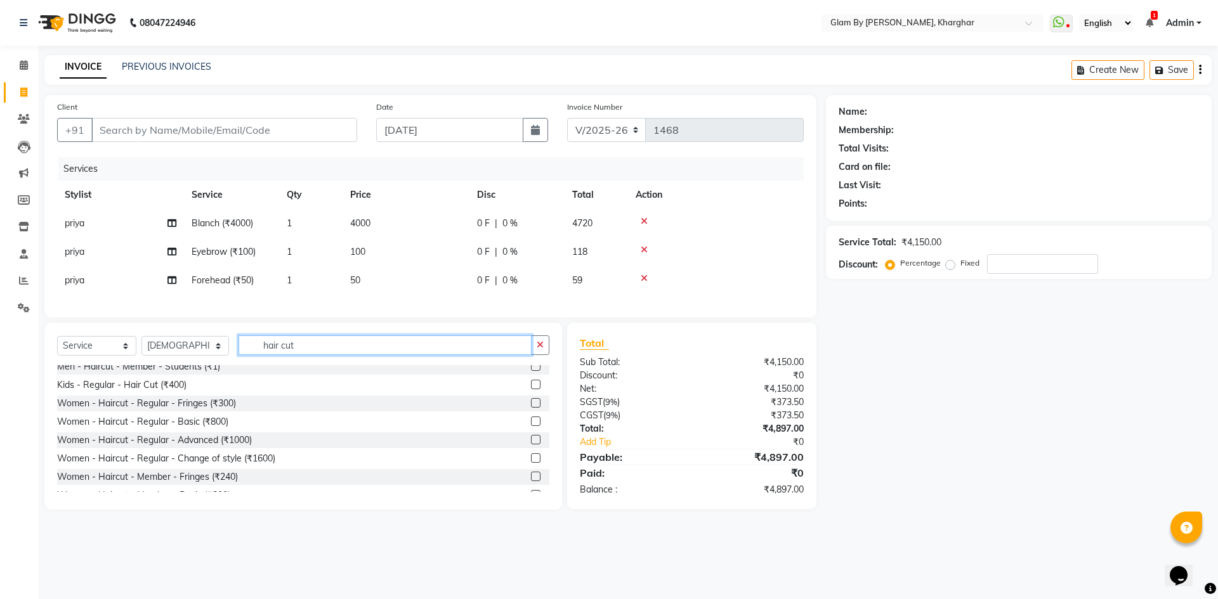
drag, startPoint x: 298, startPoint y: 353, endPoint x: 227, endPoint y: 346, distance: 71.4
click at [227, 346] on div "Select Service Product Membership Package Voucher Prepaid Gift Card Select Styl…" at bounding box center [303, 350] width 492 height 30
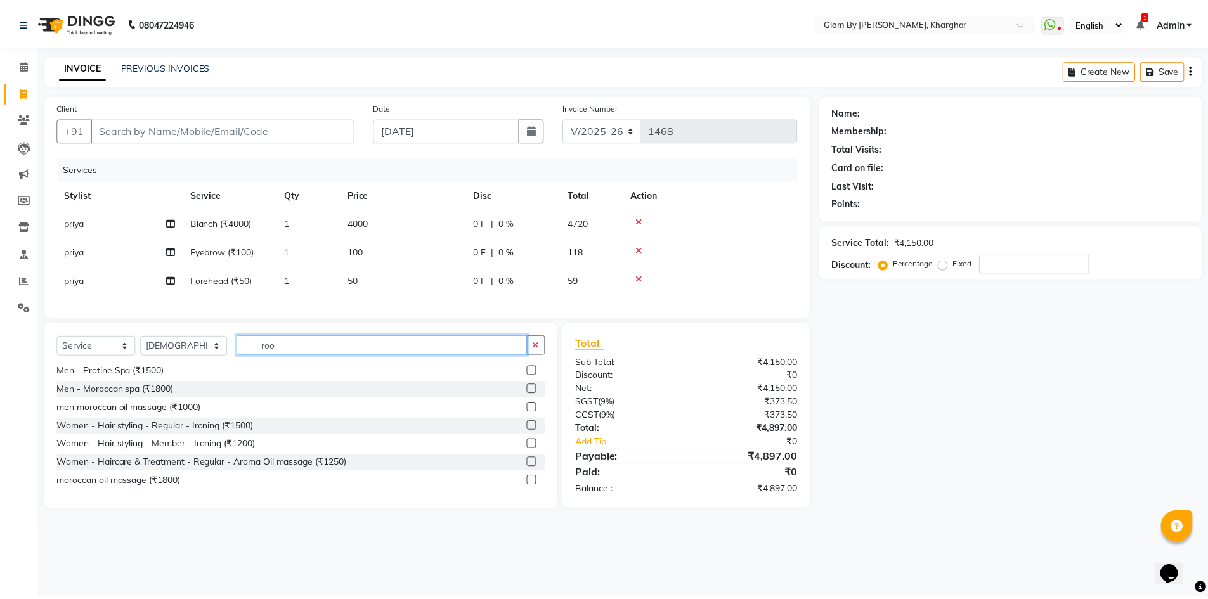
scroll to position [0, 0]
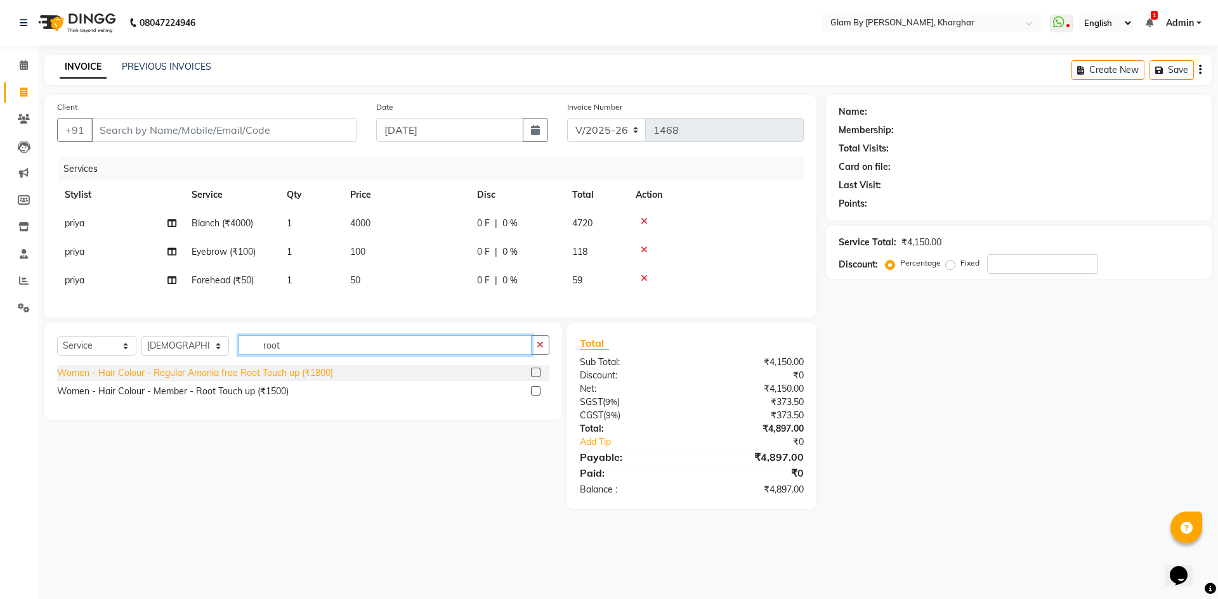
type input "root"
click at [300, 380] on div "Women - Hair Colour - Regular Amonia free Root Touch up (₹1800)" at bounding box center [195, 373] width 276 height 13
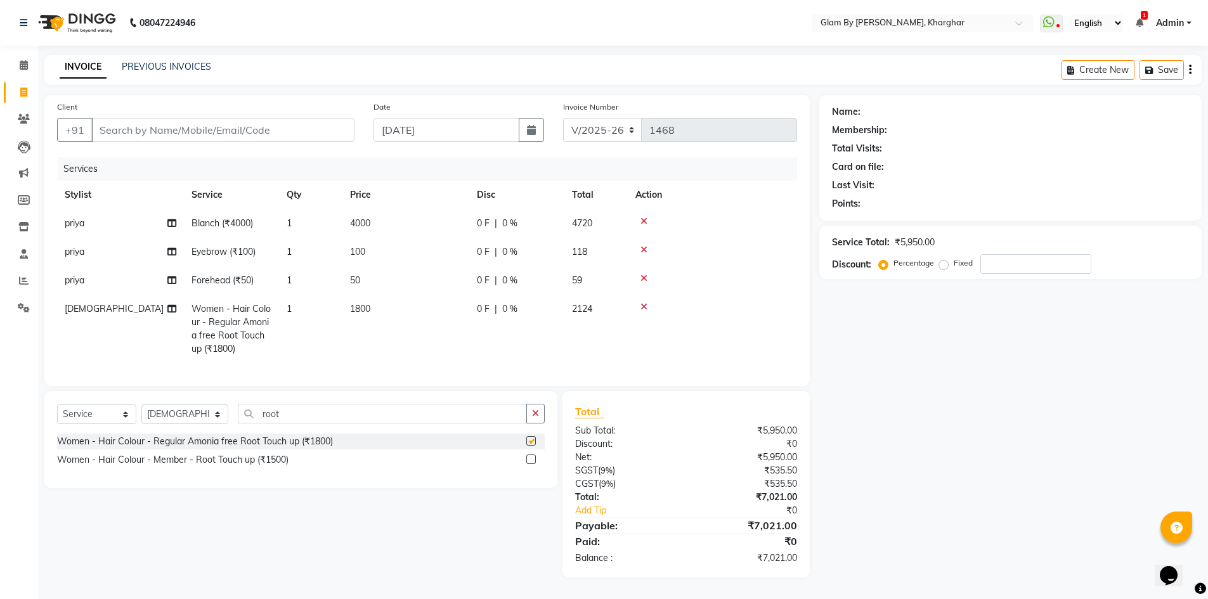
checkbox input "false"
drag, startPoint x: 345, startPoint y: 331, endPoint x: 359, endPoint y: 325, distance: 15.3
click at [359, 325] on td "1800" at bounding box center [405, 329] width 127 height 68
select select "24145"
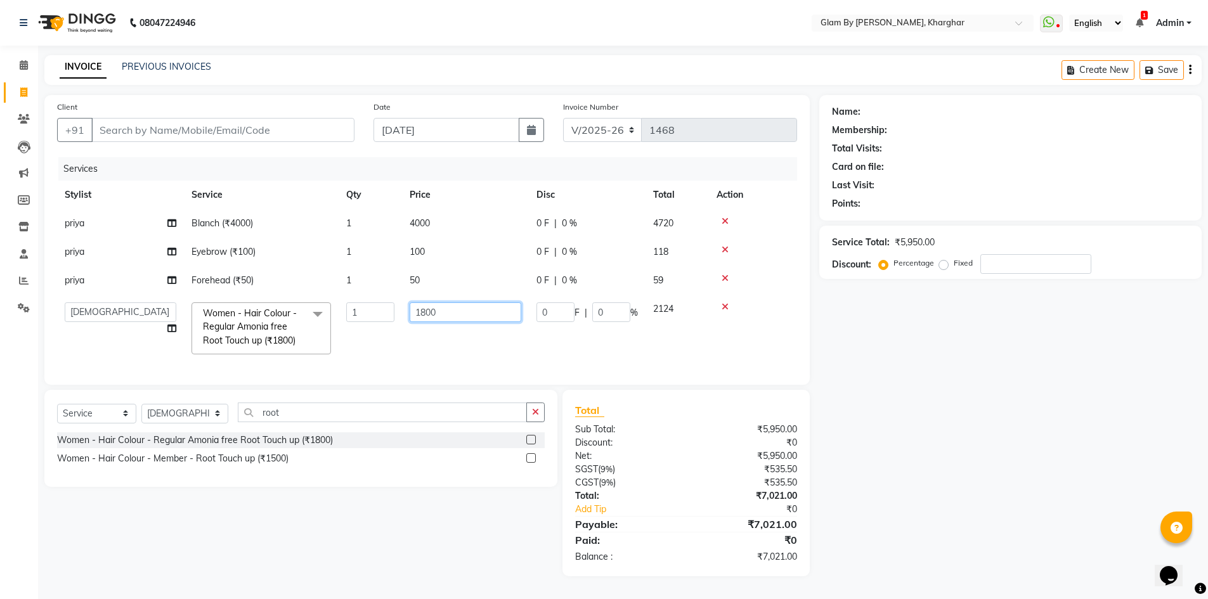
drag, startPoint x: 449, startPoint y: 309, endPoint x: 404, endPoint y: 309, distance: 45.0
click at [404, 309] on td "1800" at bounding box center [465, 328] width 127 height 67
type input "1221"
click at [412, 332] on td "1221" at bounding box center [465, 328] width 127 height 67
select select "24145"
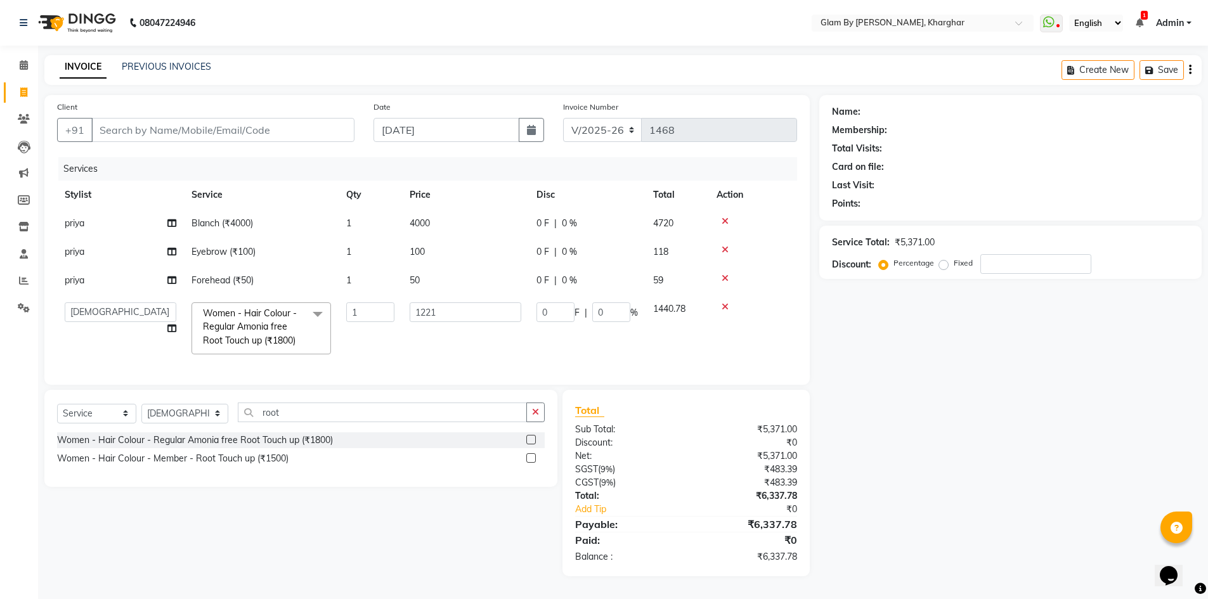
click at [384, 285] on td "1" at bounding box center [370, 280] width 63 height 29
select select "77395"
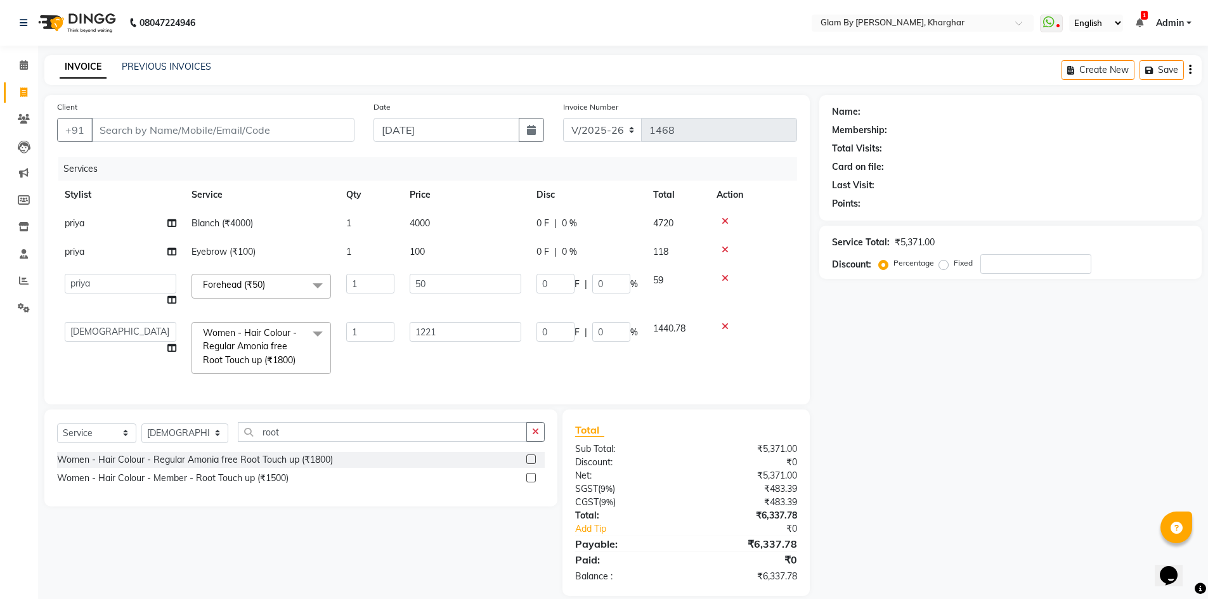
drag, startPoint x: 375, startPoint y: 250, endPoint x: 384, endPoint y: 226, distance: 25.7
click at [376, 248] on td "1" at bounding box center [370, 252] width 63 height 29
select select "77395"
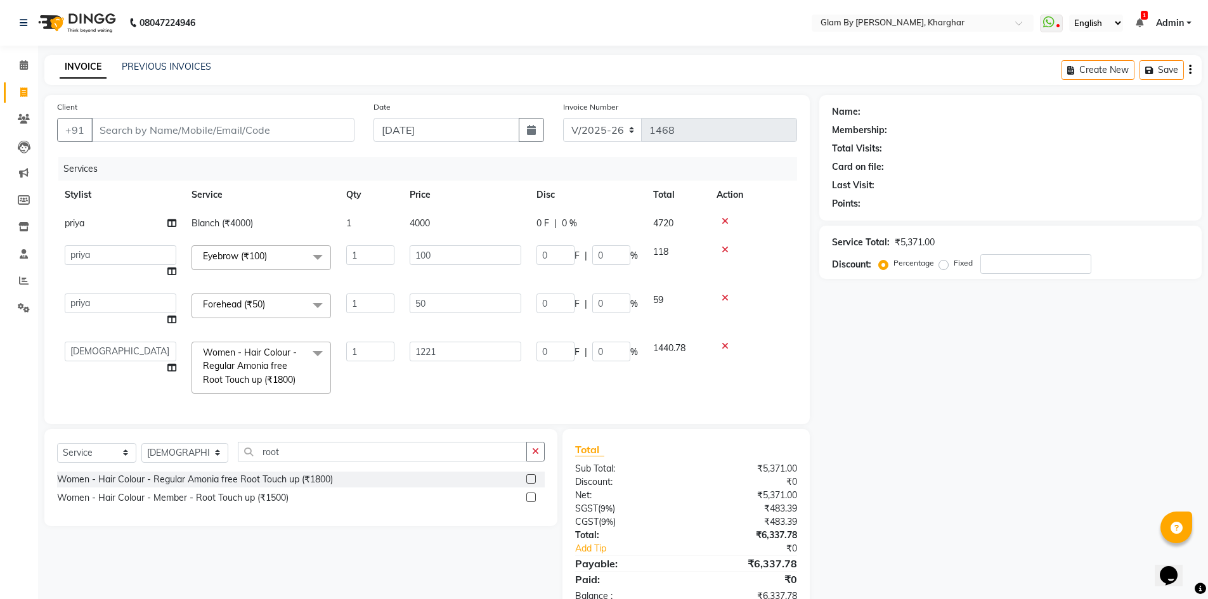
drag, startPoint x: 384, startPoint y: 226, endPoint x: 393, endPoint y: 245, distance: 20.7
click at [384, 226] on td "1" at bounding box center [370, 223] width 63 height 29
select select "77395"
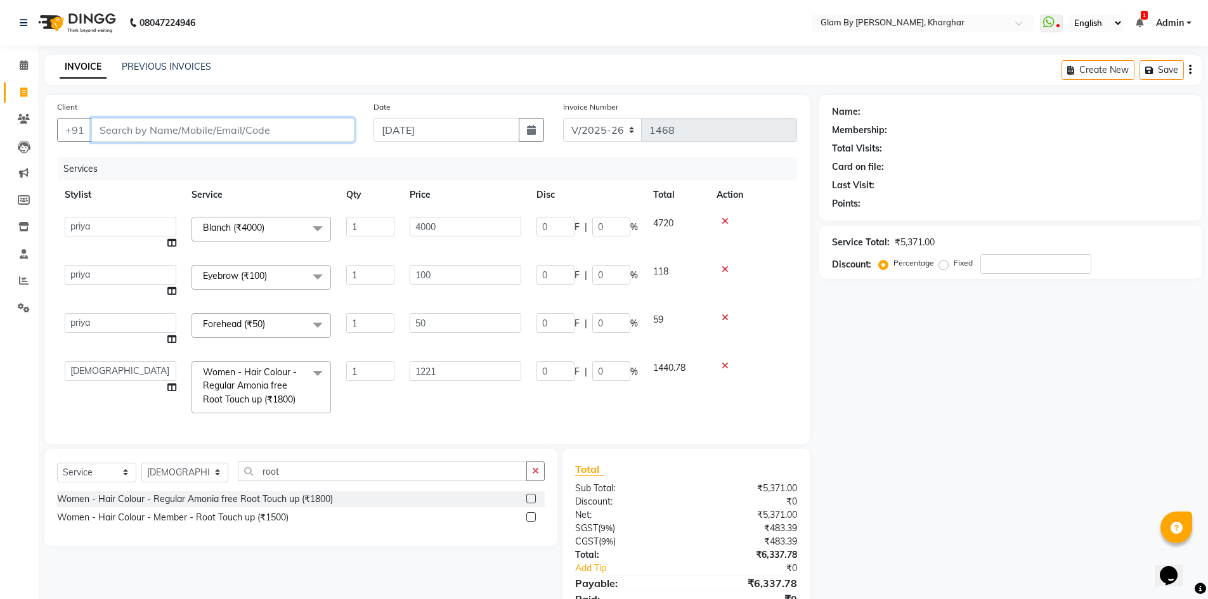
click at [105, 129] on input "Client" at bounding box center [222, 130] width 263 height 24
type input "9"
type input "0"
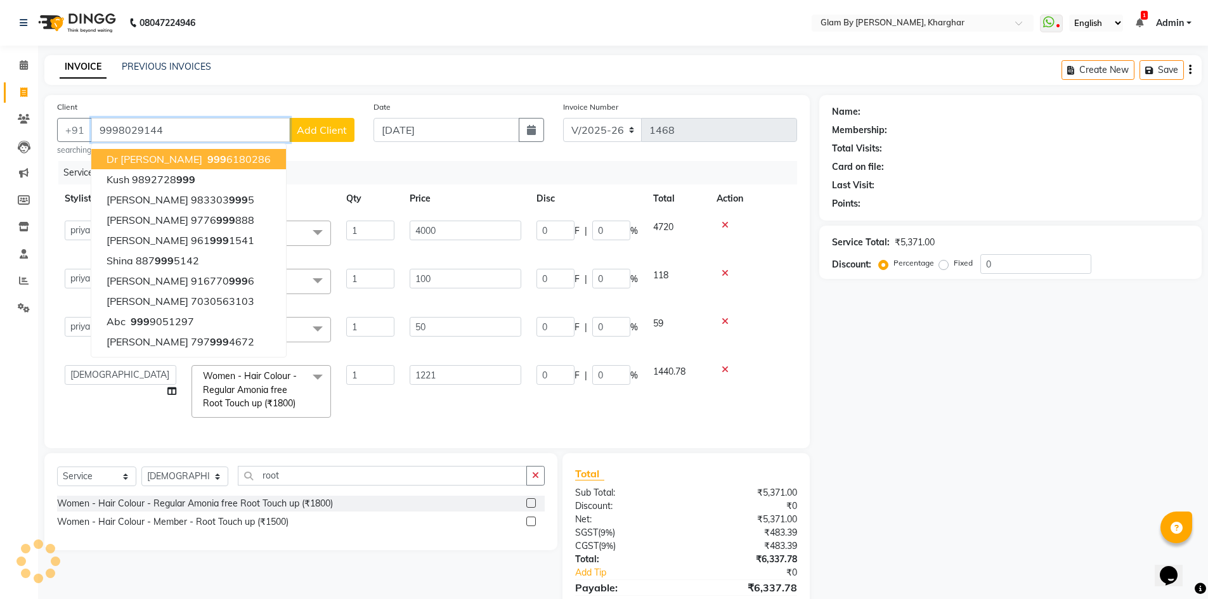
type input "9998029144"
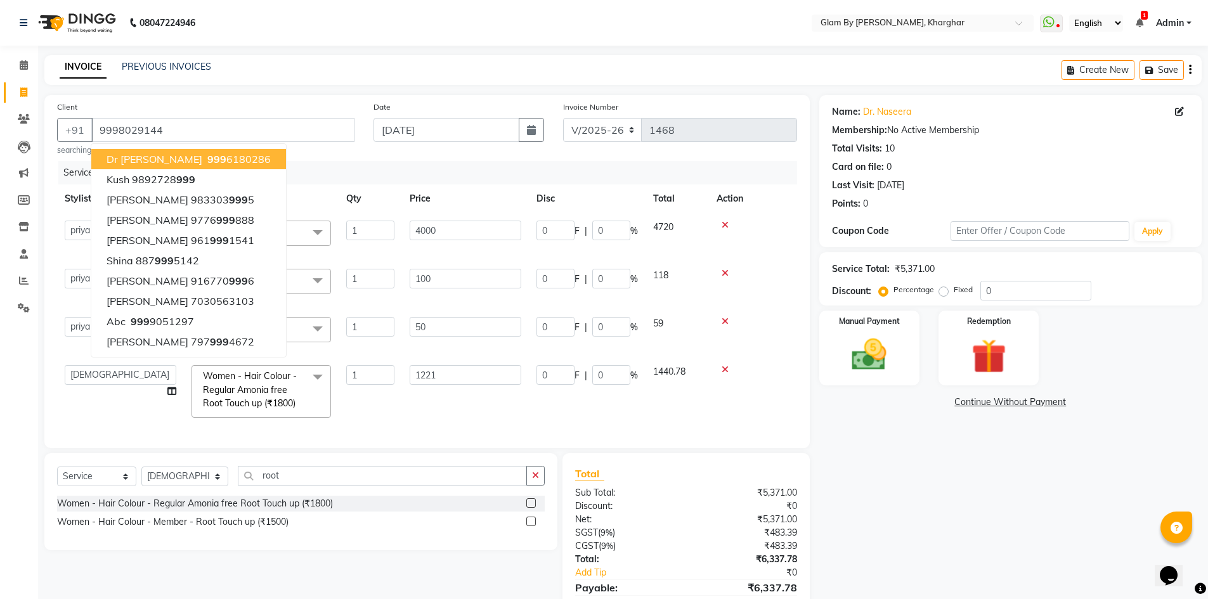
click at [294, 207] on th "Service" at bounding box center [261, 199] width 155 height 29
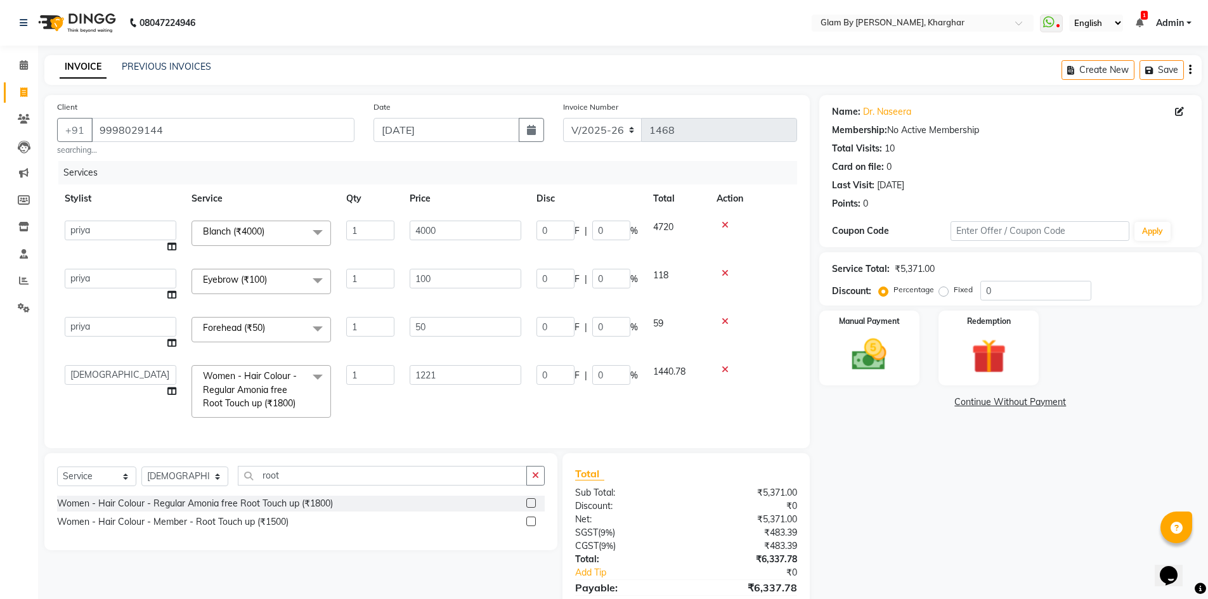
scroll to position [69, 0]
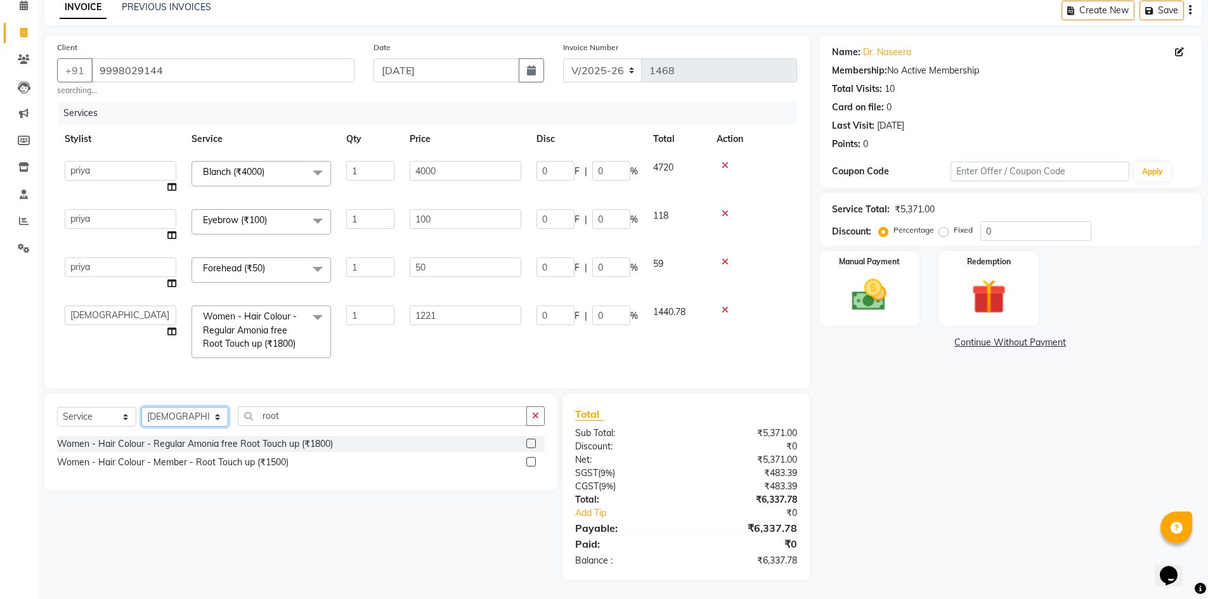
click at [172, 412] on select "Select Stylist [PERSON_NAME] Avi [PERSON_NAME] [PERSON_NAME] (maneger) MARUL [P…" at bounding box center [184, 417] width 87 height 20
select select "77395"
click at [141, 407] on select "Select Stylist [PERSON_NAME] Avi [PERSON_NAME] [PERSON_NAME] (maneger) MARUL [P…" at bounding box center [184, 417] width 87 height 20
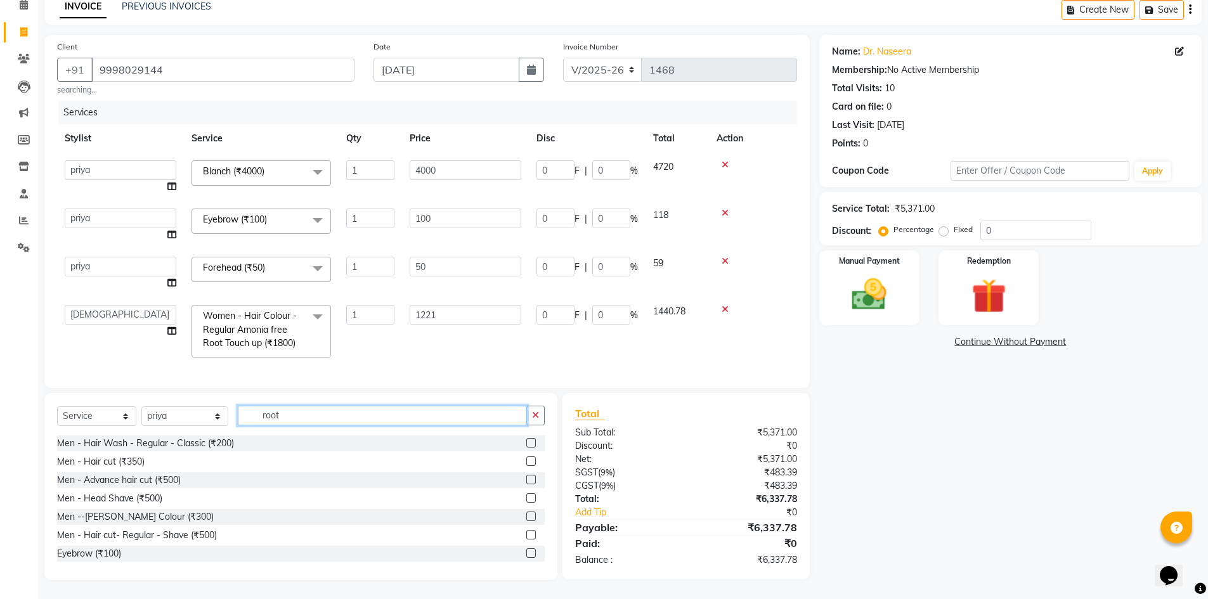
drag, startPoint x: 261, startPoint y: 408, endPoint x: 235, endPoint y: 401, distance: 26.3
click at [235, 401] on div "Select Service Product Membership Package Voucher Prepaid Gift Card Select Styl…" at bounding box center [300, 486] width 513 height 187
drag, startPoint x: 77, startPoint y: 418, endPoint x: 77, endPoint y: 425, distance: 7.0
click at [77, 418] on select "Select Service Product Membership Package Voucher Prepaid Gift Card" at bounding box center [96, 416] width 79 height 20
click at [57, 407] on select "Select Service Product Membership Package Voucher Prepaid Gift Card" at bounding box center [96, 416] width 79 height 20
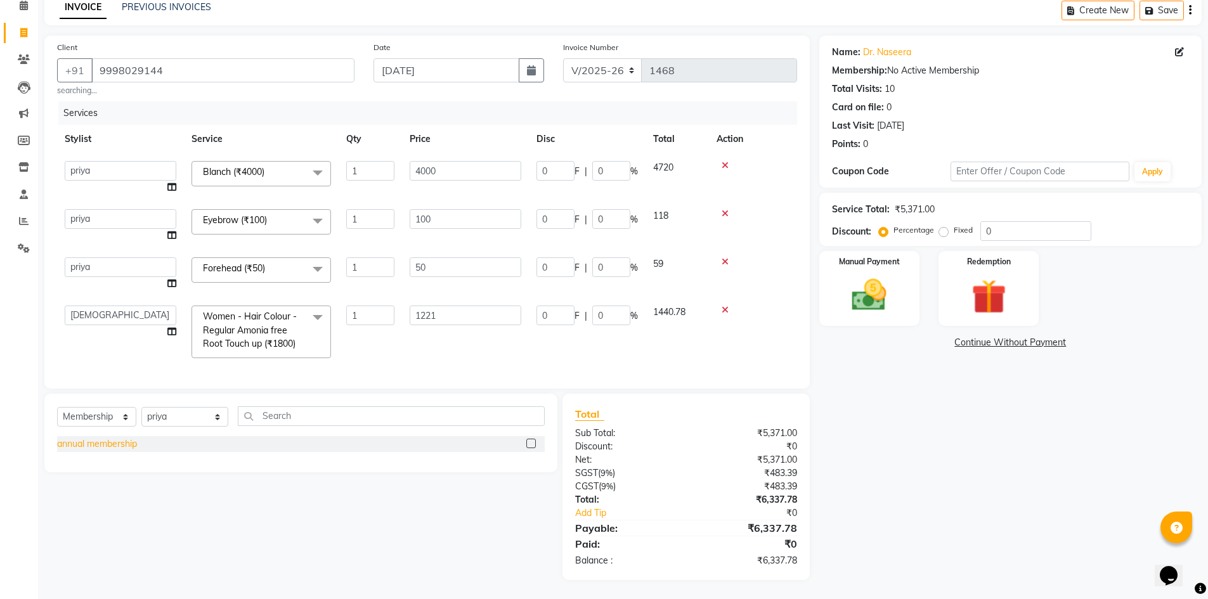
click at [93, 446] on div "annual membership" at bounding box center [97, 444] width 80 height 13
select select "select"
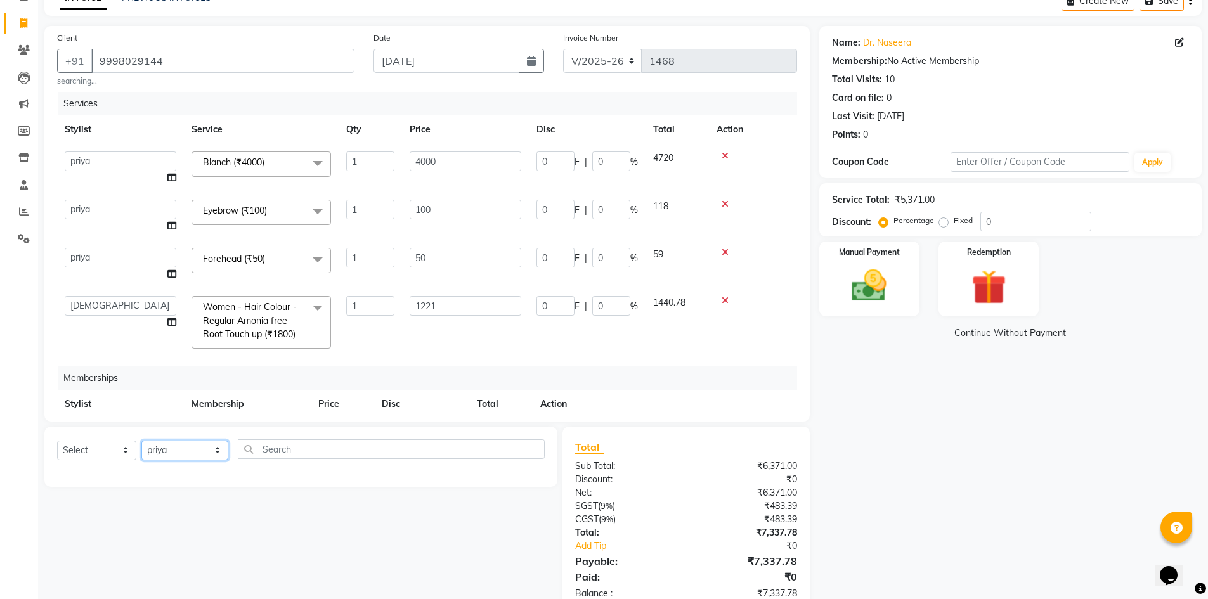
click at [162, 455] on select "Select Stylist [PERSON_NAME] Avi [PERSON_NAME] [PERSON_NAME] (maneger) MARUL [P…" at bounding box center [184, 451] width 87 height 20
select select "77721"
click at [141, 441] on select "Select Stylist [PERSON_NAME] Avi [PERSON_NAME] [PERSON_NAME] (maneger) MARUL [P…" at bounding box center [184, 451] width 87 height 20
click at [265, 453] on input "text" at bounding box center [391, 449] width 307 height 20
click at [261, 453] on input "text" at bounding box center [391, 449] width 307 height 20
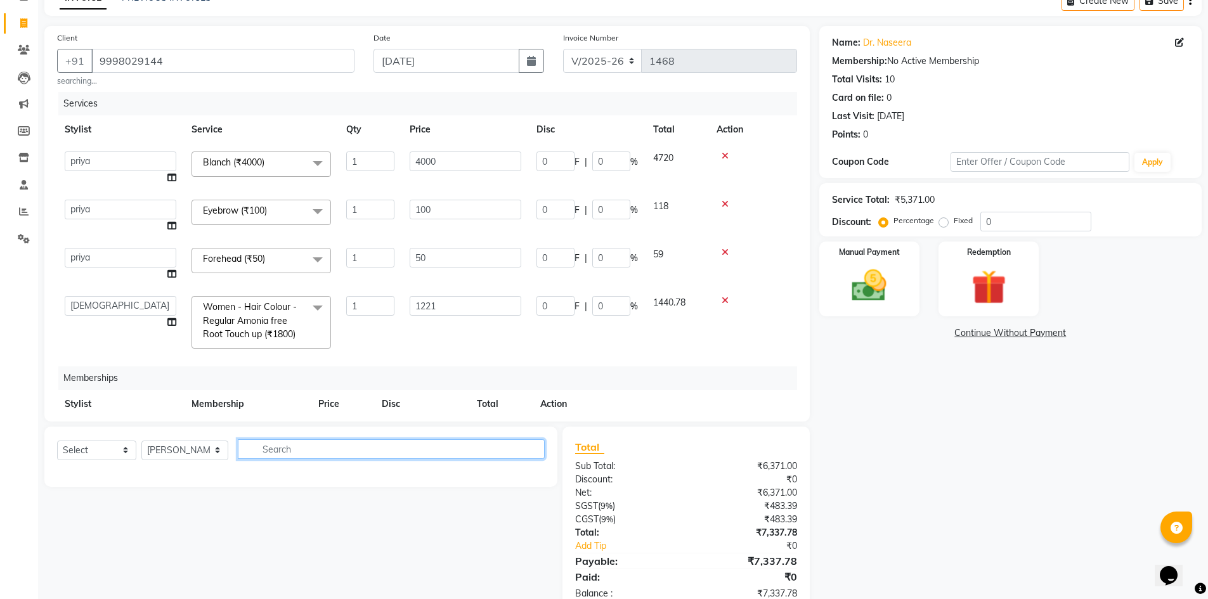
click at [261, 453] on input "text" at bounding box center [391, 449] width 307 height 20
type input "me"
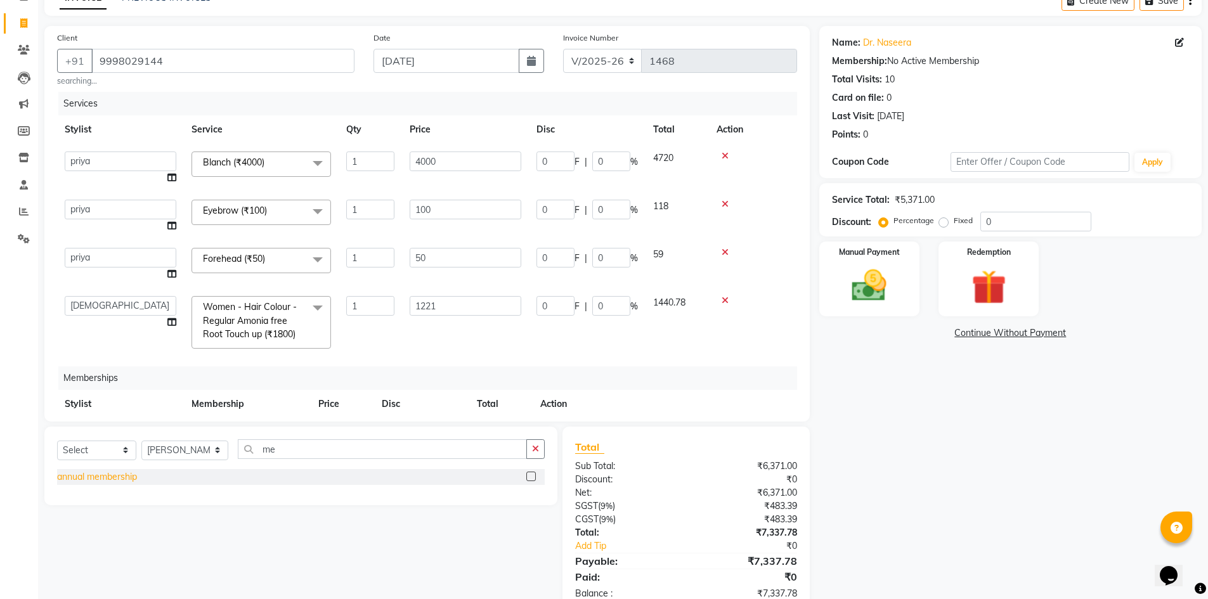
click at [112, 478] on div "annual membership" at bounding box center [97, 477] width 80 height 13
click at [531, 481] on label at bounding box center [531, 477] width 10 height 10
click at [531, 481] on input "checkbox" at bounding box center [530, 477] width 8 height 8
checkbox input "false"
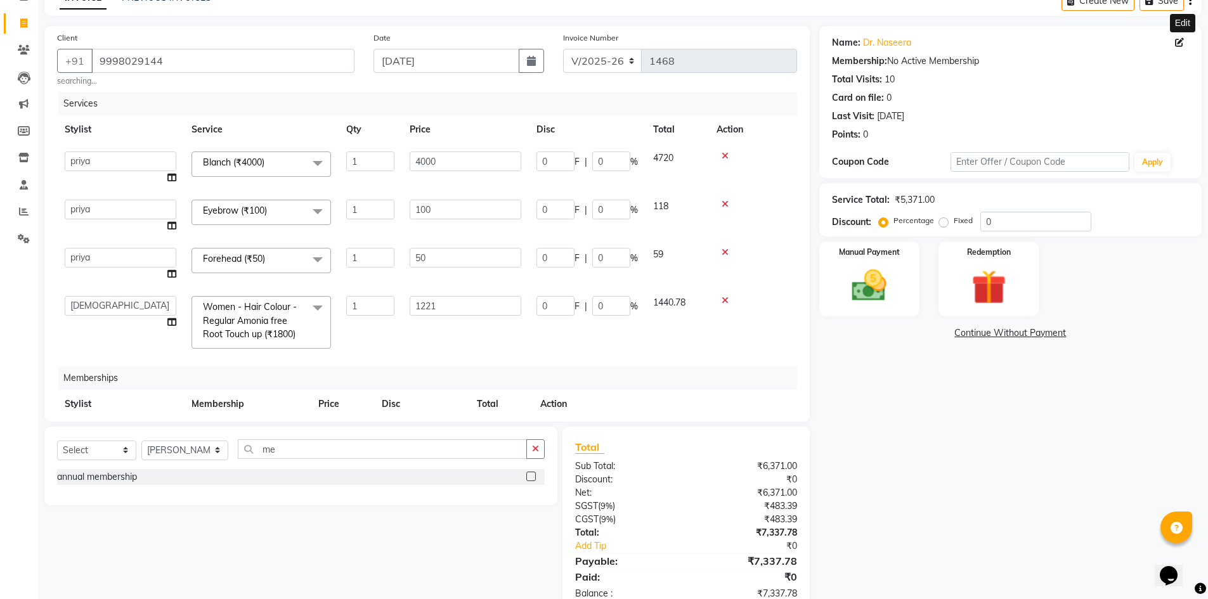
drag, startPoint x: 1182, startPoint y: 42, endPoint x: 1034, endPoint y: 75, distance: 151.9
click at [1182, 42] on icon at bounding box center [1179, 42] width 9 height 9
select select "[DEMOGRAPHIC_DATA]"
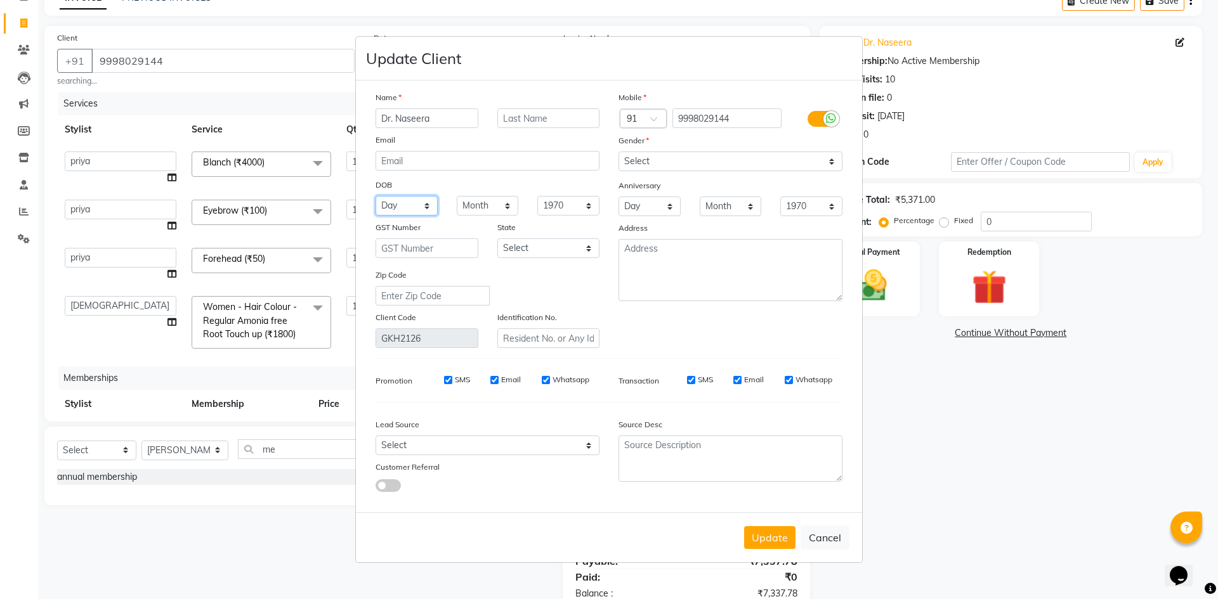
drag, startPoint x: 394, startPoint y: 208, endPoint x: 403, endPoint y: 215, distance: 11.3
click at [396, 209] on select "Day 01 02 03 04 05 06 07 08 09 10 11 12 13 14 15 16 17 18 19 20 21 22 23 24 25 …" at bounding box center [406, 206] width 62 height 20
select select "18"
click at [375, 196] on select "Day 01 02 03 04 05 06 07 08 09 10 11 12 13 14 15 16 17 18 19 20 21 22 23 24 25 …" at bounding box center [406, 206] width 62 height 20
click at [476, 212] on select "Month January February March April May June July August September October Novem…" at bounding box center [488, 206] width 62 height 20
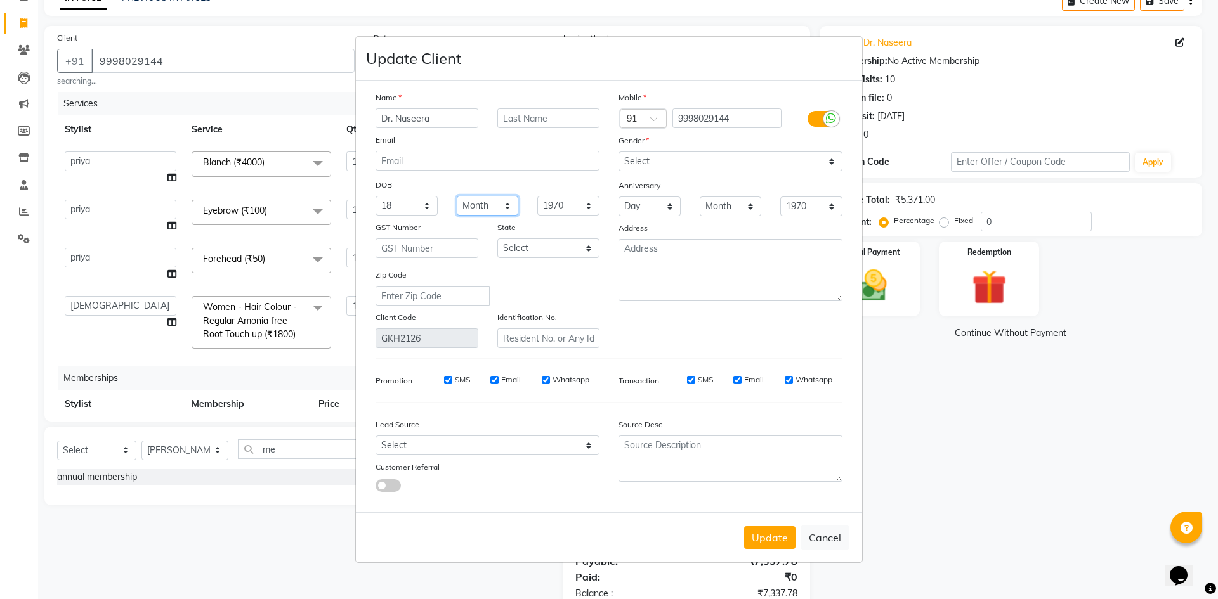
select select "10"
click at [457, 196] on select "Month January February March April May June July August September October Novem…" at bounding box center [488, 206] width 62 height 20
drag, startPoint x: 776, startPoint y: 543, endPoint x: 739, endPoint y: 529, distance: 39.3
click at [777, 543] on button "Update" at bounding box center [769, 537] width 51 height 23
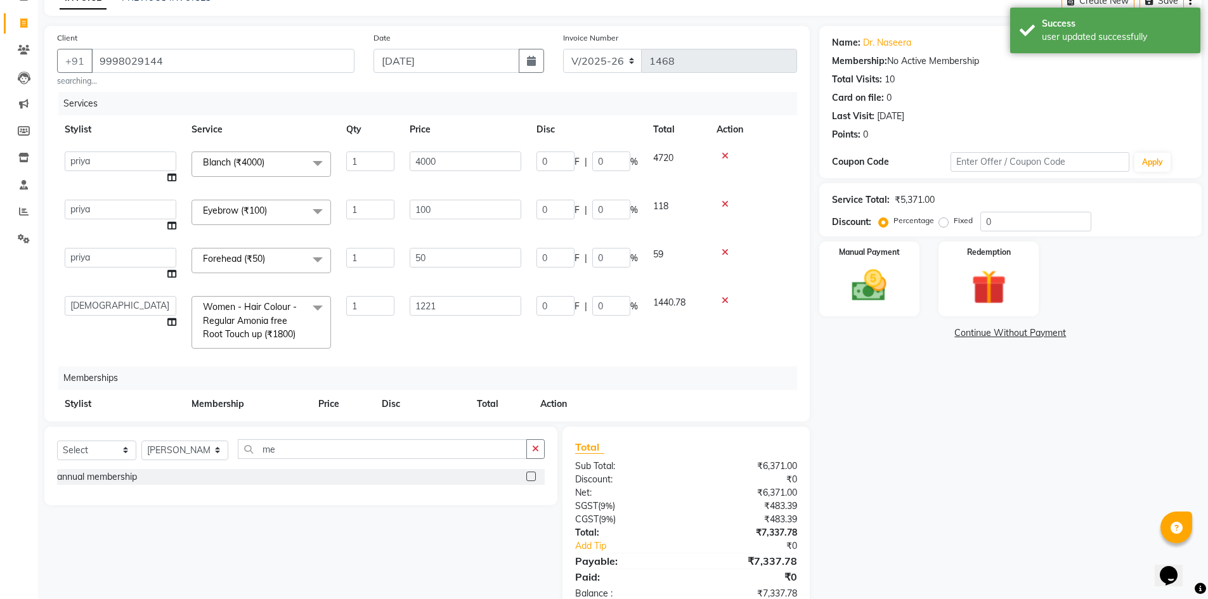
scroll to position [57, 0]
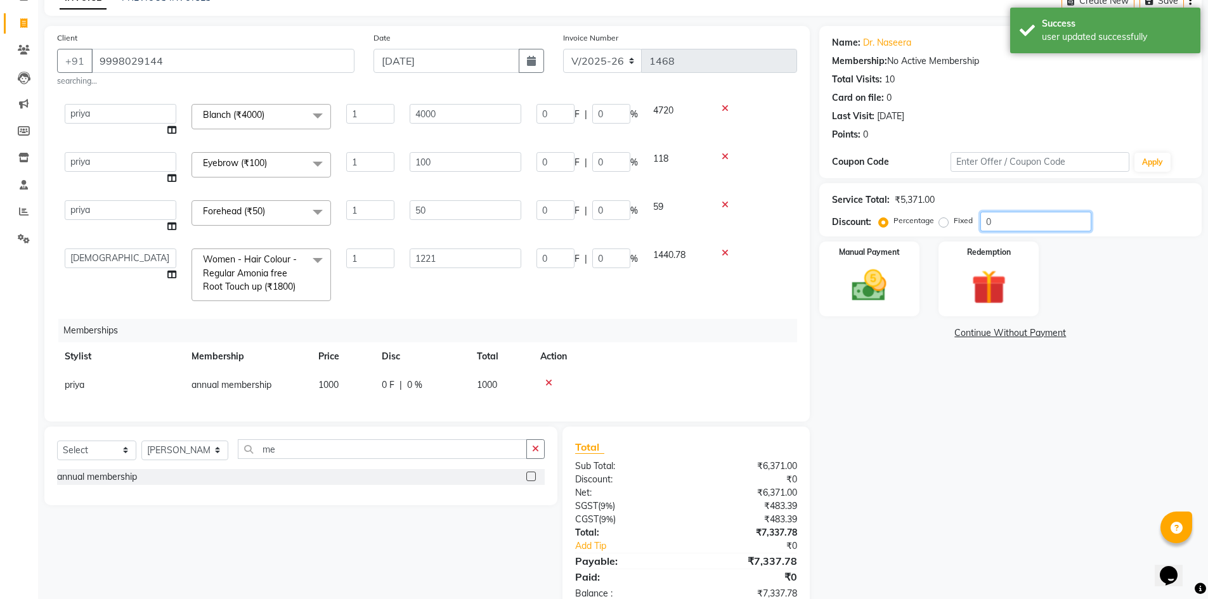
drag, startPoint x: 1003, startPoint y: 216, endPoint x: 946, endPoint y: 223, distance: 57.4
click at [946, 223] on div "Percentage Fixed 0" at bounding box center [986, 222] width 210 height 20
type input "2"
type input "24.42"
type input "2"
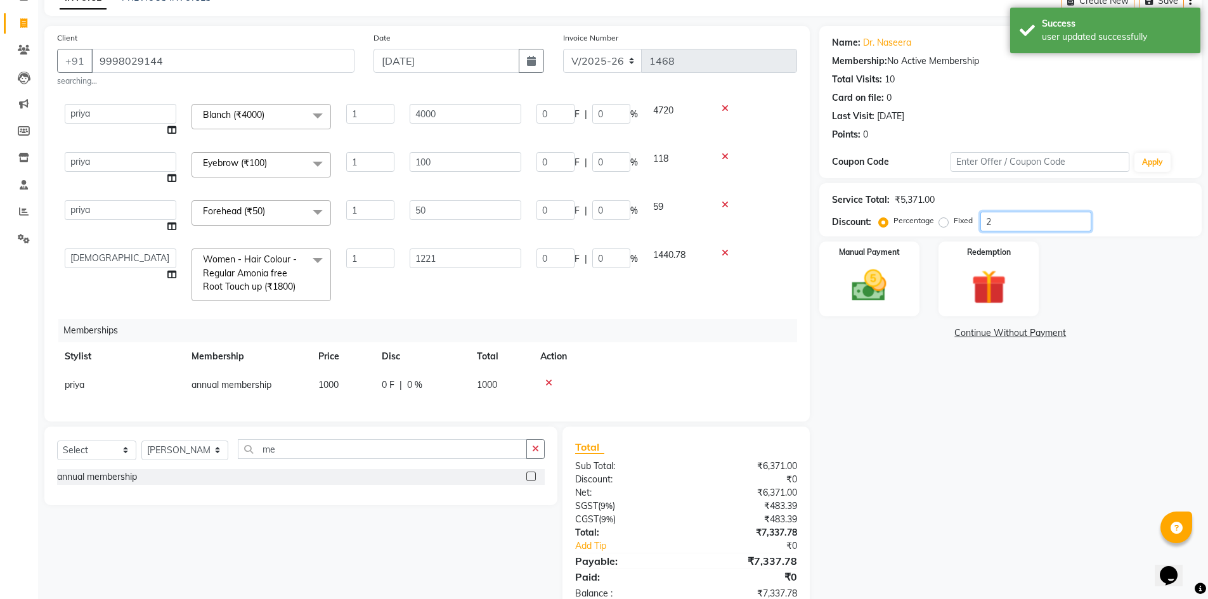
type input "1"
type input "2"
type input "80"
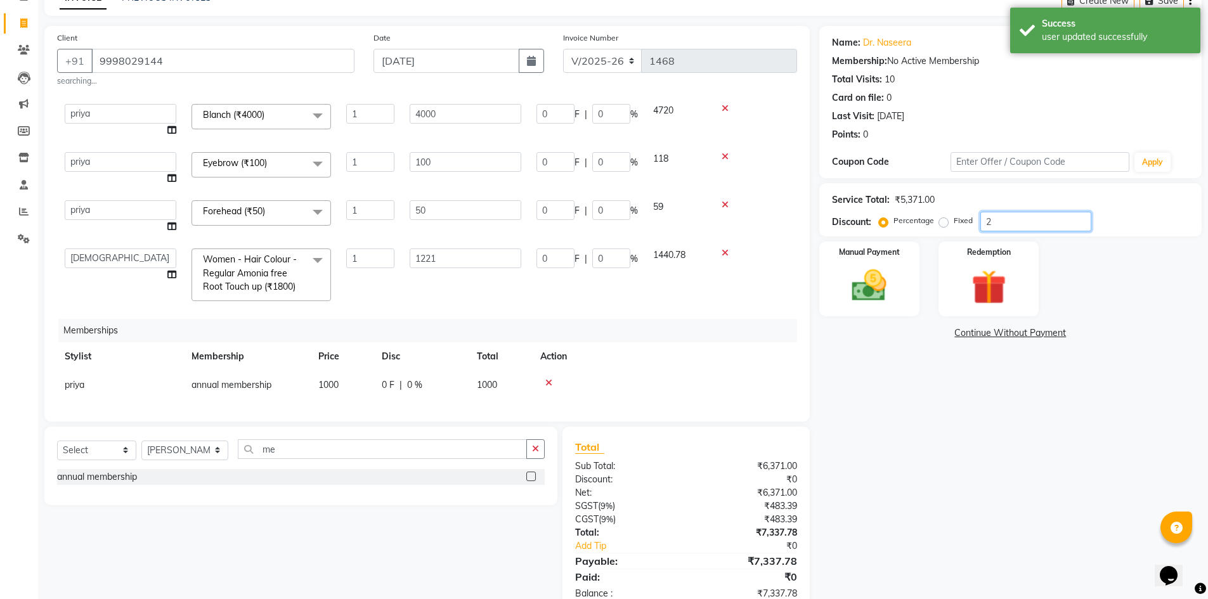
type input "2"
type input "20"
type input "244.2"
type input "20"
type input "10"
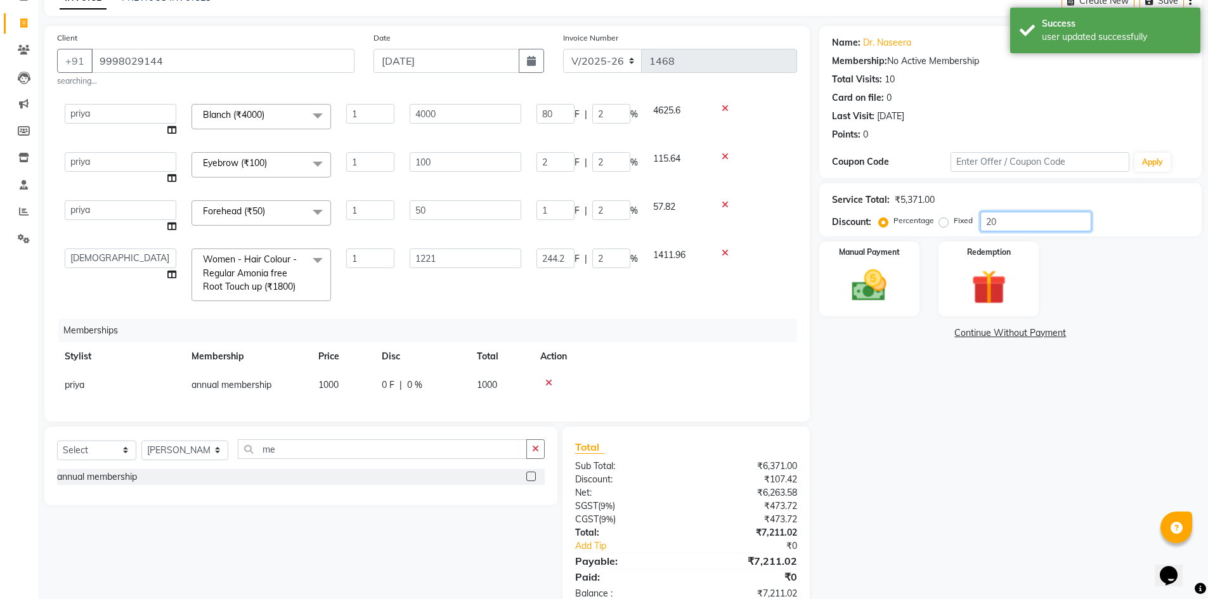
type input "20"
type input "800"
type input "20"
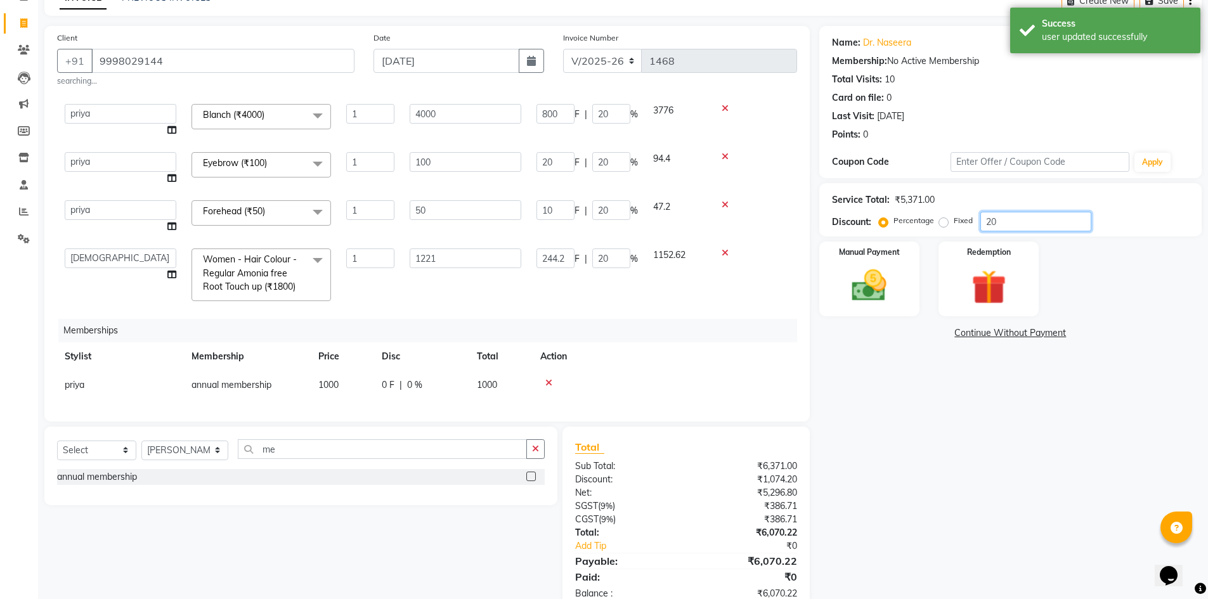
type input "20"
click at [1036, 264] on div "Redemption" at bounding box center [989, 279] width 100 height 75
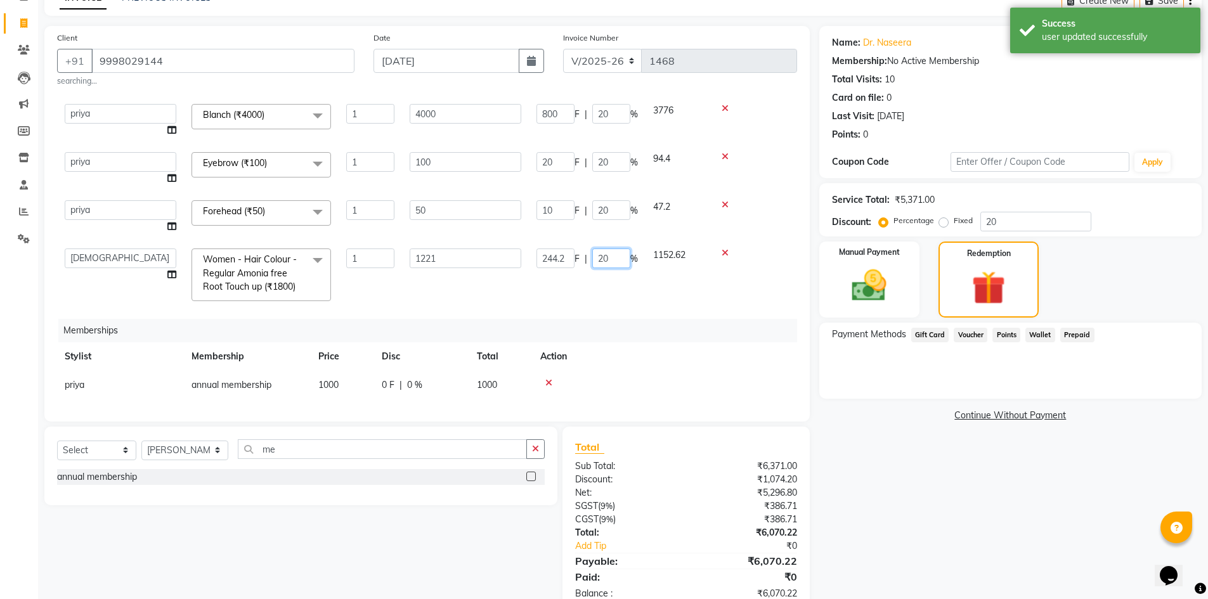
drag, startPoint x: 615, startPoint y: 252, endPoint x: 583, endPoint y: 247, distance: 32.6
click at [583, 249] on div "244.2 F | 20 %" at bounding box center [586, 259] width 101 height 20
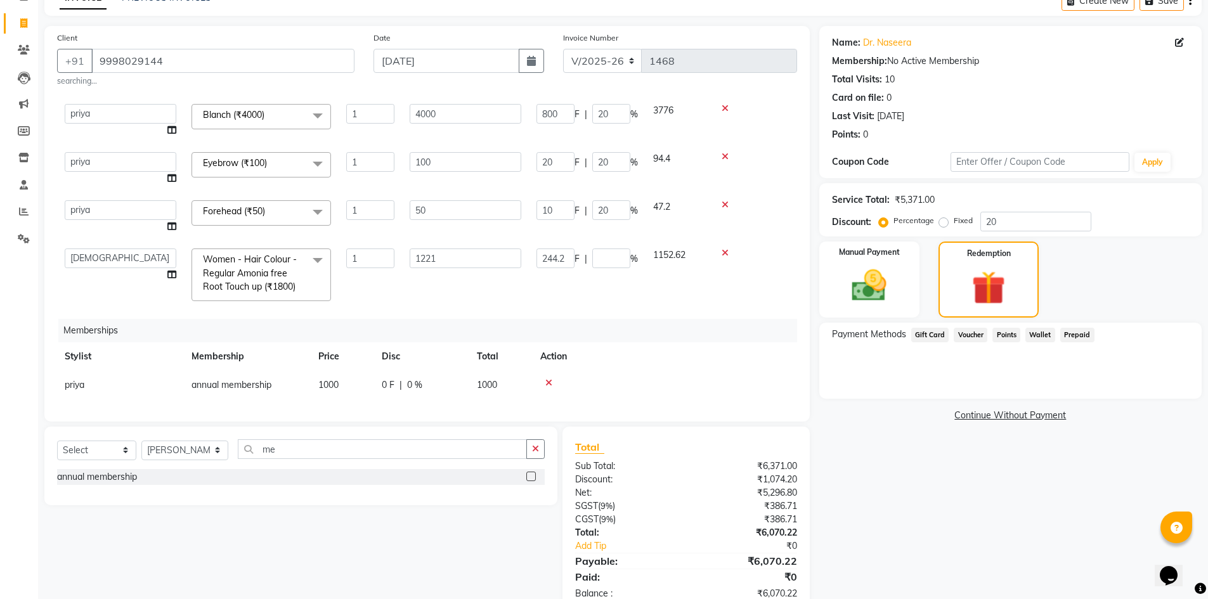
click at [515, 225] on td "50" at bounding box center [465, 217] width 127 height 48
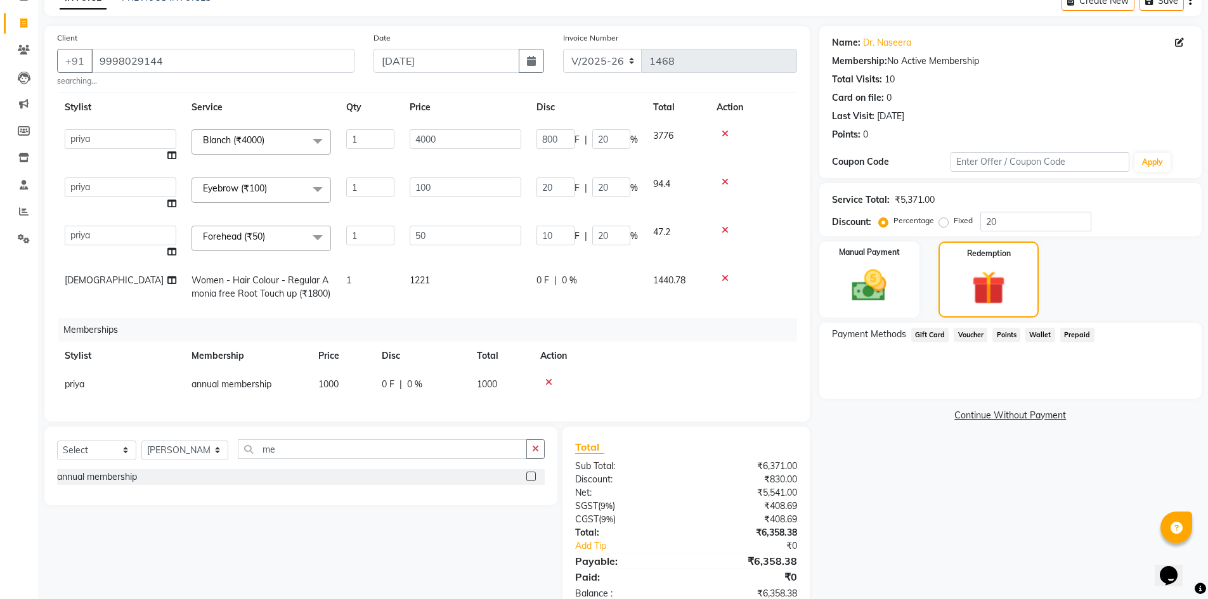
scroll to position [102, 0]
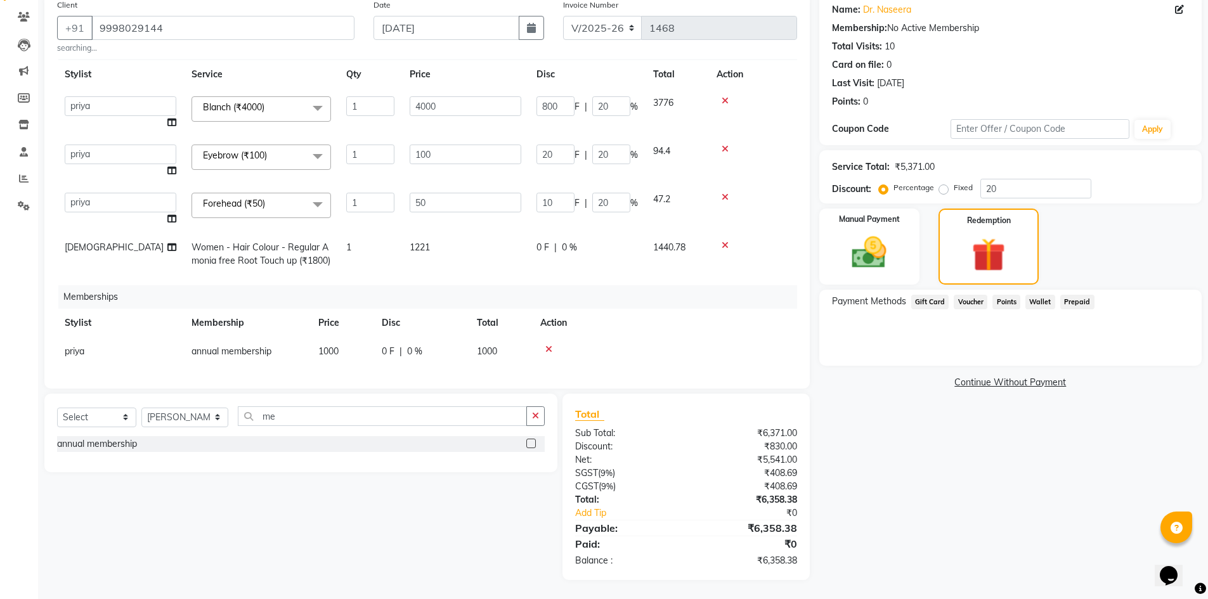
click at [74, 349] on td "priya" at bounding box center [120, 351] width 127 height 29
select select "77395"
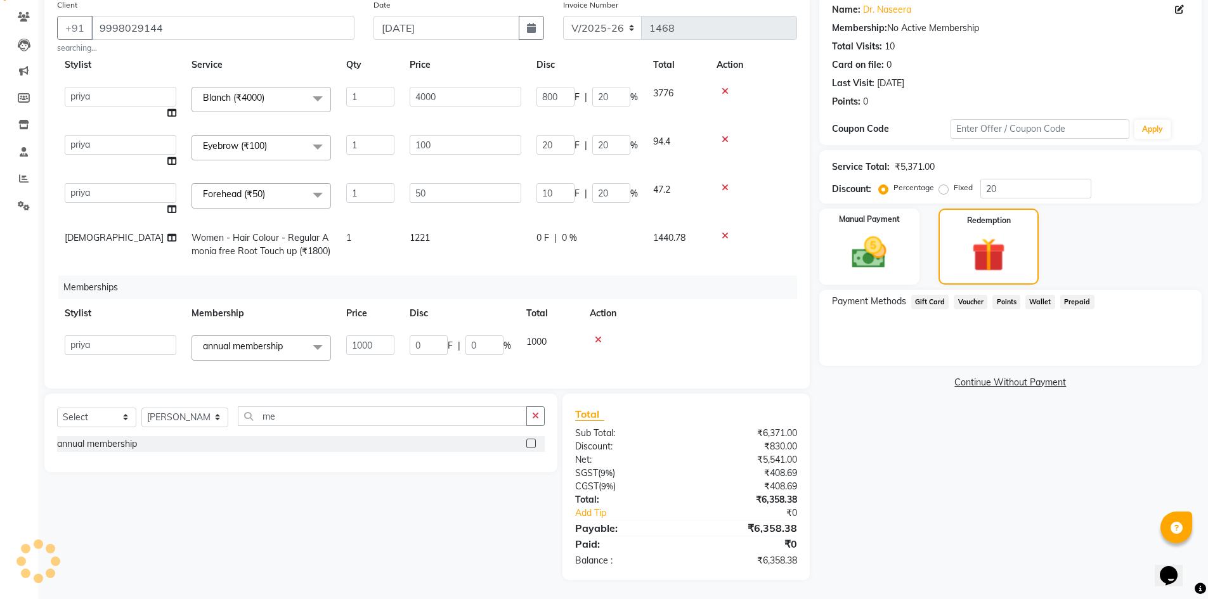
scroll to position [43, 0]
click at [74, 345] on td "[PERSON_NAME] Avi [PERSON_NAME] [PERSON_NAME] (maneger) MARUL [PERSON_NAME] [PE…" at bounding box center [120, 346] width 127 height 40
click at [82, 334] on select "[PERSON_NAME] Avi [PERSON_NAME] [PERSON_NAME] (maneger) MARUL [PERSON_NAME] [PE…" at bounding box center [121, 344] width 112 height 20
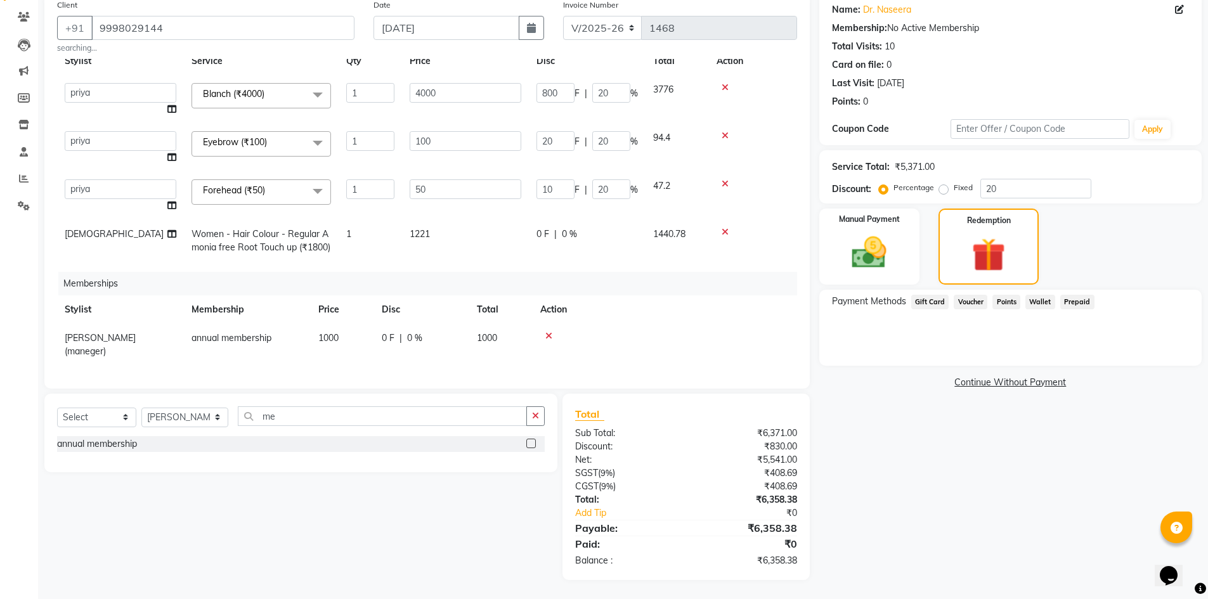
scroll to position [32, 0]
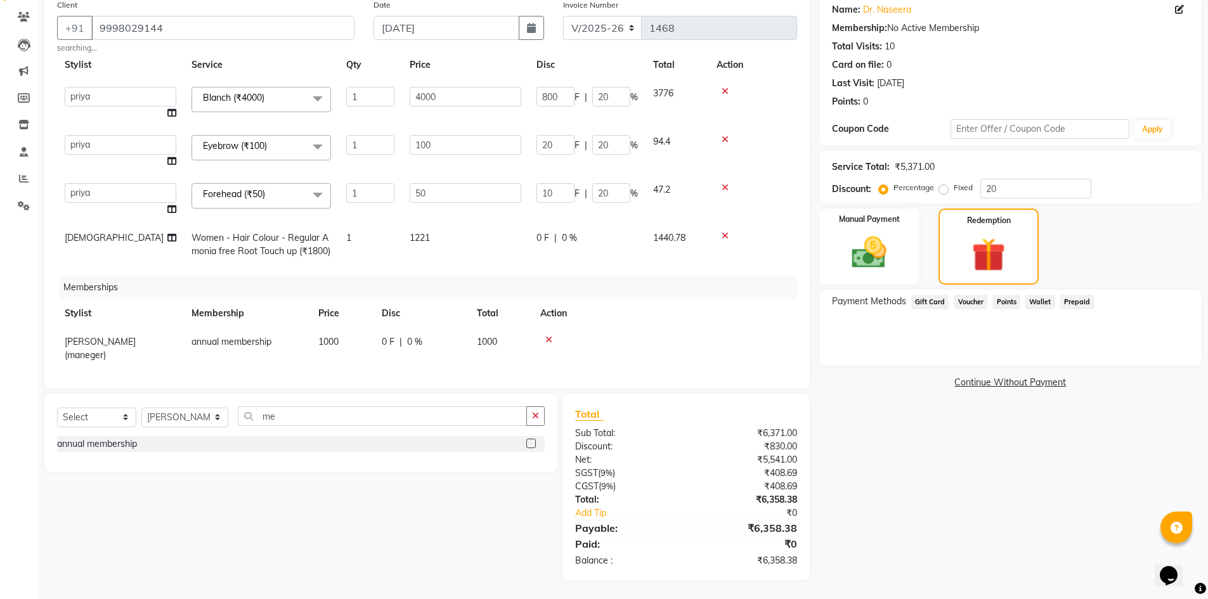
drag, startPoint x: 504, startPoint y: 256, endPoint x: 507, endPoint y: 333, distance: 77.4
click at [504, 259] on td "1221" at bounding box center [465, 245] width 127 height 42
select select "24145"
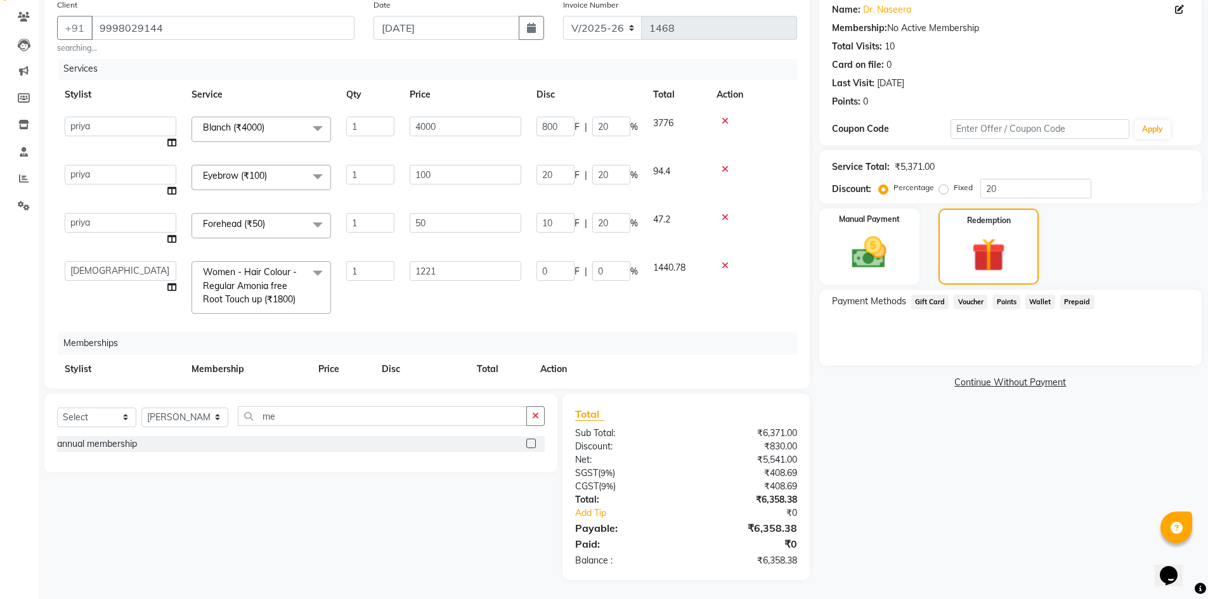
scroll to position [0, 0]
click at [903, 267] on div "Manual Payment" at bounding box center [869, 246] width 105 height 79
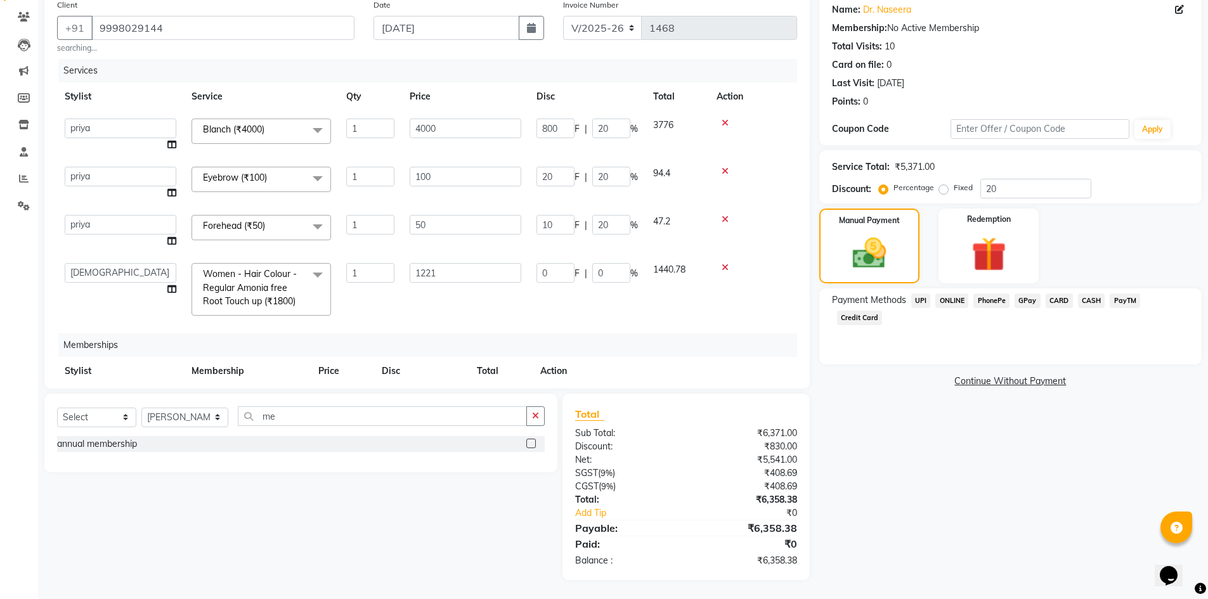
click at [949, 297] on span "ONLINE" at bounding box center [951, 301] width 33 height 15
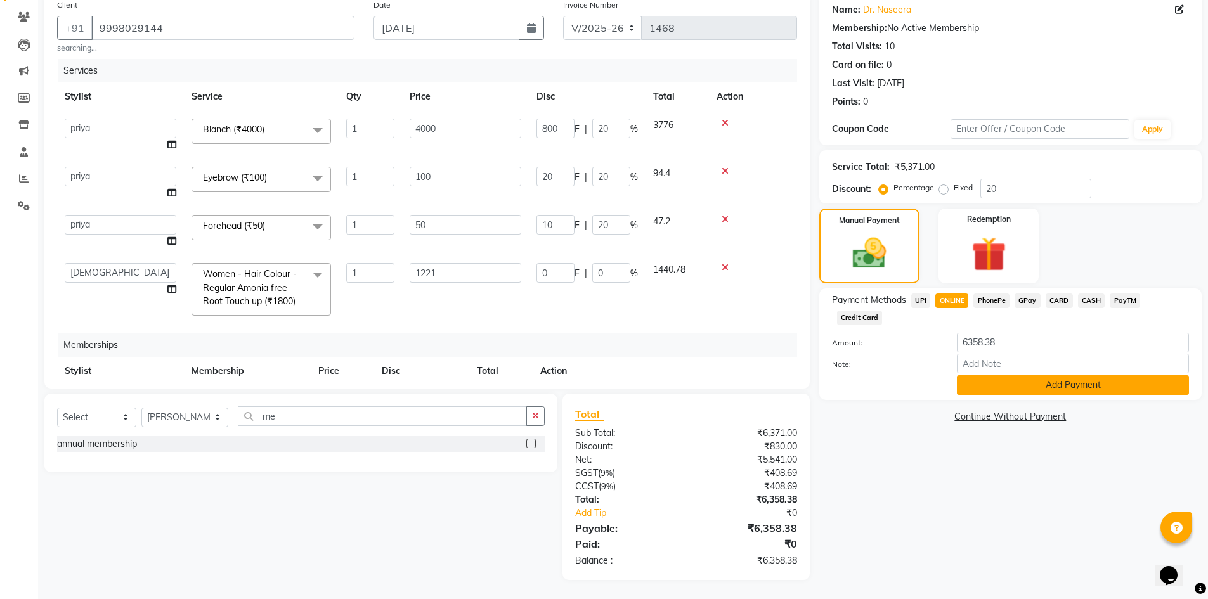
click at [1084, 375] on button "Add Payment" at bounding box center [1073, 385] width 232 height 20
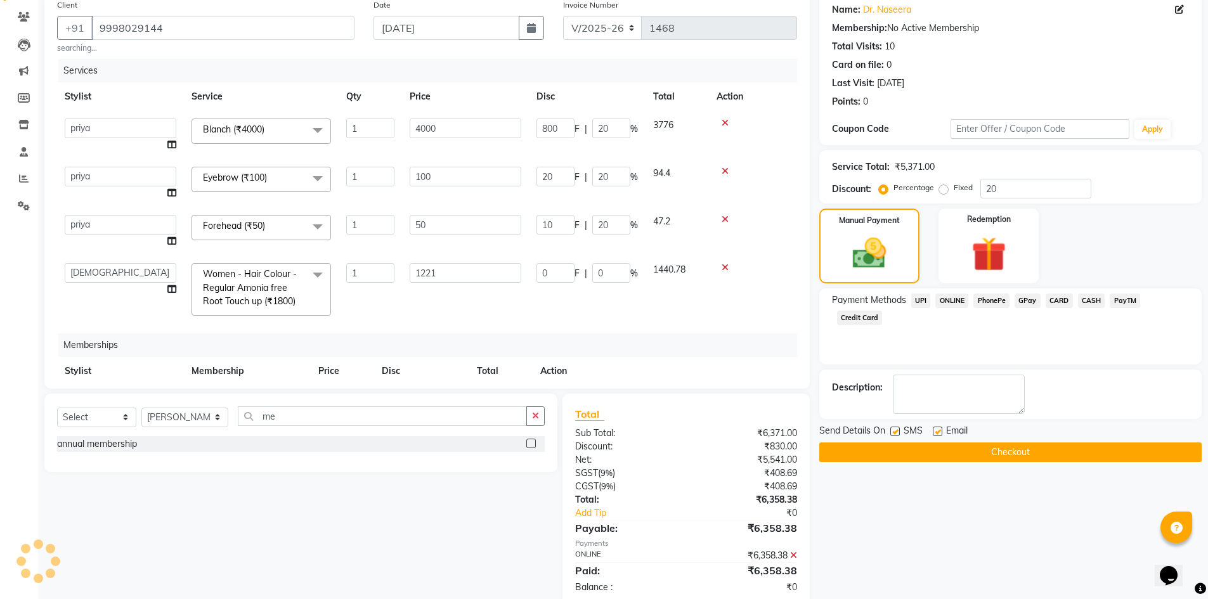
click at [1002, 443] on button "Checkout" at bounding box center [1010, 453] width 382 height 20
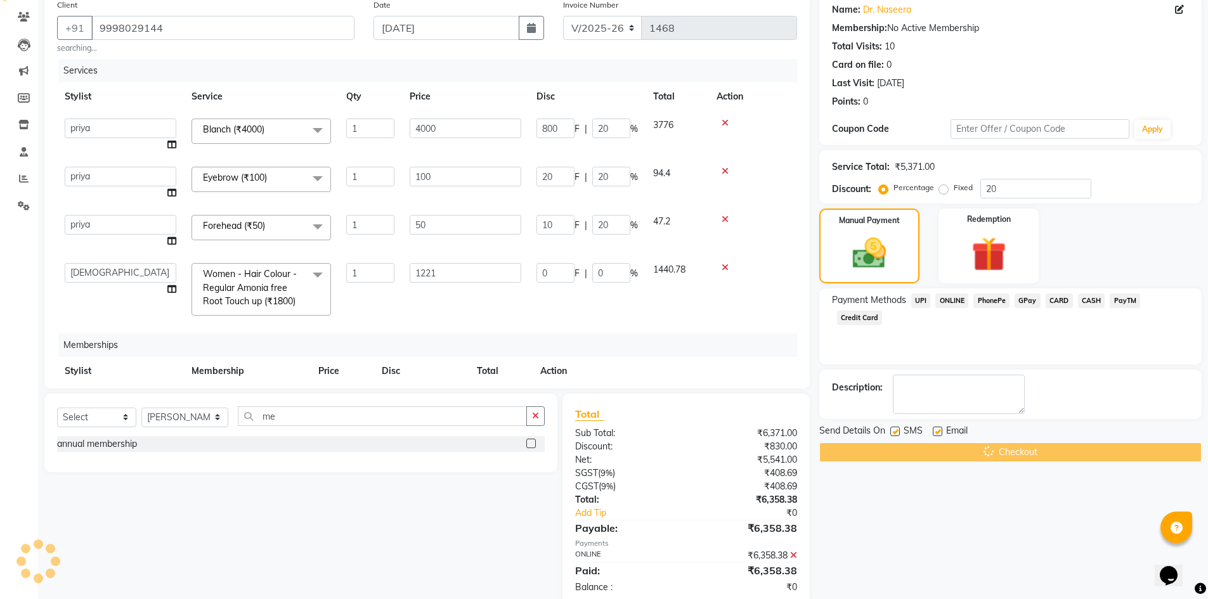
scroll to position [129, 0]
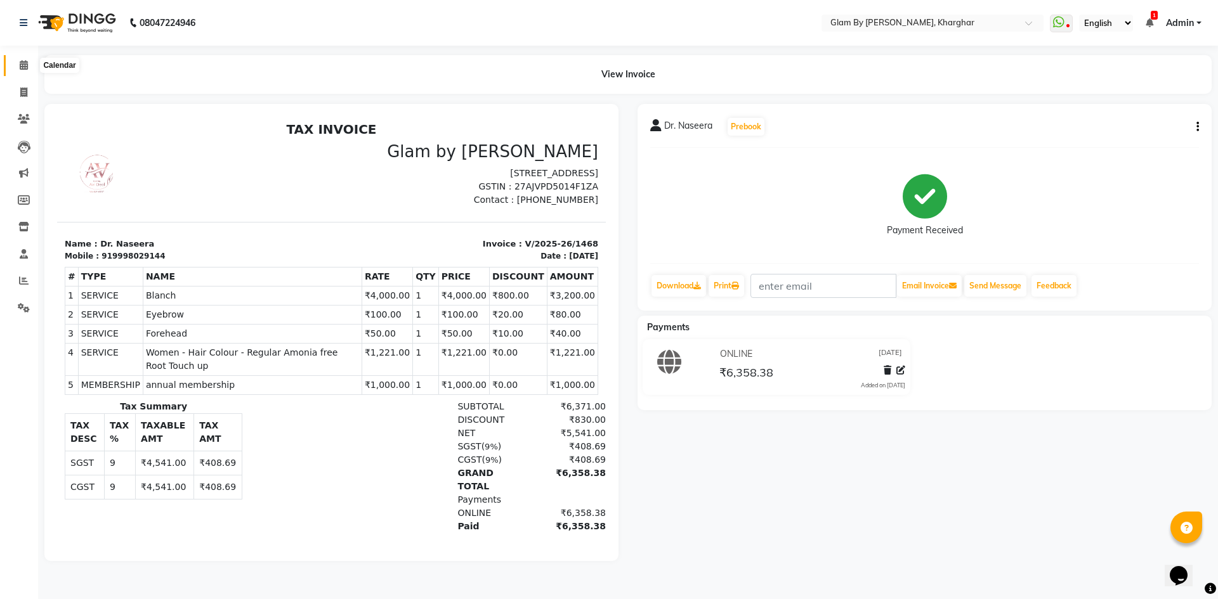
click at [29, 67] on span at bounding box center [24, 65] width 22 height 15
click at [133, 256] on div "919998029144" at bounding box center [132, 255] width 63 height 11
copy div "919998029144"
click at [20, 119] on icon at bounding box center [24, 119] width 12 height 10
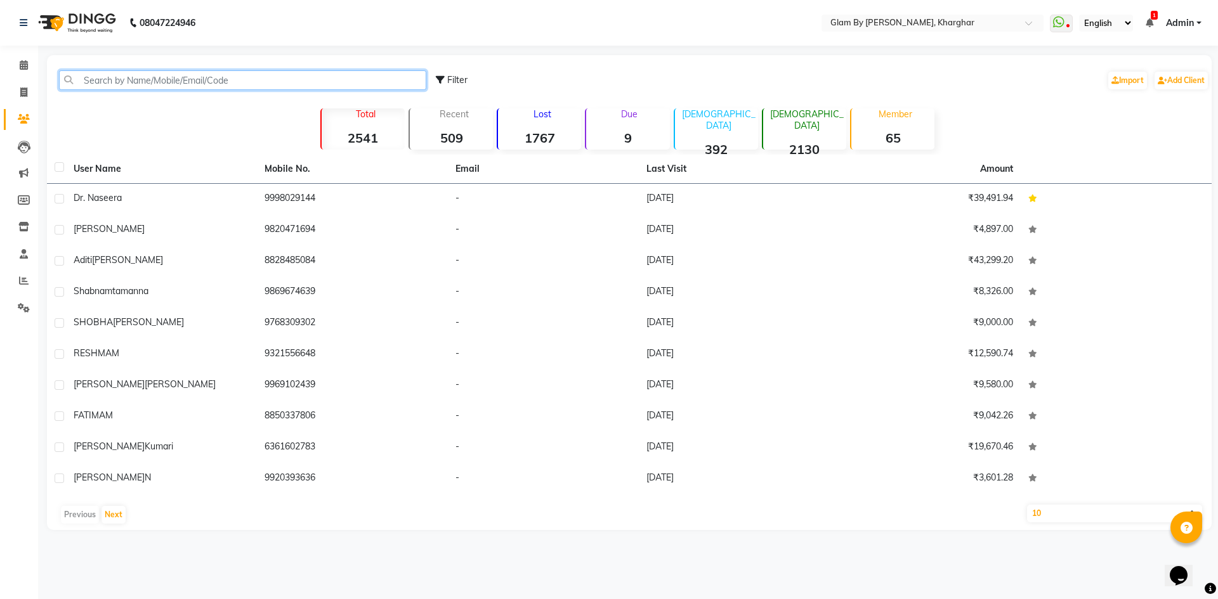
click at [261, 75] on input "text" at bounding box center [242, 80] width 367 height 20
paste input "919998029144"
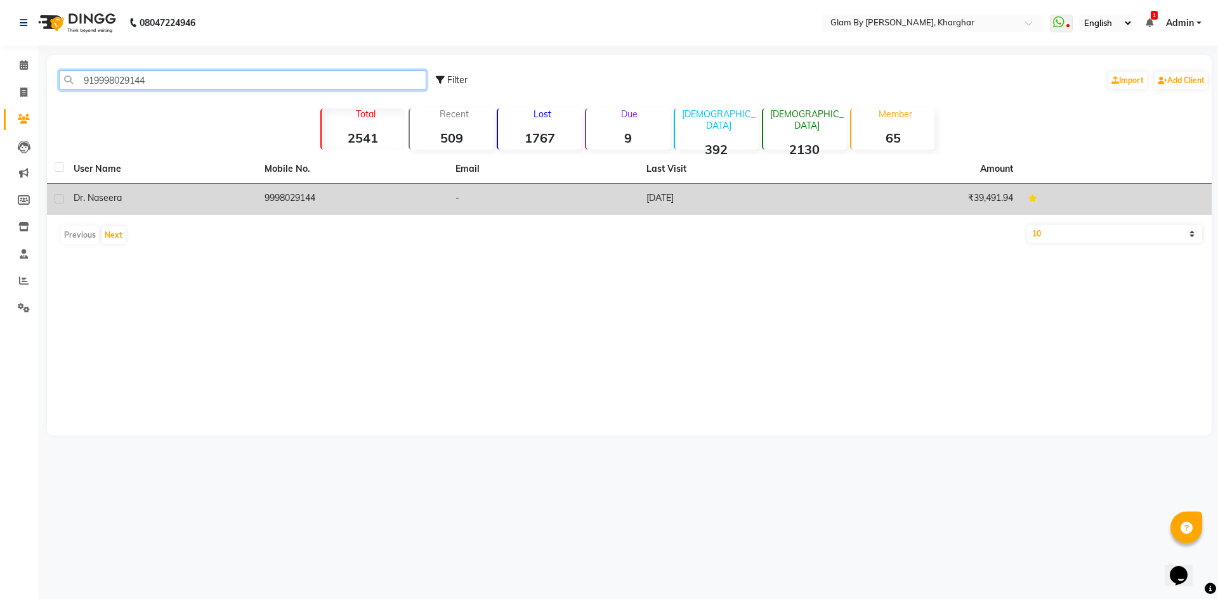
type input "919998029144"
click at [320, 193] on td "9998029144" at bounding box center [352, 199] width 191 height 31
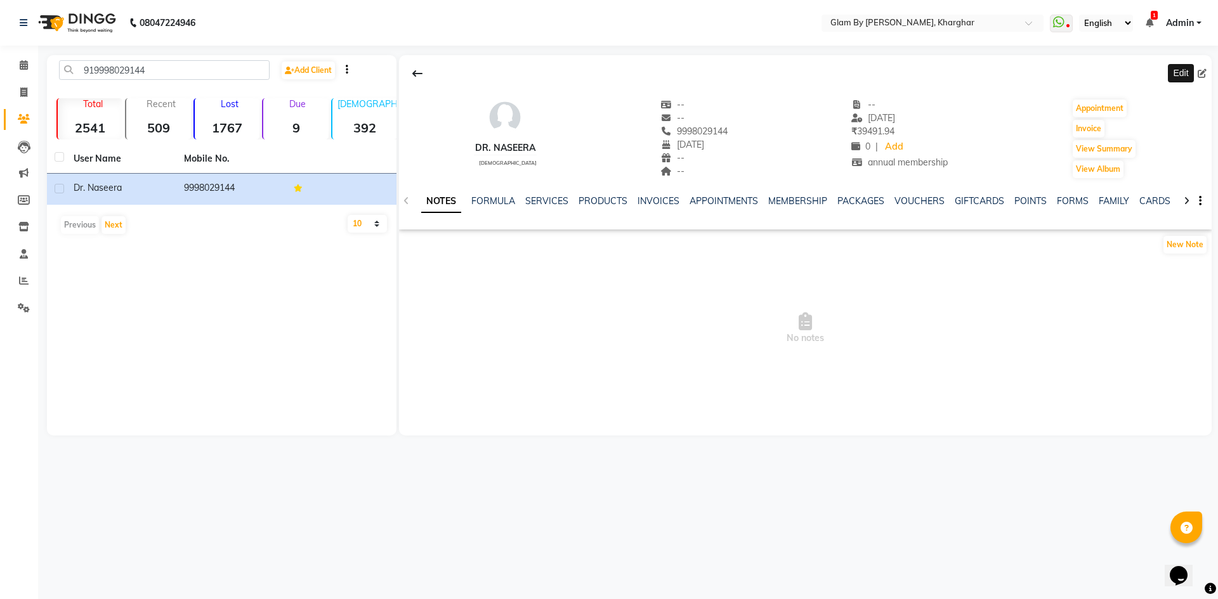
click at [1200, 74] on icon at bounding box center [1201, 73] width 9 height 9
select select "18"
select select "10"
select select "[DEMOGRAPHIC_DATA]"
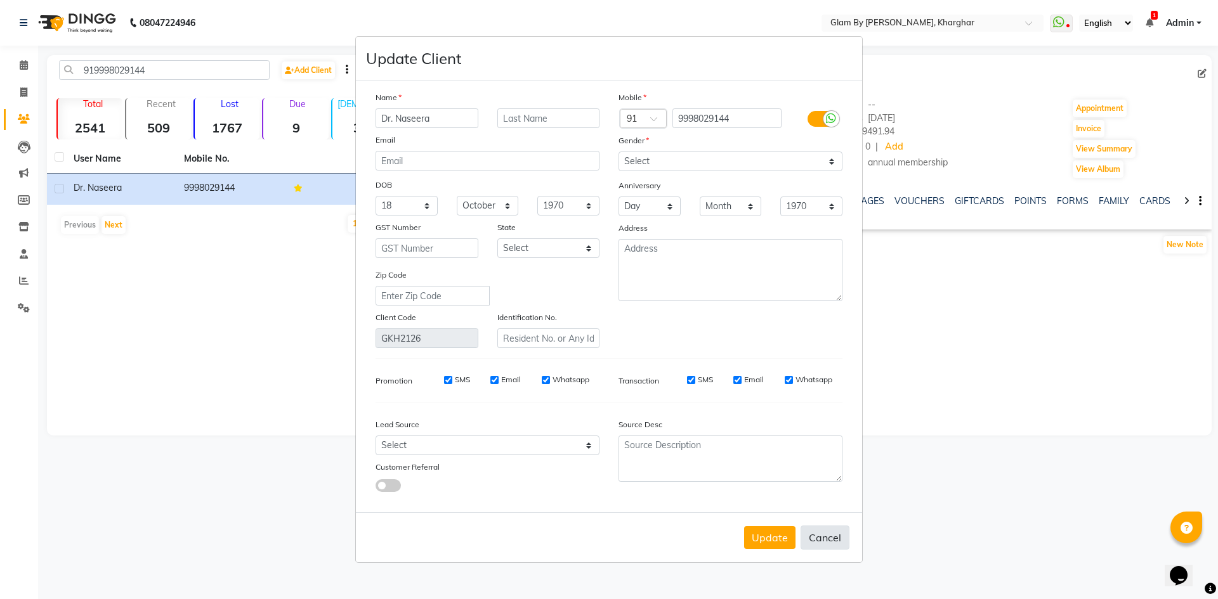
click at [833, 538] on button "Cancel" at bounding box center [824, 538] width 49 height 24
select select
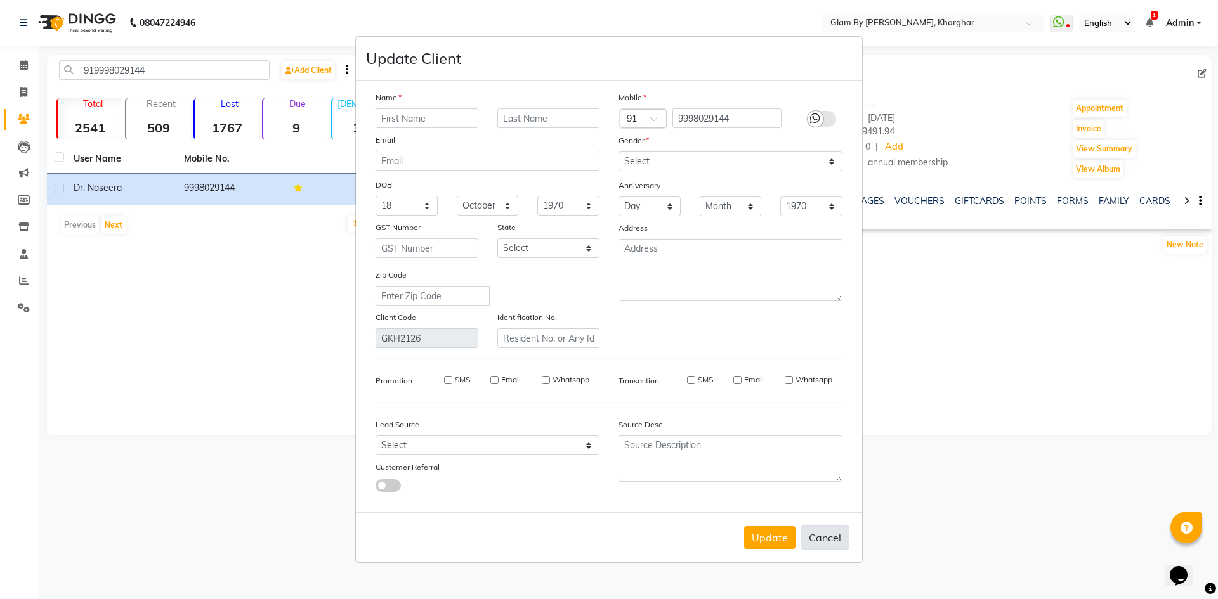
select select
checkbox input "false"
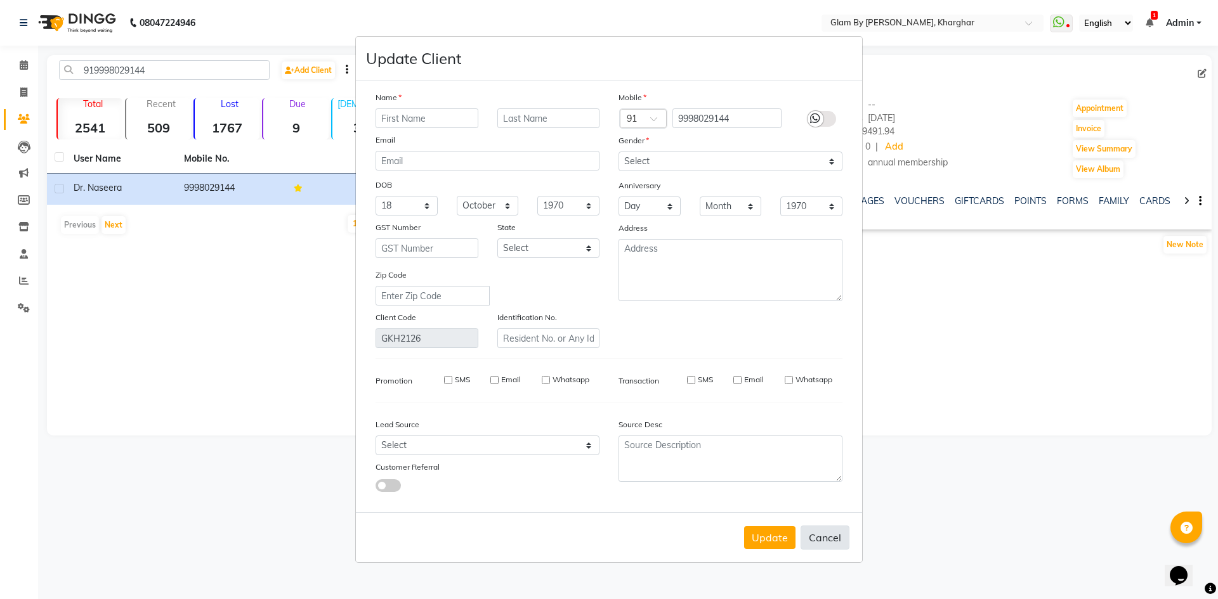
checkbox input "false"
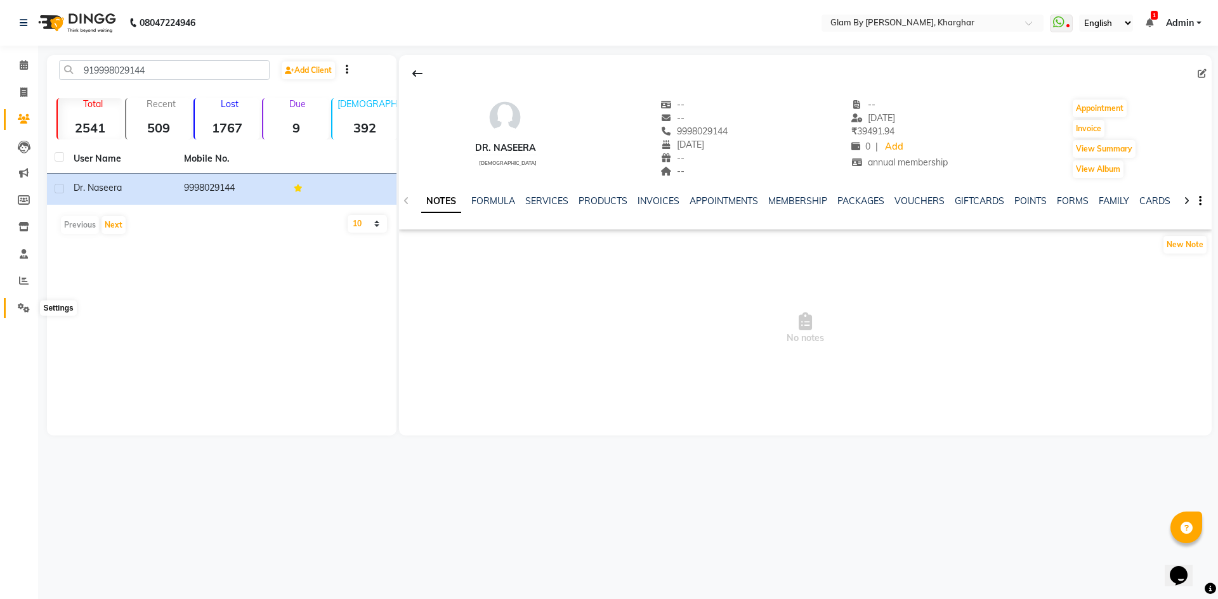
click at [16, 302] on span at bounding box center [24, 308] width 22 height 15
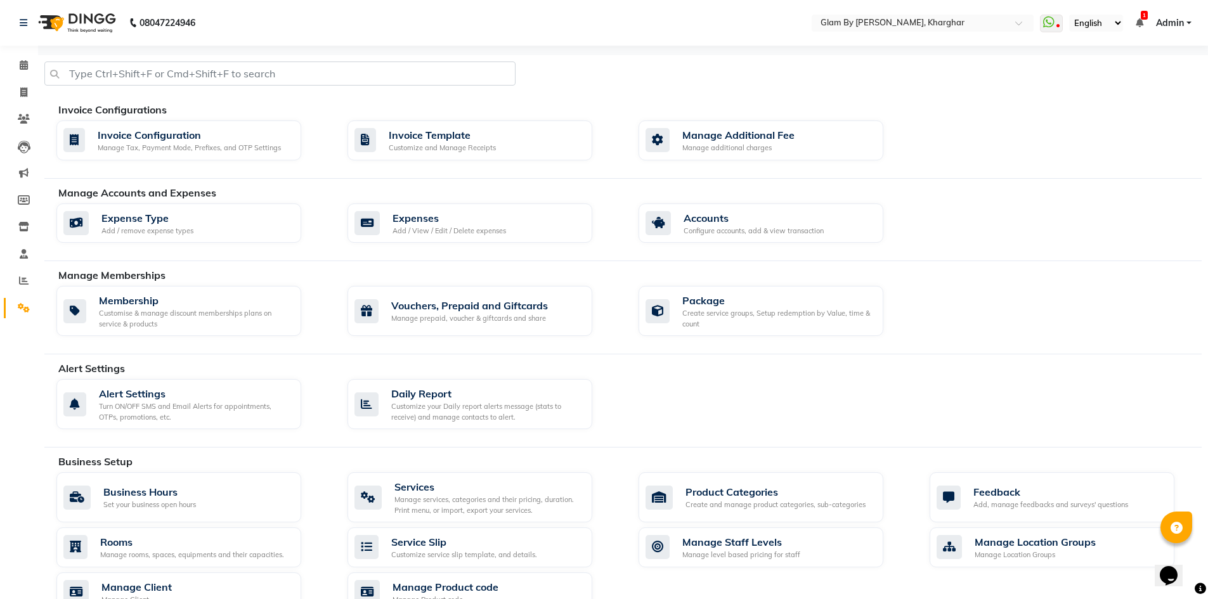
scroll to position [344, 0]
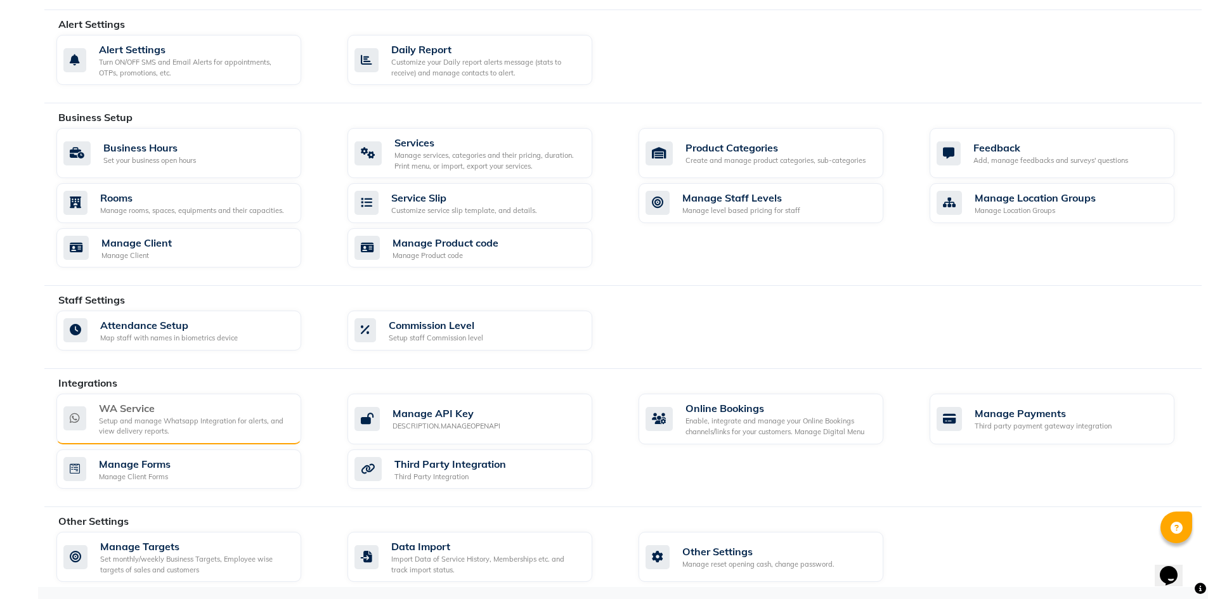
click at [206, 412] on div "WA Service" at bounding box center [195, 408] width 192 height 15
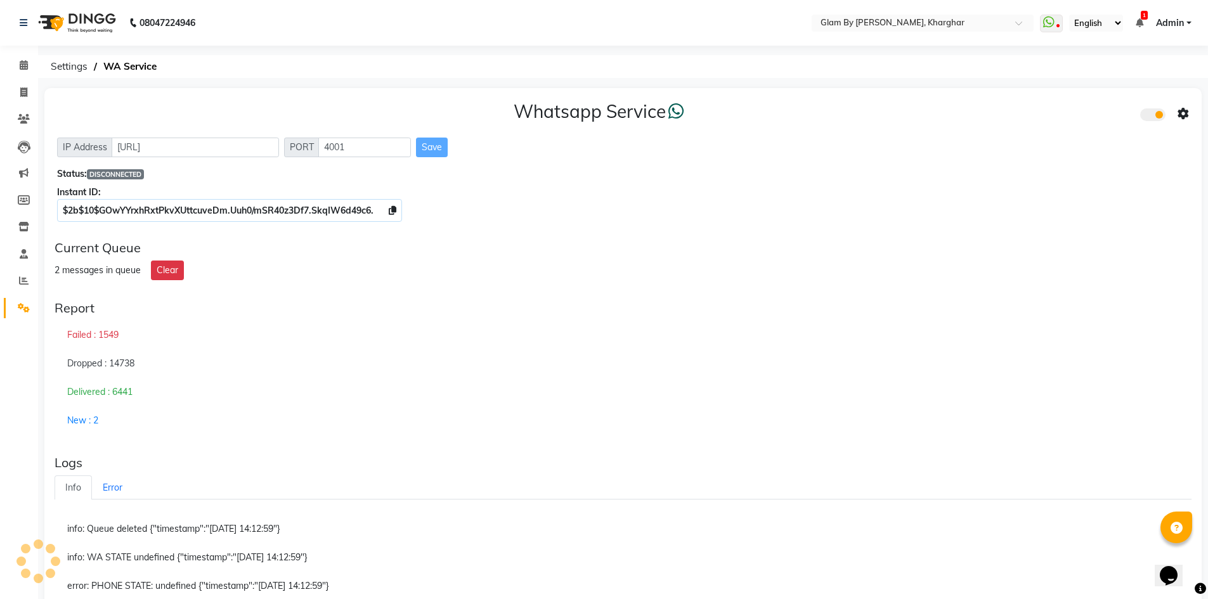
click at [487, 317] on div "Report Failed : 1549 Dropped : 14738 Delivered : 6441 New : 2" at bounding box center [622, 368] width 1147 height 145
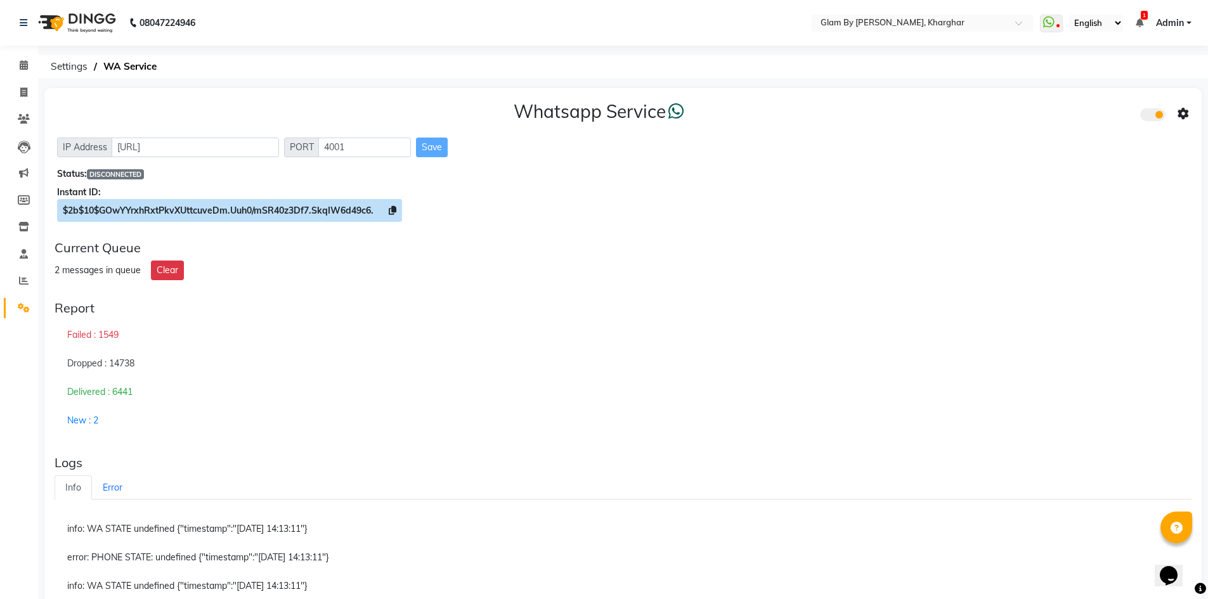
click at [391, 211] on icon at bounding box center [393, 210] width 8 height 9
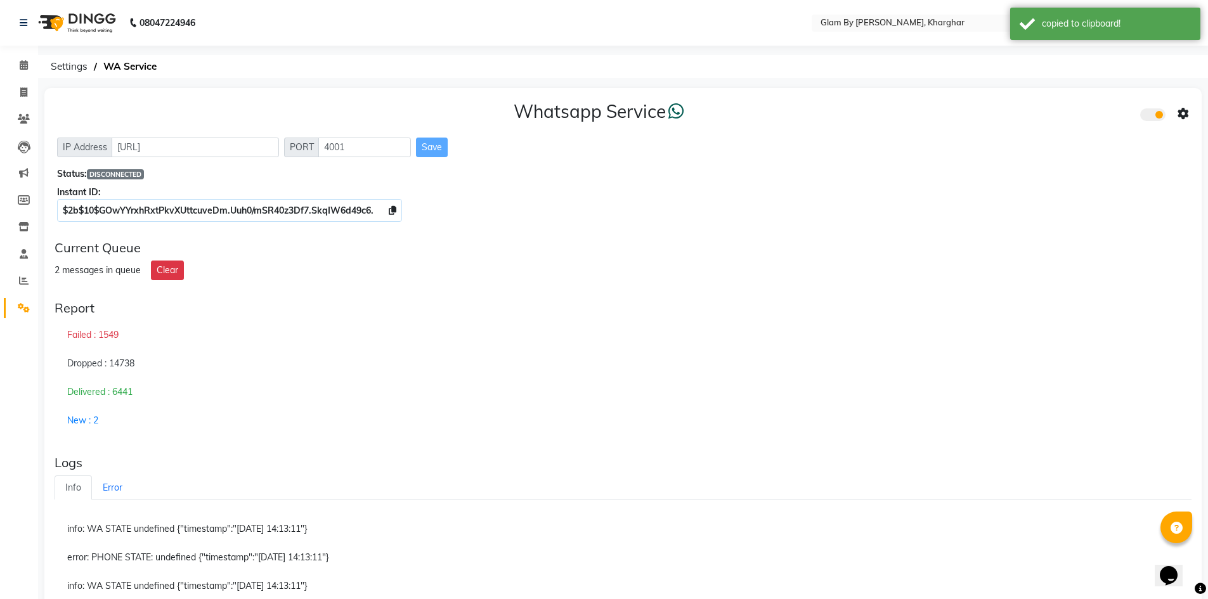
click at [1180, 110] on icon at bounding box center [1183, 113] width 11 height 11
click at [1039, 94] on div "Whatsapp Settings" at bounding box center [1091, 101] width 145 height 16
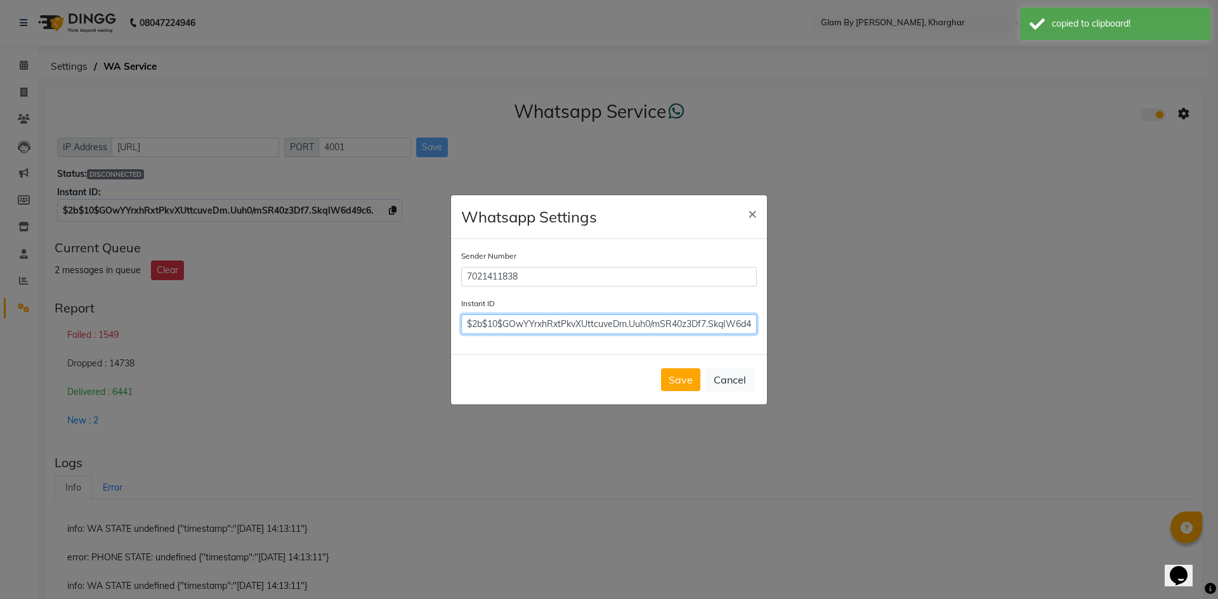
click at [545, 321] on input "$2b$10$GOwYYrxhRxtPkvXUttcuveDm.Uuh0/mSR40z3Df7.SkqIW6d49c6." at bounding box center [609, 325] width 296 height 20
click at [675, 373] on button "Save" at bounding box center [680, 379] width 39 height 23
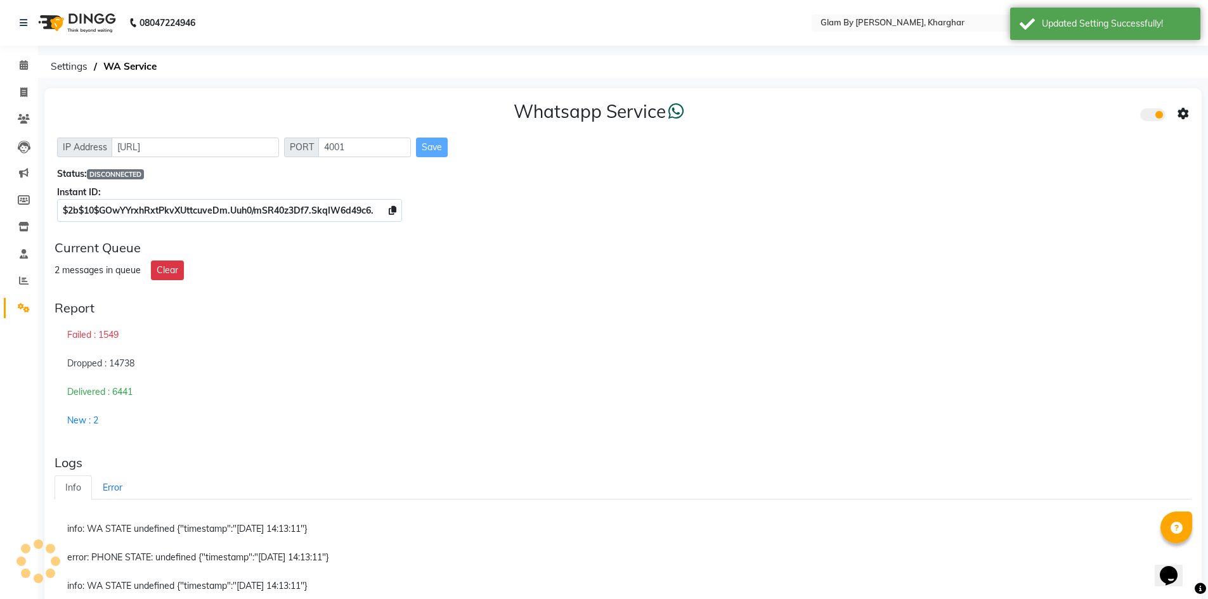
click at [1179, 117] on icon at bounding box center [1183, 113] width 11 height 11
click at [1066, 138] on div "Turn on Whatsapp for all customers" at bounding box center [1091, 140] width 145 height 16
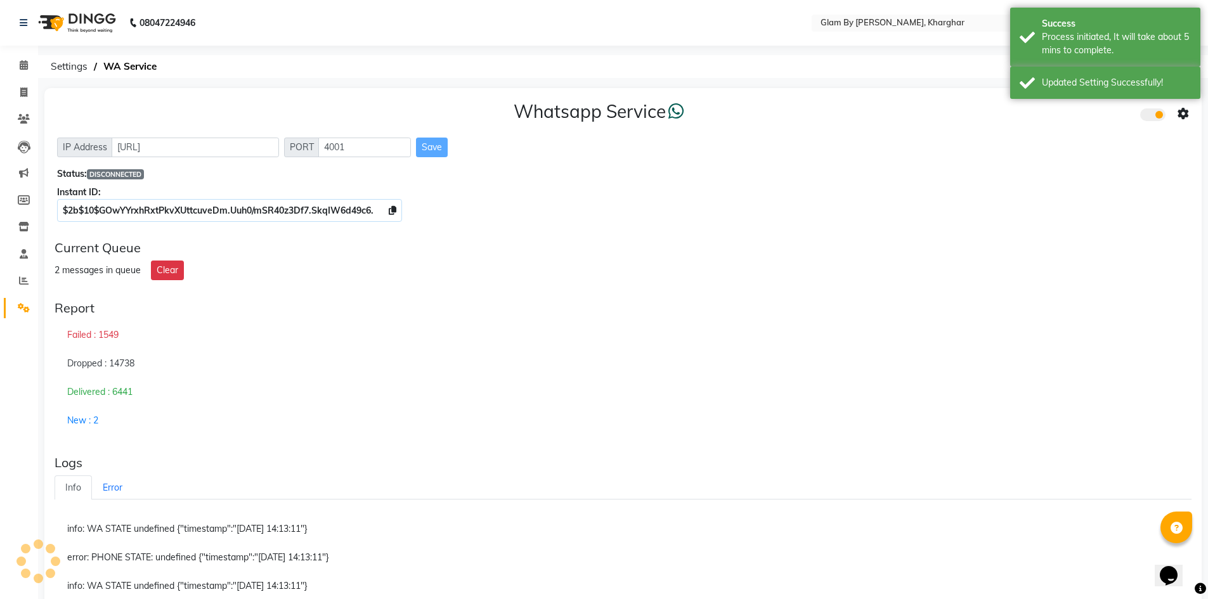
click at [667, 242] on div "Current Queue" at bounding box center [623, 247] width 1137 height 15
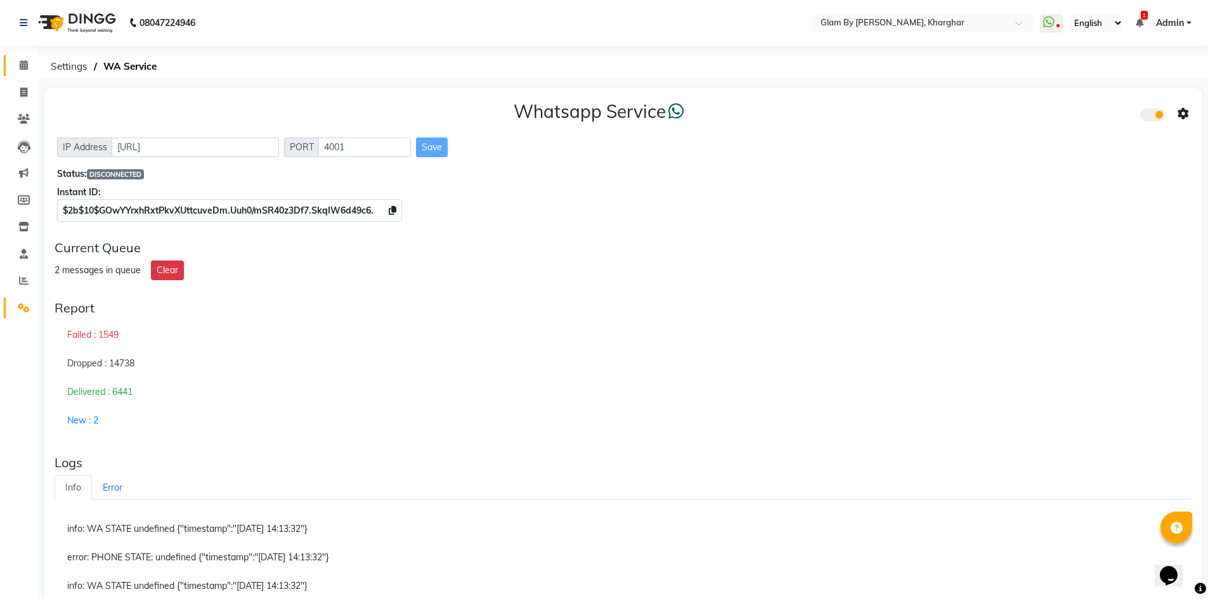
click at [16, 57] on link "Calendar" at bounding box center [19, 65] width 30 height 21
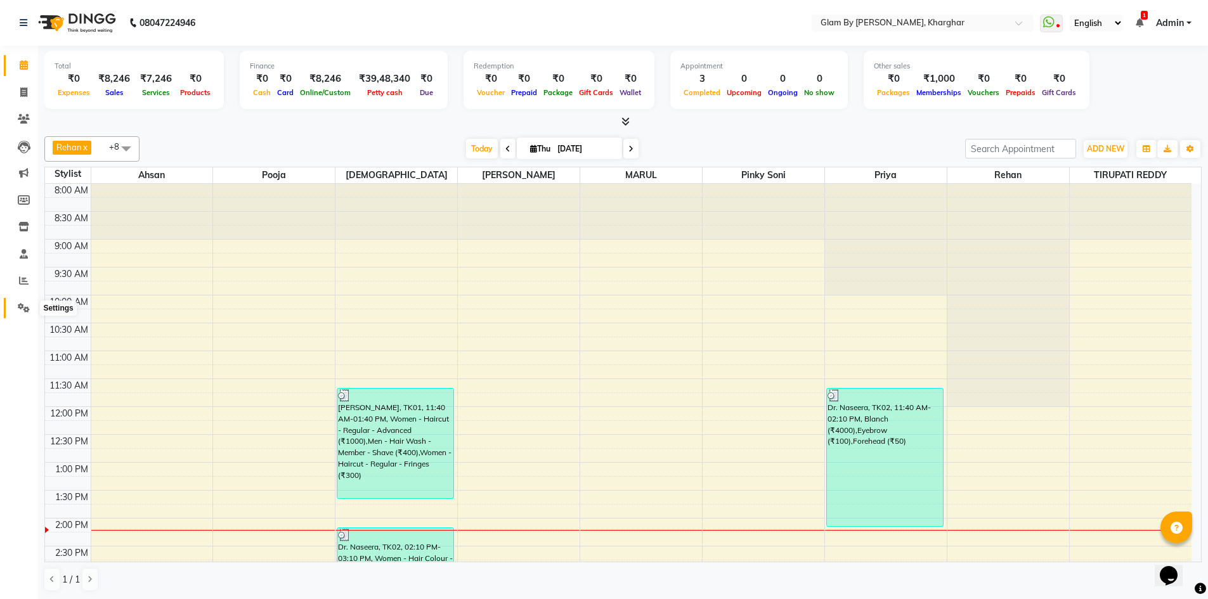
click at [19, 311] on icon at bounding box center [24, 308] width 12 height 10
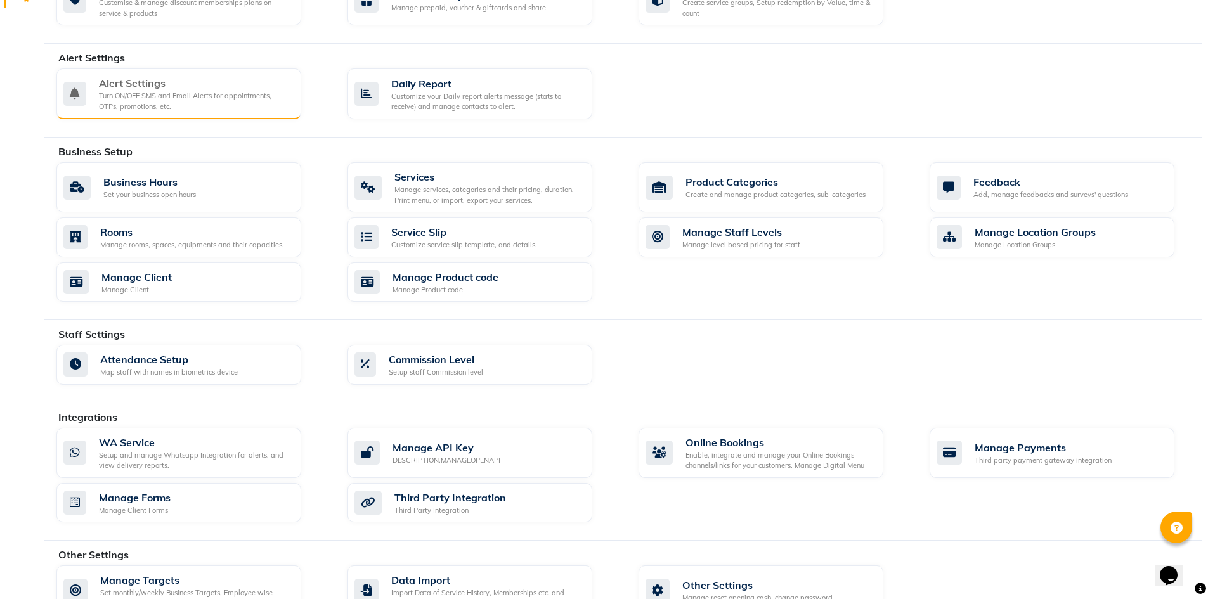
scroll to position [345, 0]
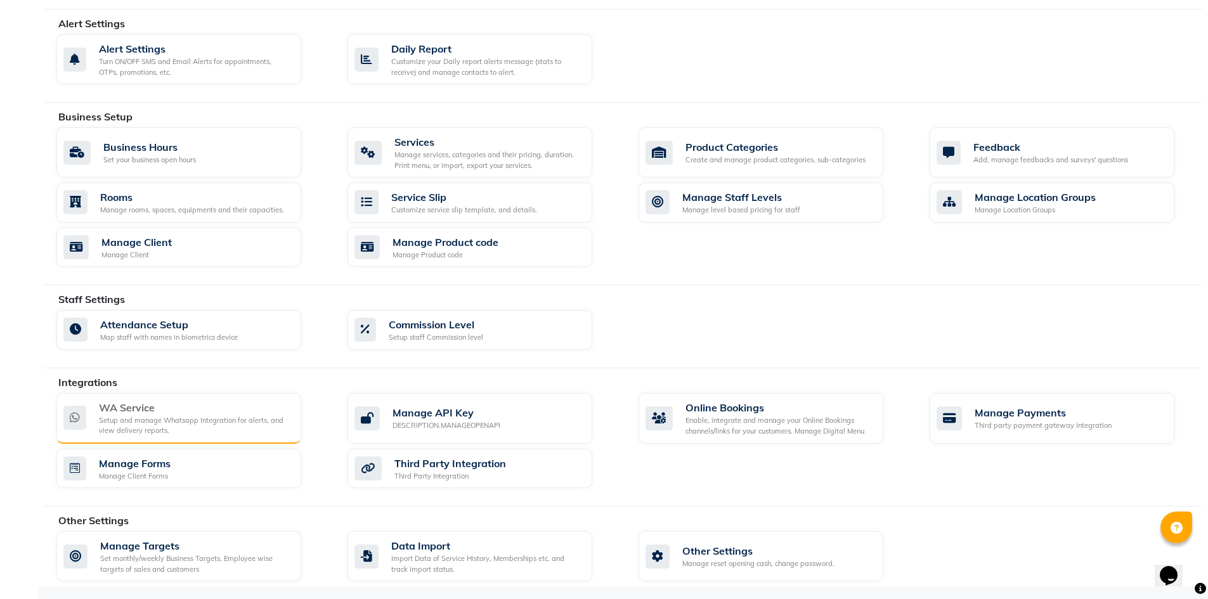
click at [164, 406] on div "WA Service" at bounding box center [195, 407] width 192 height 15
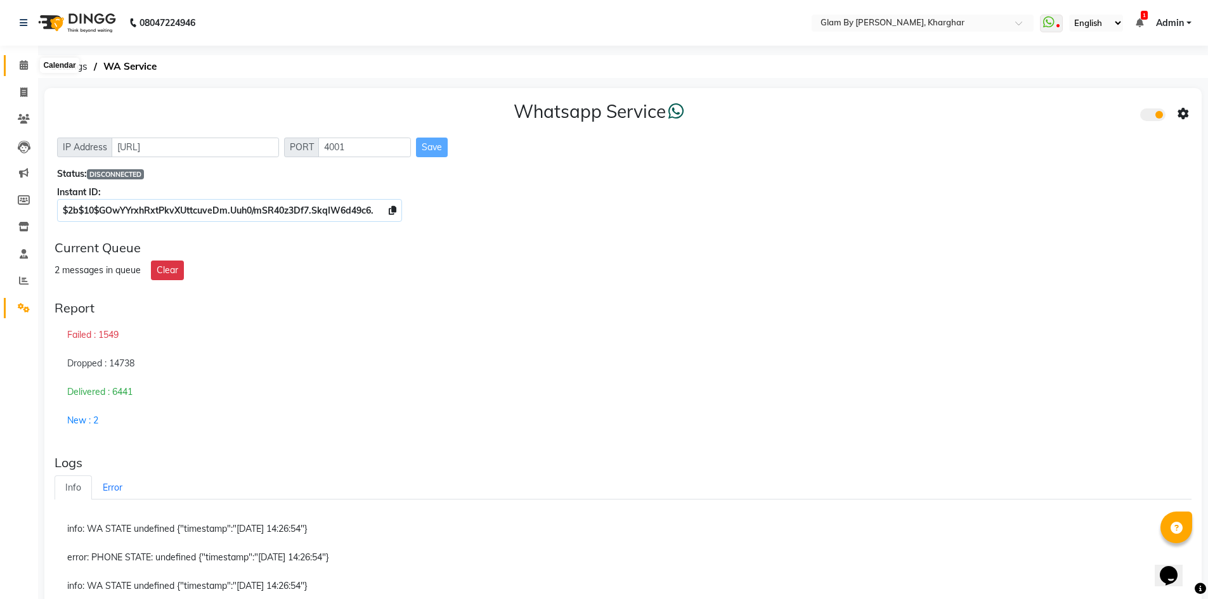
click at [23, 72] on span at bounding box center [24, 65] width 22 height 15
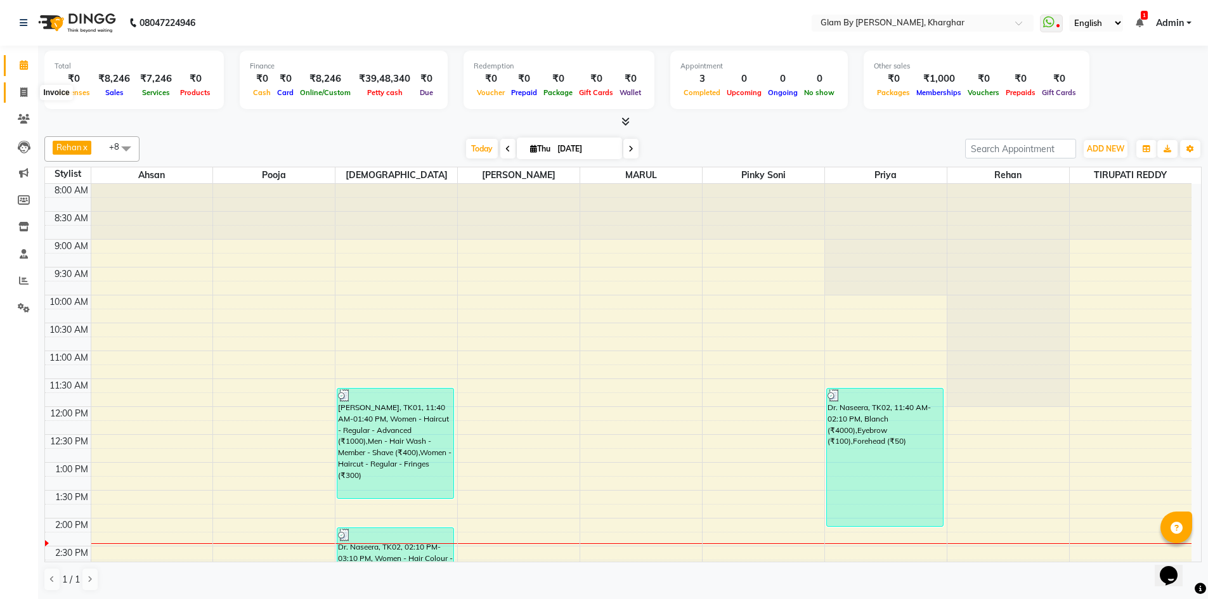
click at [27, 94] on icon at bounding box center [23, 93] width 7 height 10
select select "service"
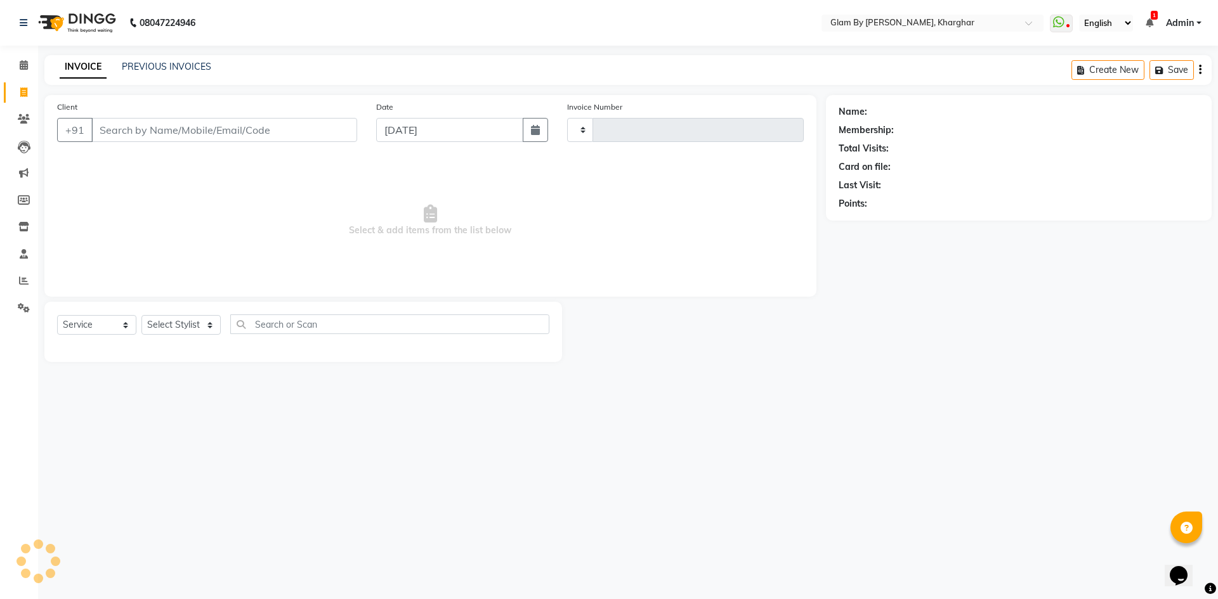
type input "1469"
select select "3992"
click at [98, 130] on input "Client" at bounding box center [224, 130] width 266 height 24
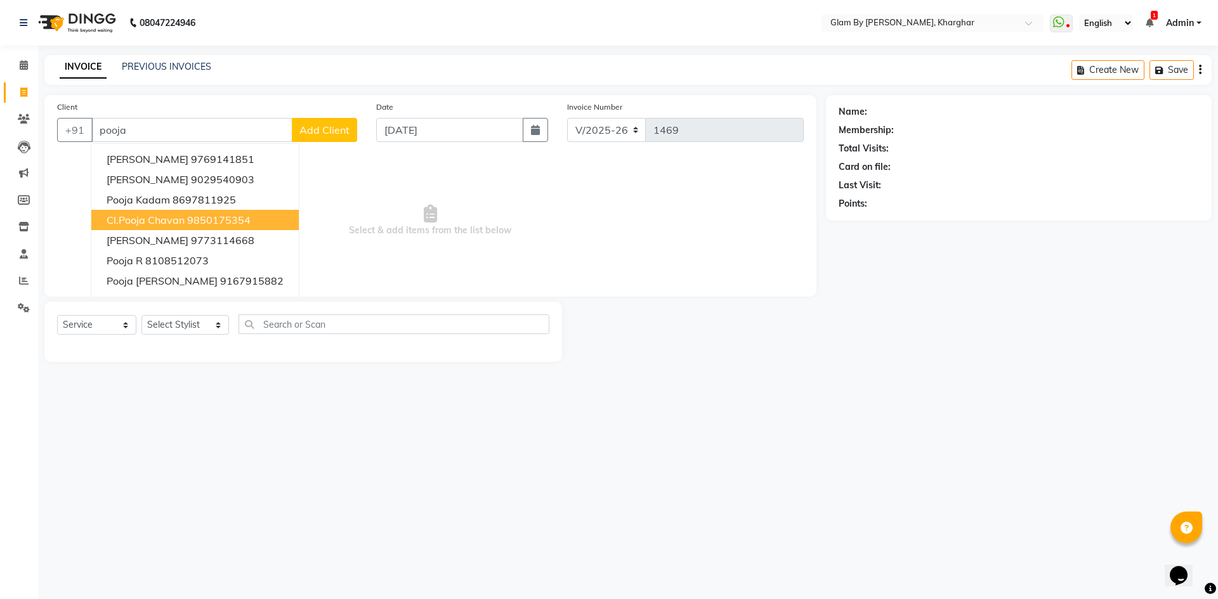
drag, startPoint x: 172, startPoint y: 219, endPoint x: 180, endPoint y: 221, distance: 7.8
click at [178, 221] on span "cl.Pooja chavan" at bounding box center [146, 220] width 78 height 13
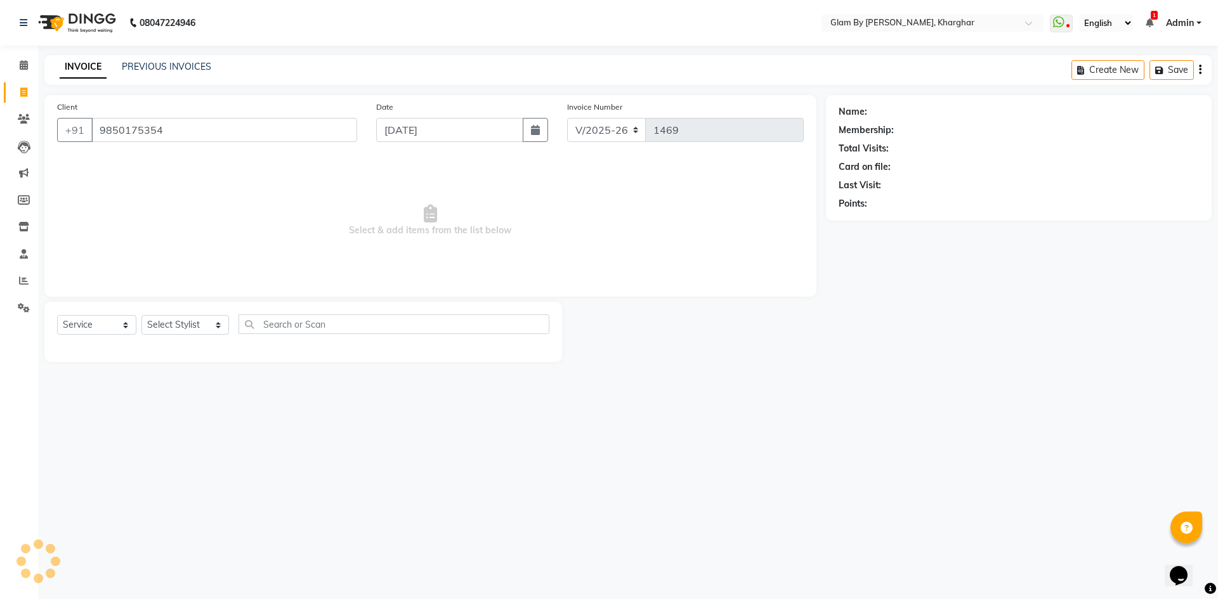
type input "9850175354"
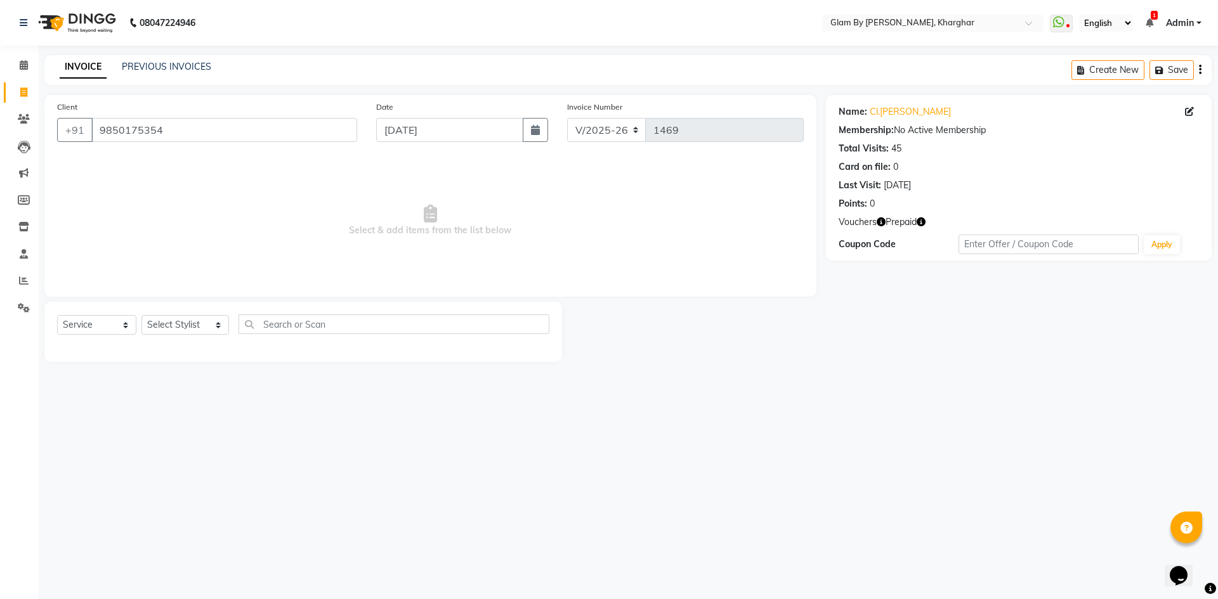
click at [253, 224] on span "Select & add items from the list below" at bounding box center [430, 220] width 746 height 127
click at [918, 112] on link "Cl.pooja Chavan" at bounding box center [909, 111] width 81 height 13
click at [22, 124] on span at bounding box center [24, 119] width 22 height 15
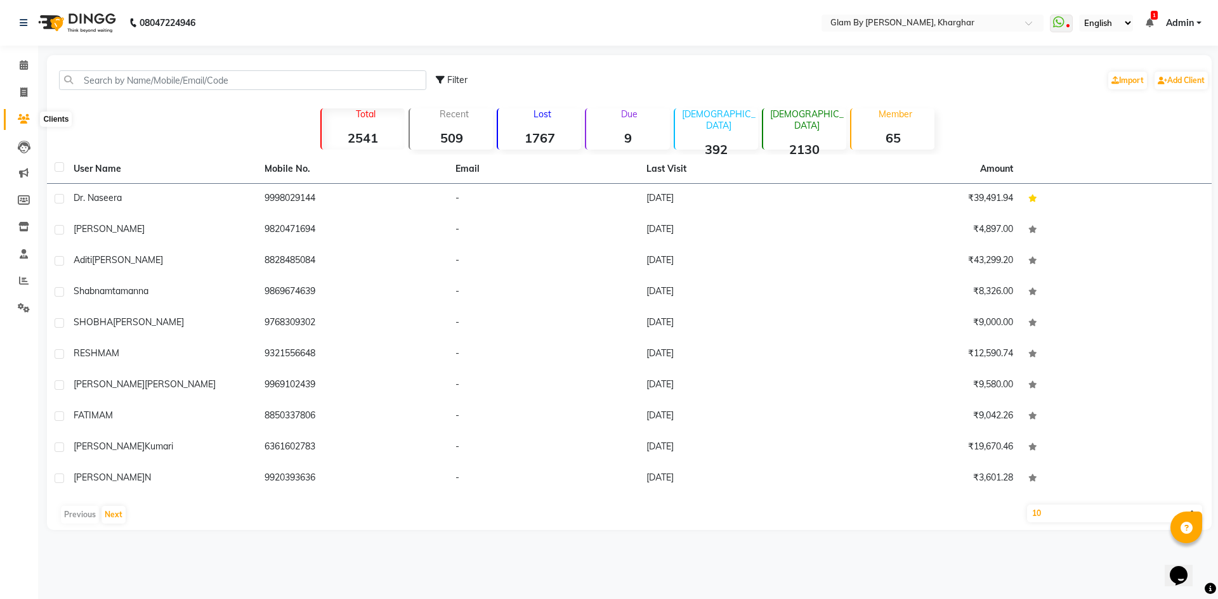
click at [27, 116] on icon at bounding box center [24, 119] width 12 height 10
click at [18, 93] on span at bounding box center [24, 93] width 22 height 15
select select "3992"
select select "service"
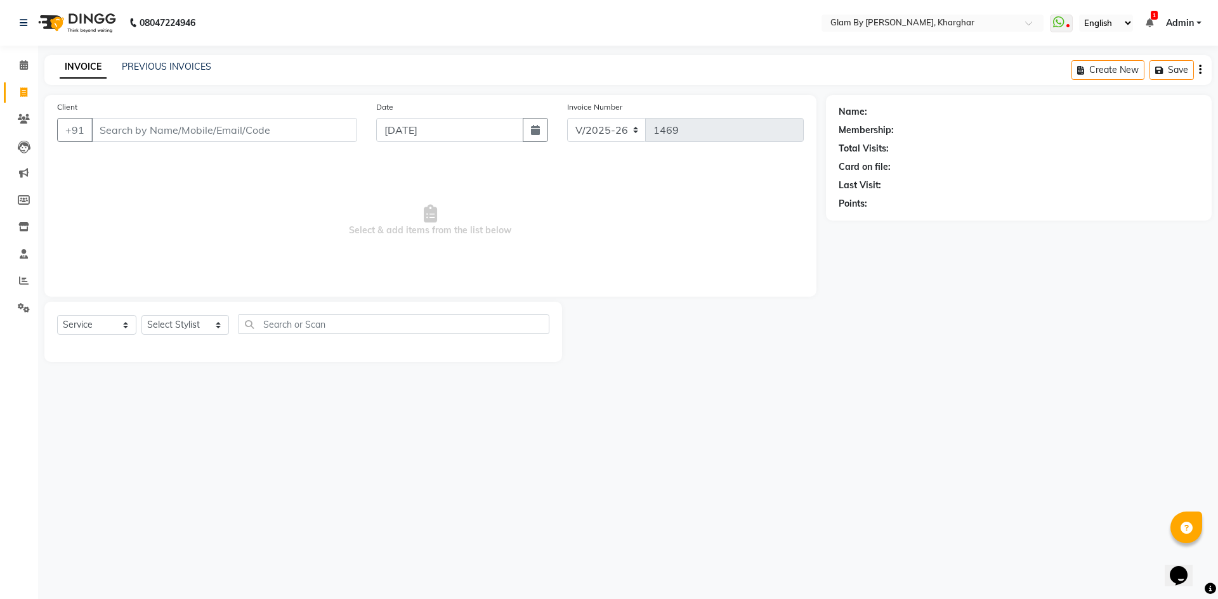
click at [108, 133] on input "Client" at bounding box center [224, 130] width 266 height 24
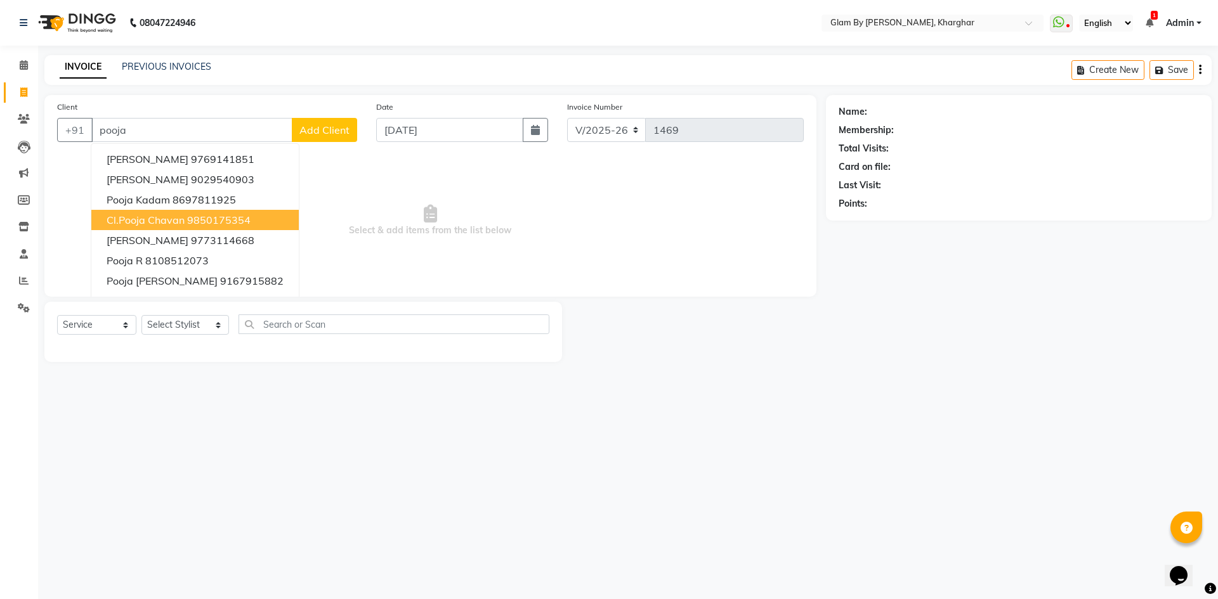
click at [157, 223] on span "cl.Pooja chavan" at bounding box center [146, 220] width 78 height 13
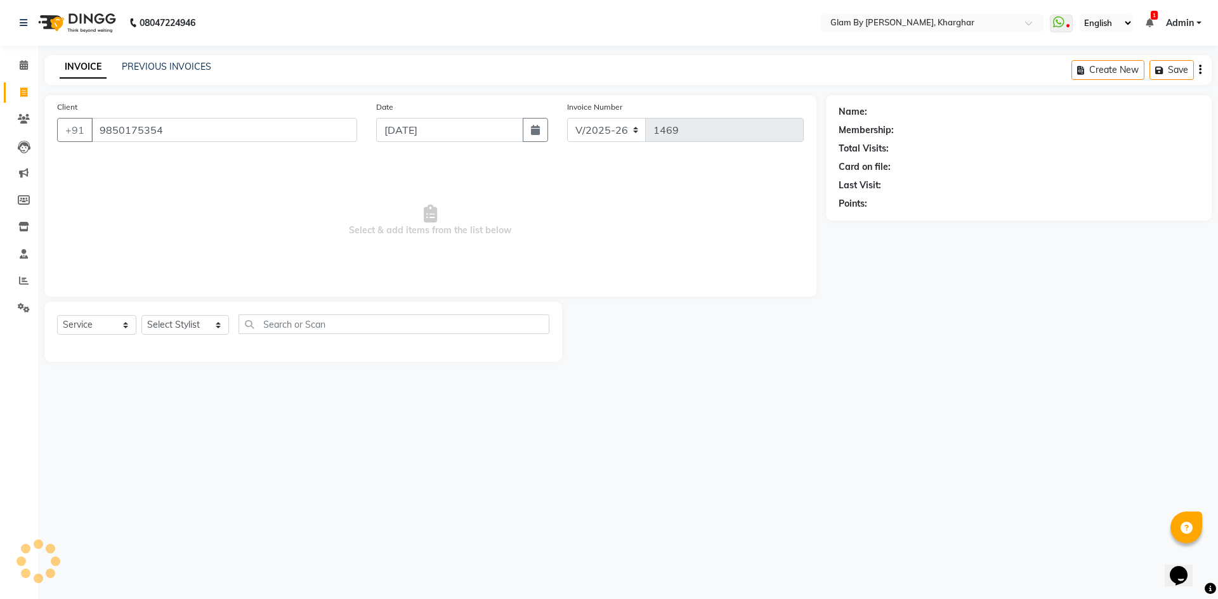
type input "9850175354"
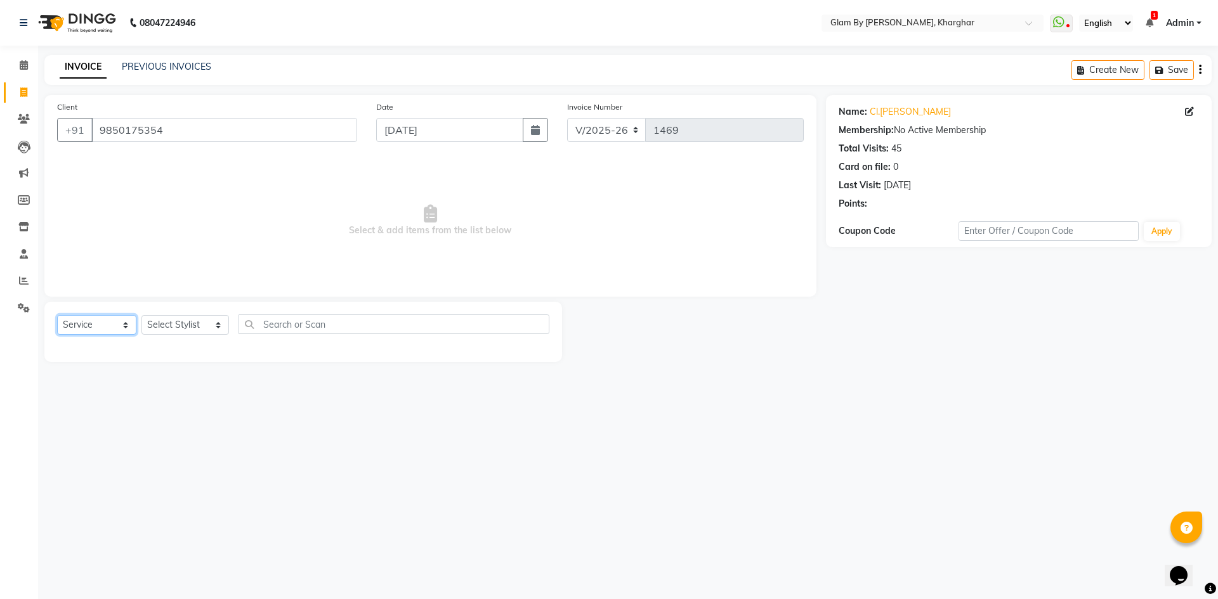
drag, startPoint x: 92, startPoint y: 328, endPoint x: 90, endPoint y: 334, distance: 6.6
click at [92, 330] on select "Select Service Product Membership Package Voucher Prepaid Gift Card" at bounding box center [96, 325] width 79 height 20
click at [57, 315] on select "Select Service Product Membership Package Voucher Prepaid Gift Card" at bounding box center [96, 325] width 79 height 20
click at [152, 333] on select "Select Stylist [PERSON_NAME] Avi [PERSON_NAME] [PERSON_NAME] (maneger) MARUL [P…" at bounding box center [185, 325] width 88 height 20
select select "26770"
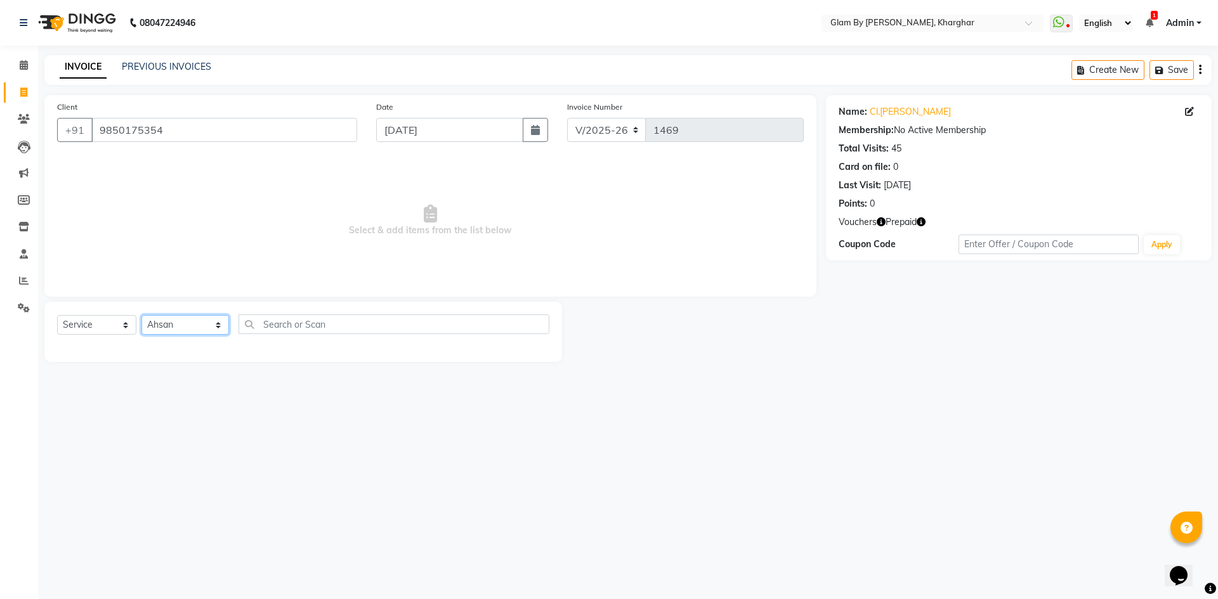
click at [141, 315] on select "Select Stylist [PERSON_NAME] Avi [PERSON_NAME] [PERSON_NAME] (maneger) MARUL [P…" at bounding box center [185, 325] width 88 height 20
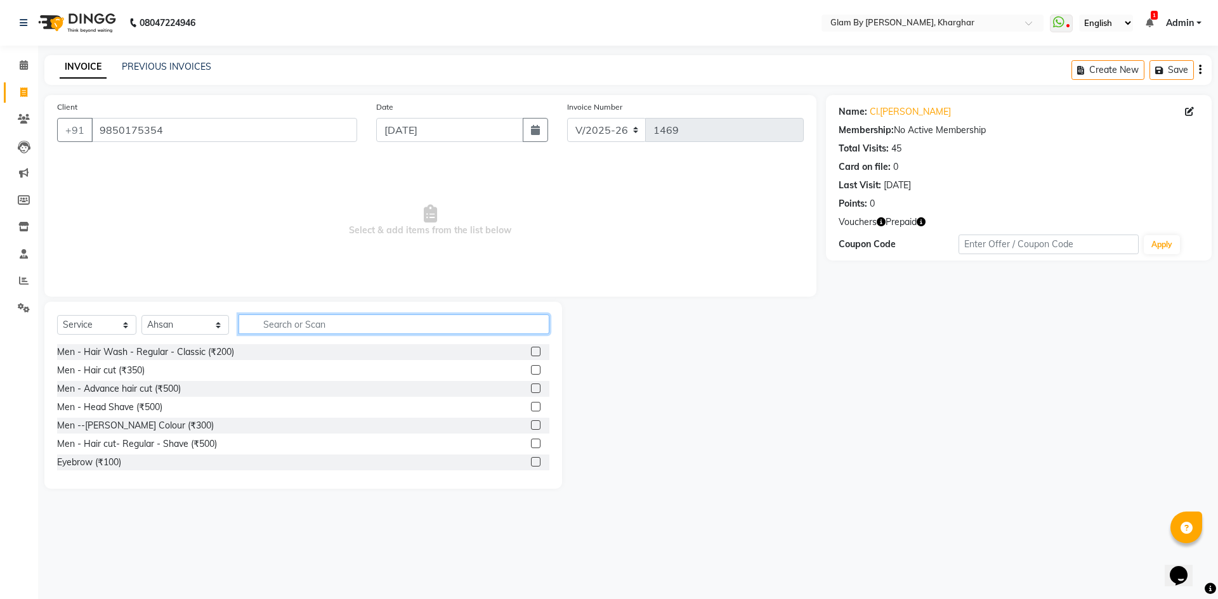
click at [271, 325] on input "text" at bounding box center [393, 325] width 311 height 20
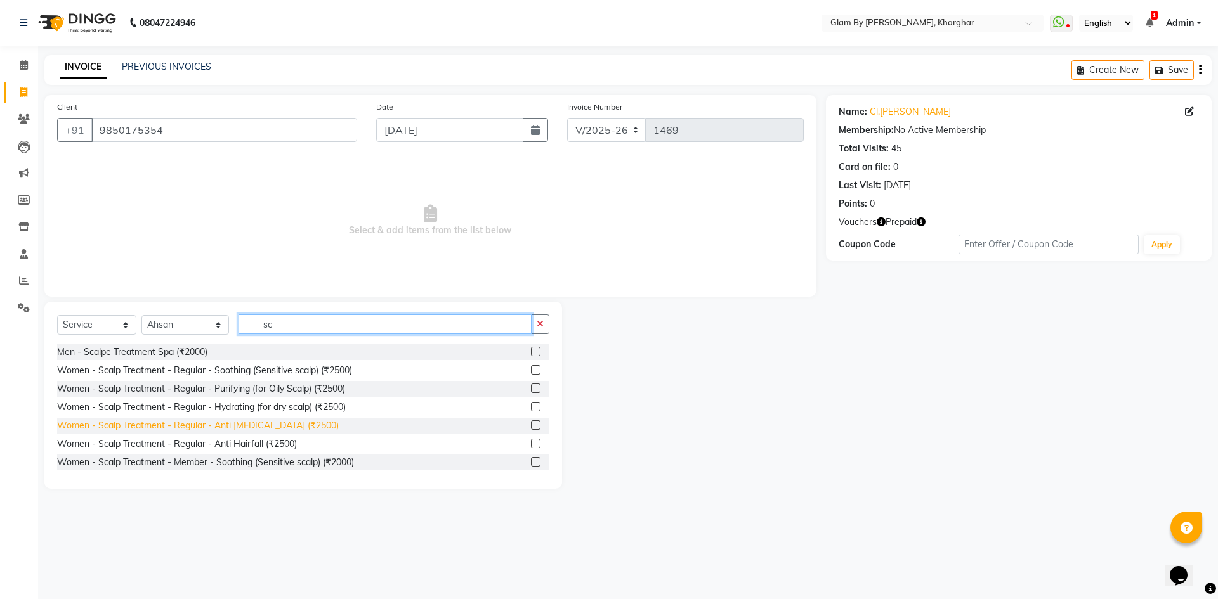
type input "sc"
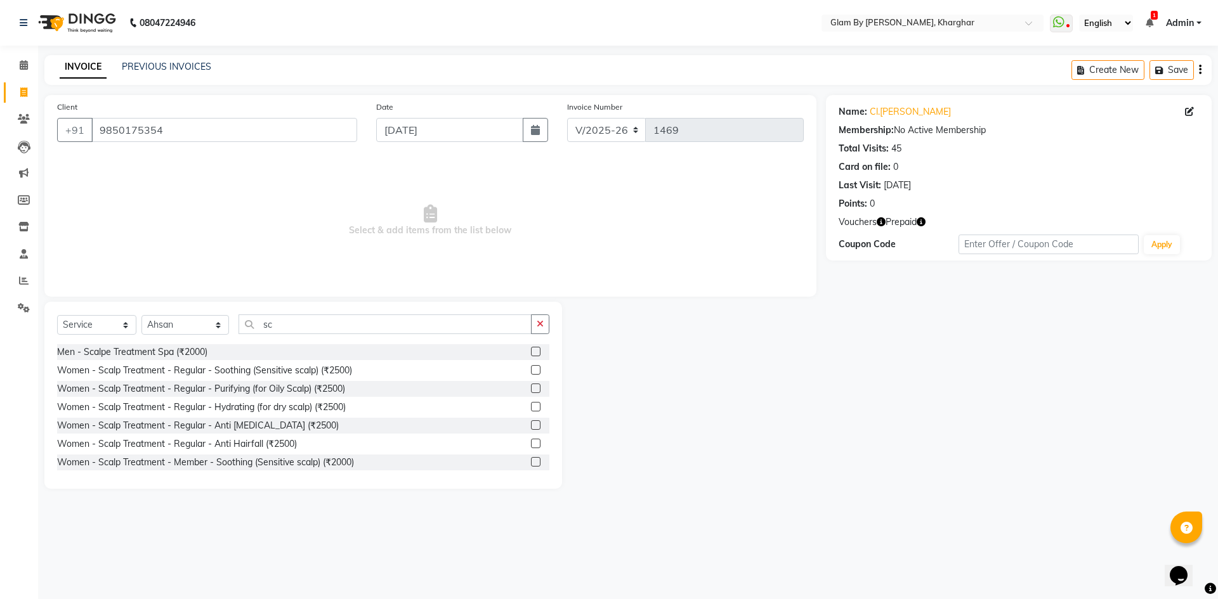
drag, startPoint x: 203, startPoint y: 425, endPoint x: 256, endPoint y: 354, distance: 89.3
click at [205, 424] on div "Women - Scalp Treatment - Regular - Anti [MEDICAL_DATA] (₹2500)" at bounding box center [198, 425] width 282 height 13
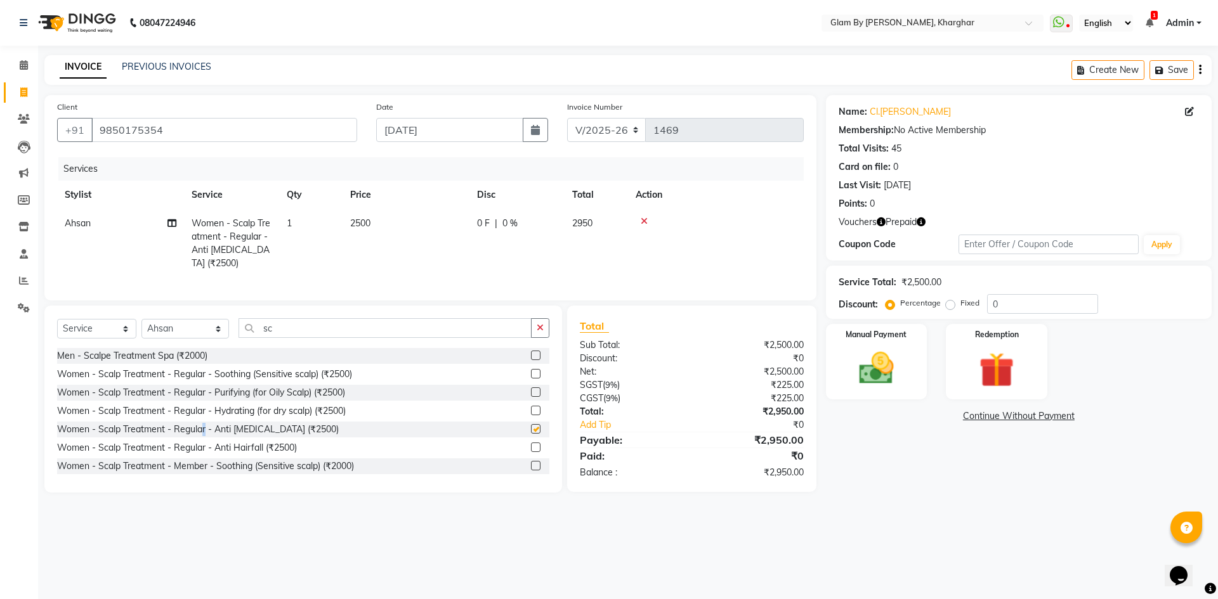
checkbox input "false"
click at [358, 233] on td "2500" at bounding box center [405, 243] width 127 height 68
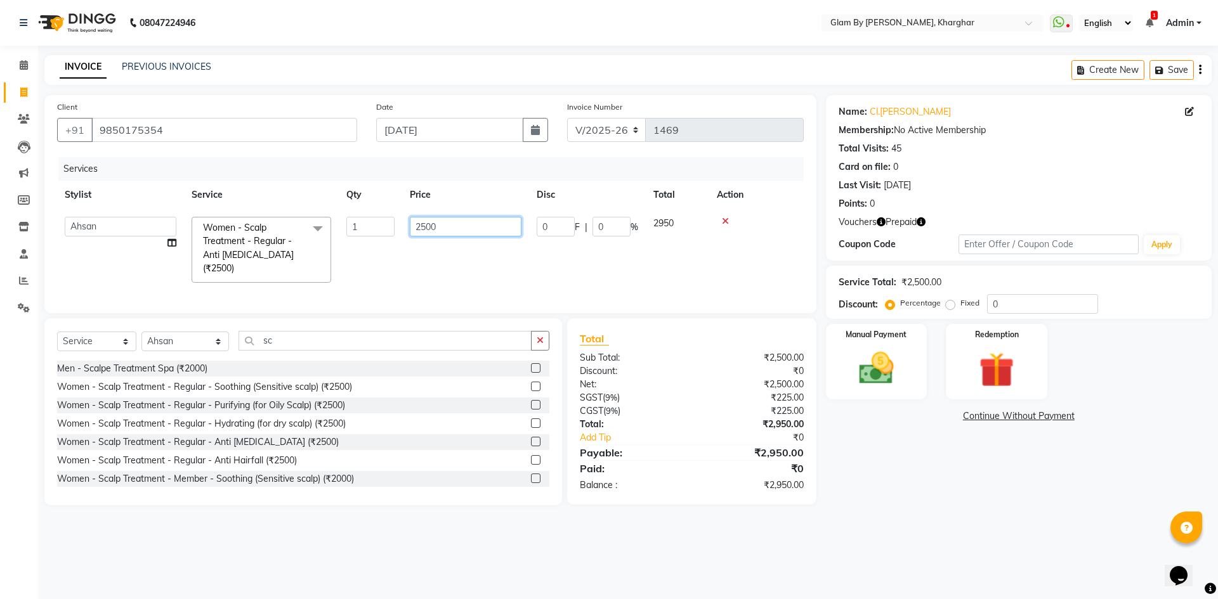
drag, startPoint x: 431, startPoint y: 222, endPoint x: 389, endPoint y: 223, distance: 41.2
click at [389, 223] on tr "Ahsan Amandeep Avi deol kuldeep kaur (maneger) MARUL neetu pinky soni Pooja pri…" at bounding box center [430, 249] width 746 height 81
type input "3600"
click at [424, 273] on td "3600" at bounding box center [465, 249] width 127 height 81
click at [150, 332] on select "Select Stylist [PERSON_NAME] Avi [PERSON_NAME] [PERSON_NAME] (maneger) MARUL [P…" at bounding box center [185, 342] width 88 height 20
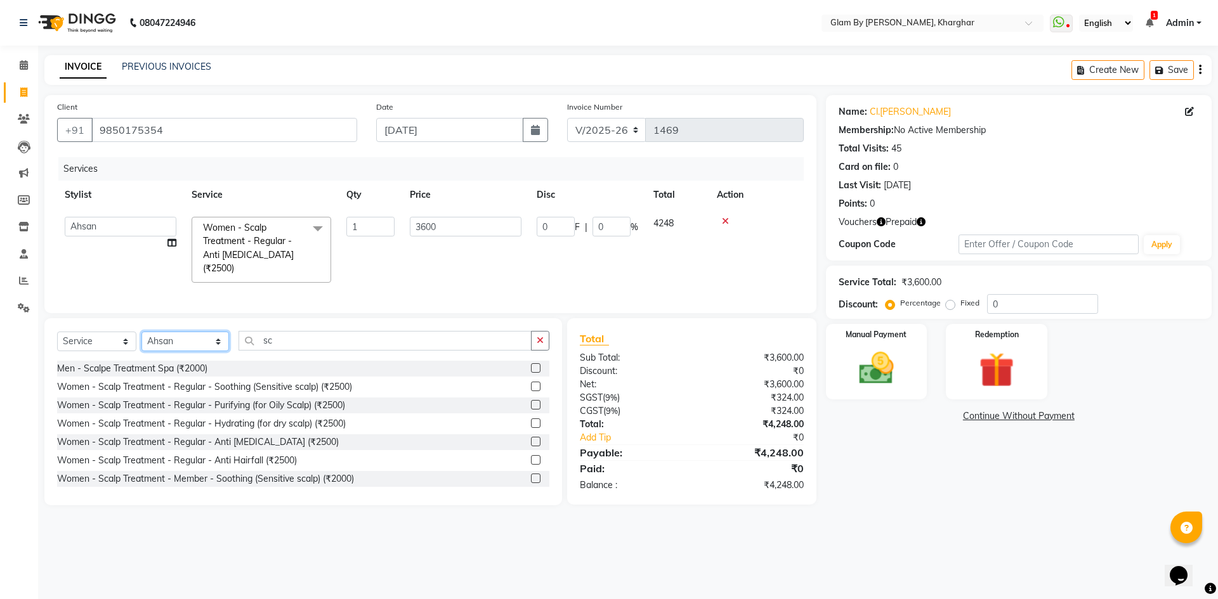
select select "87812"
click at [141, 332] on select "Select Stylist [PERSON_NAME] Avi [PERSON_NAME] [PERSON_NAME] (maneger) MARUL [P…" at bounding box center [185, 342] width 88 height 20
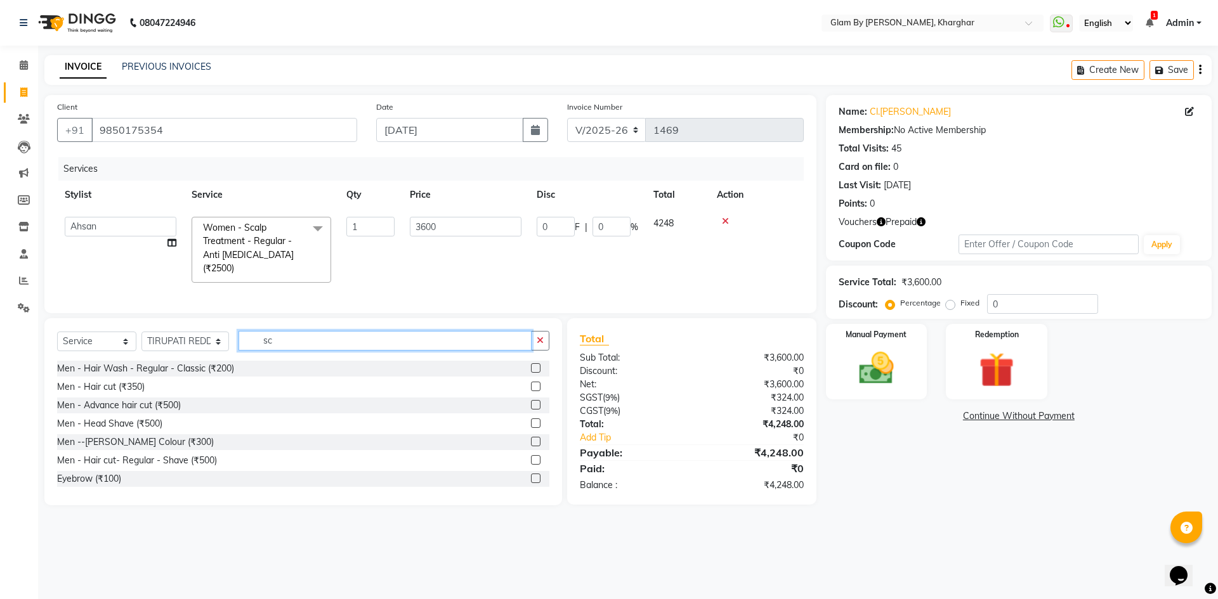
drag, startPoint x: 275, startPoint y: 333, endPoint x: 240, endPoint y: 333, distance: 34.9
click at [240, 333] on input "sc" at bounding box center [384, 341] width 293 height 20
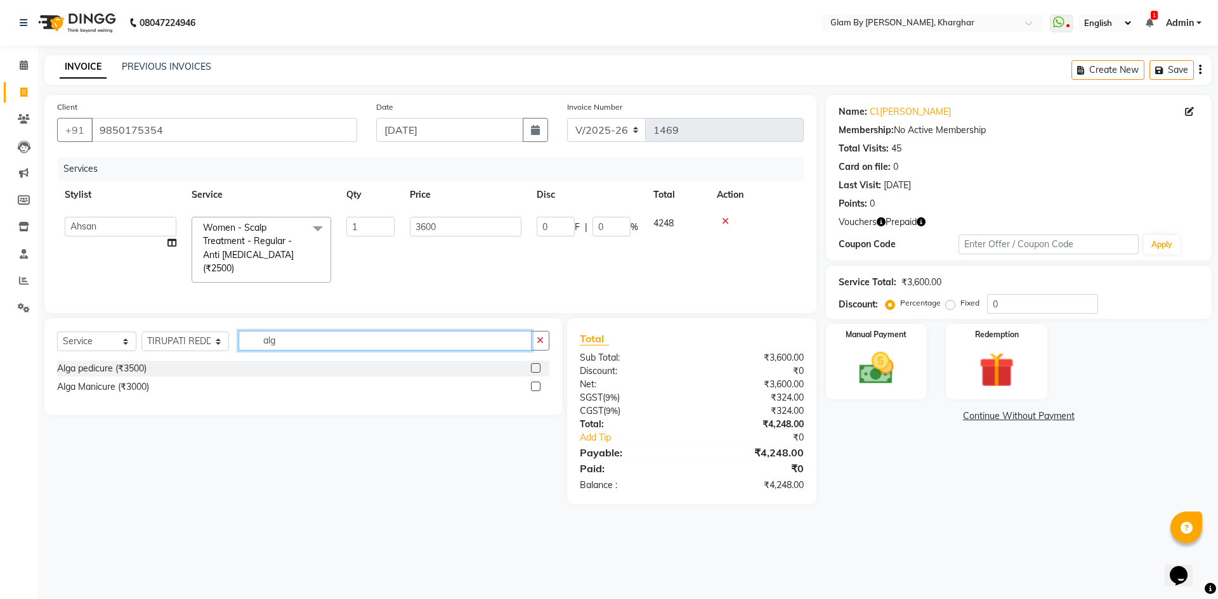
type input "alg"
click at [154, 363] on div "Alga pedicure (₹3500)" at bounding box center [303, 369] width 492 height 16
click at [152, 385] on div "Alga Manicure (₹3000)" at bounding box center [303, 387] width 492 height 16
drag, startPoint x: 131, startPoint y: 367, endPoint x: 129, endPoint y: 375, distance: 8.3
click at [131, 368] on div "Alga pedicure (₹3500)" at bounding box center [101, 368] width 89 height 13
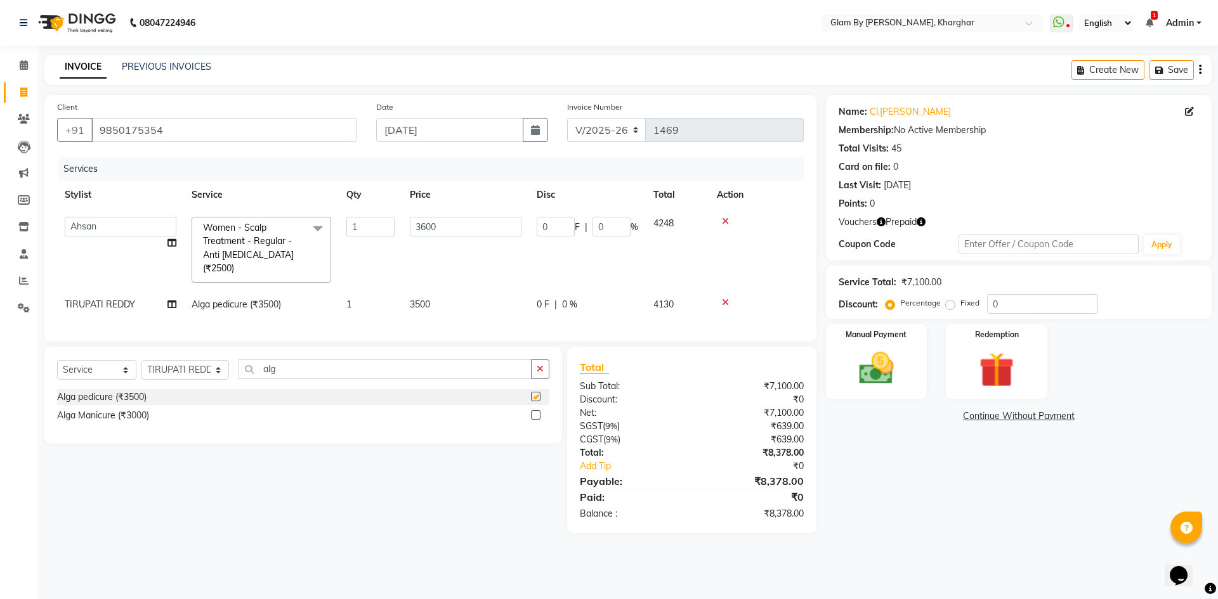
checkbox input "false"
click at [127, 409] on div "Alga Manicure (₹3000)" at bounding box center [103, 415] width 92 height 13
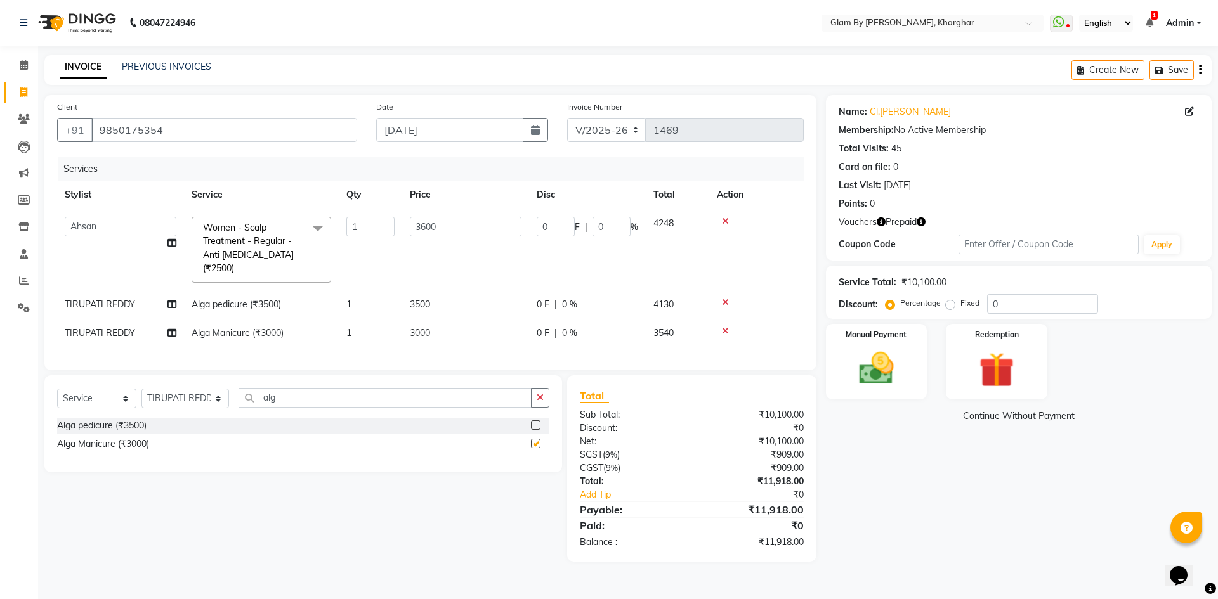
checkbox input "false"
click at [299, 295] on td "Alga pedicure (₹3500)" at bounding box center [261, 304] width 155 height 29
select select "87812"
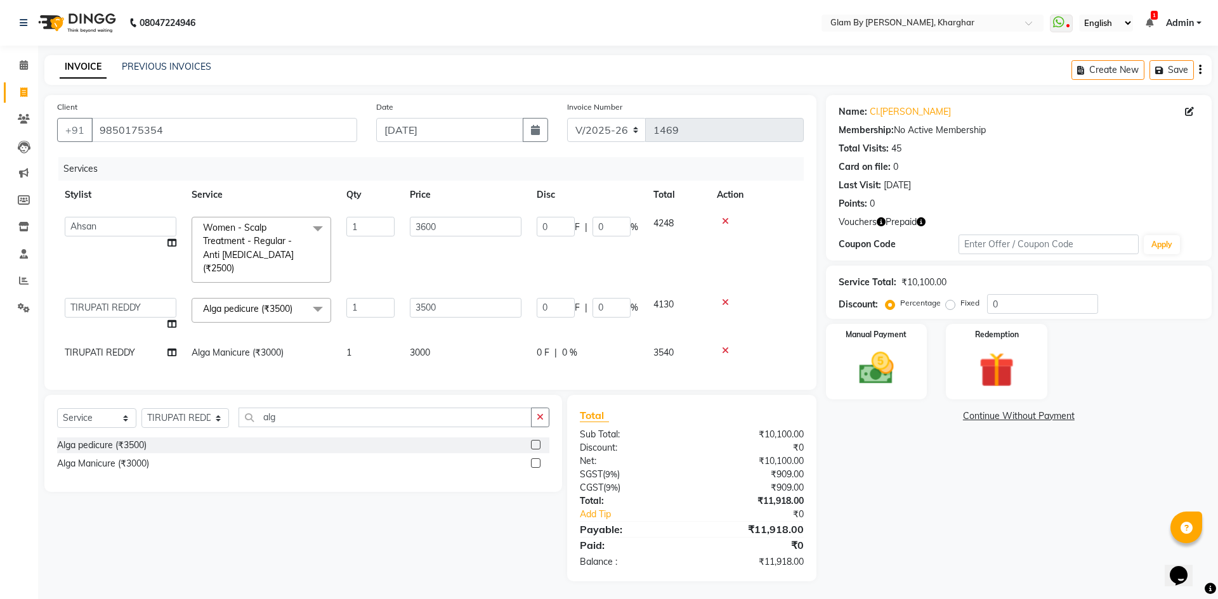
drag, startPoint x: 295, startPoint y: 338, endPoint x: 609, endPoint y: 327, distance: 314.1
click at [297, 339] on td "Alga Manicure (₹3000)" at bounding box center [261, 353] width 155 height 29
select select "87812"
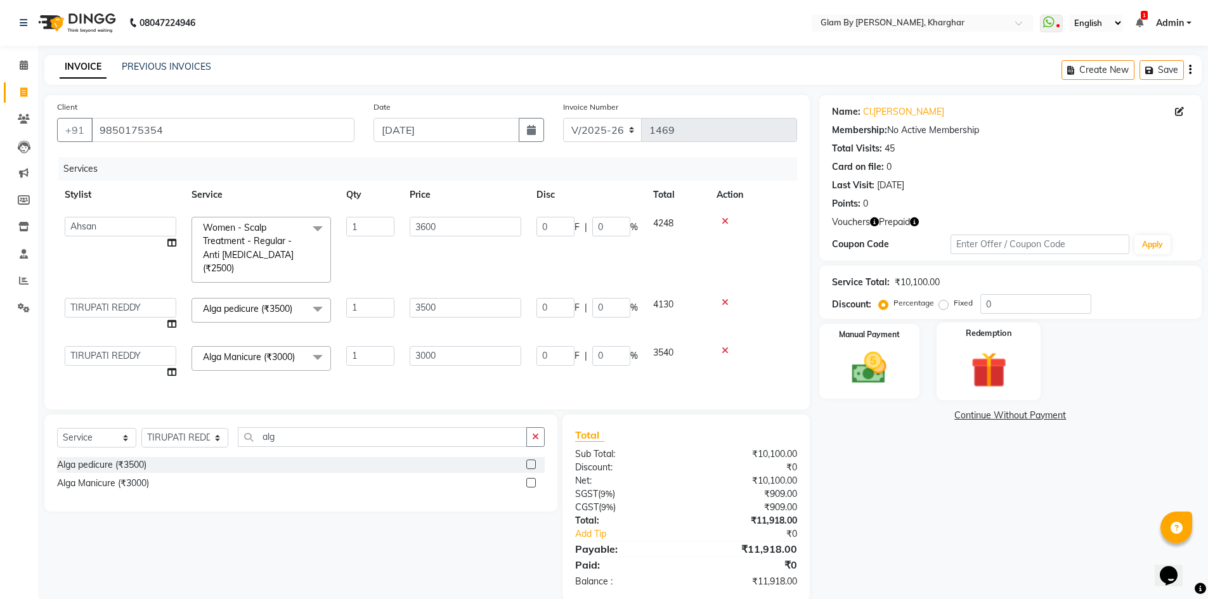
click at [1030, 383] on div "Redemption" at bounding box center [989, 362] width 105 height 78
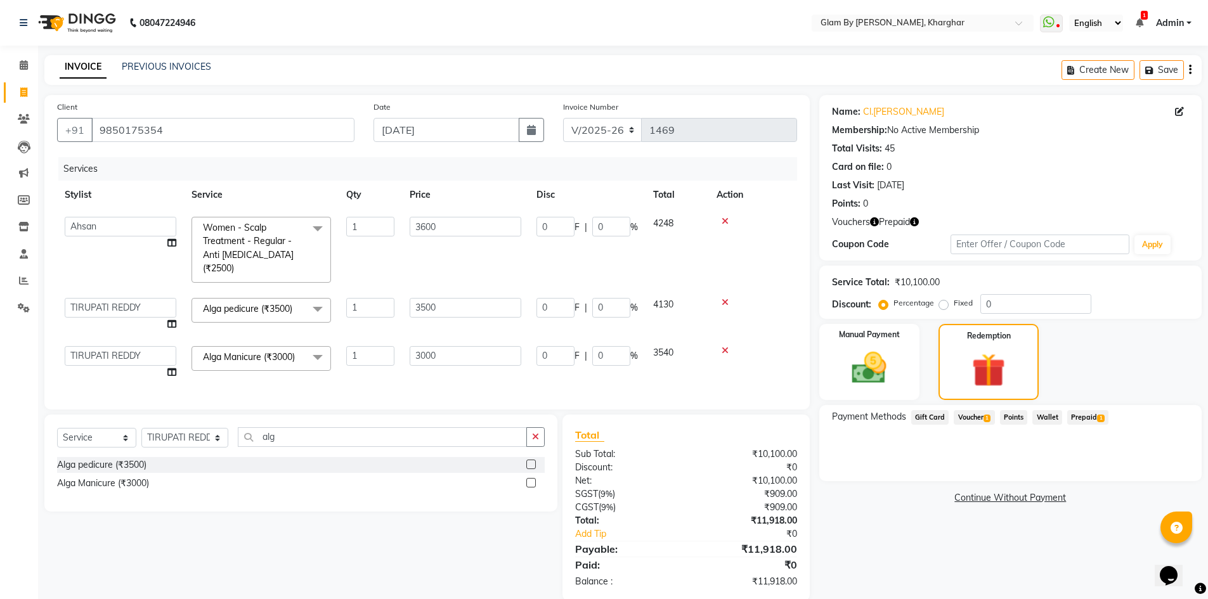
click at [1084, 415] on span "Prepaid 1" at bounding box center [1087, 417] width 41 height 15
click at [966, 420] on span "Voucher 1" at bounding box center [974, 417] width 41 height 15
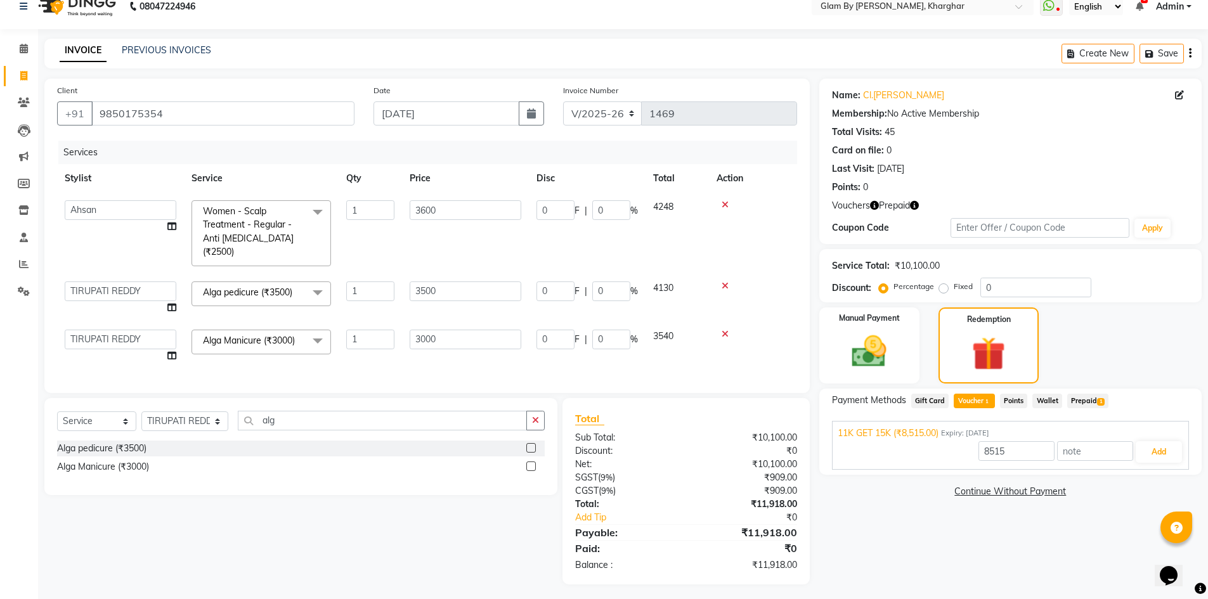
click at [1076, 401] on span "Prepaid 1" at bounding box center [1087, 401] width 41 height 15
click at [969, 401] on span "Voucher 1" at bounding box center [974, 401] width 41 height 15
click at [927, 399] on span "Gift Card" at bounding box center [930, 401] width 38 height 15
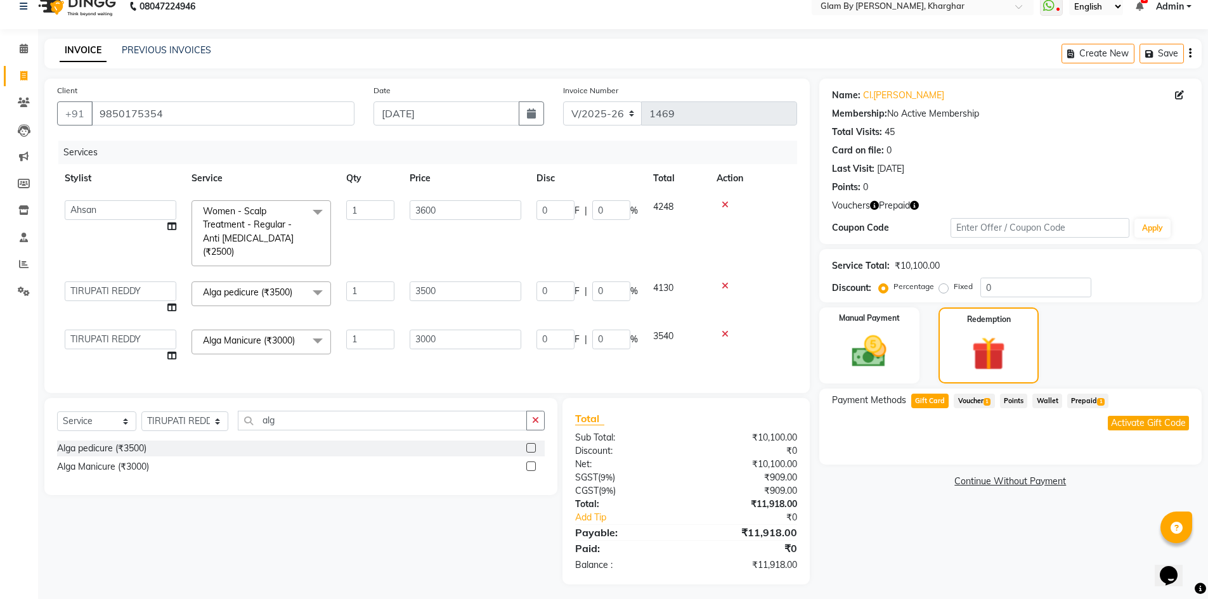
click at [973, 402] on span "Voucher 1" at bounding box center [974, 401] width 41 height 15
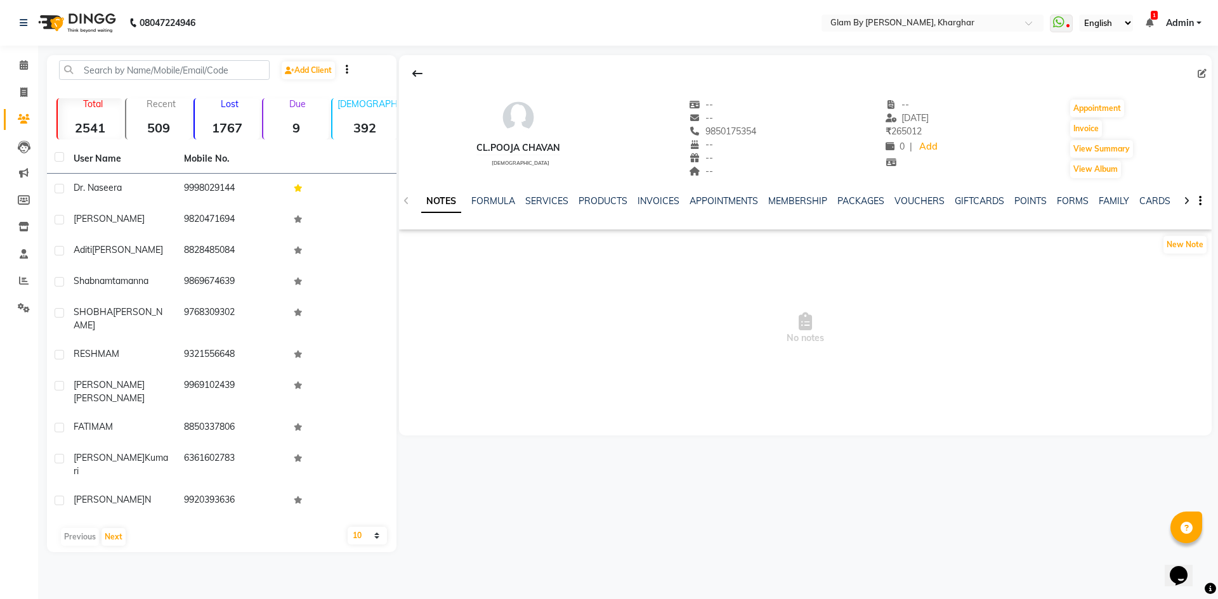
click at [543, 207] on div "SERVICES" at bounding box center [546, 201] width 43 height 13
click at [545, 201] on link "SERVICES" at bounding box center [546, 200] width 43 height 11
